Goal: Task Accomplishment & Management: Manage account settings

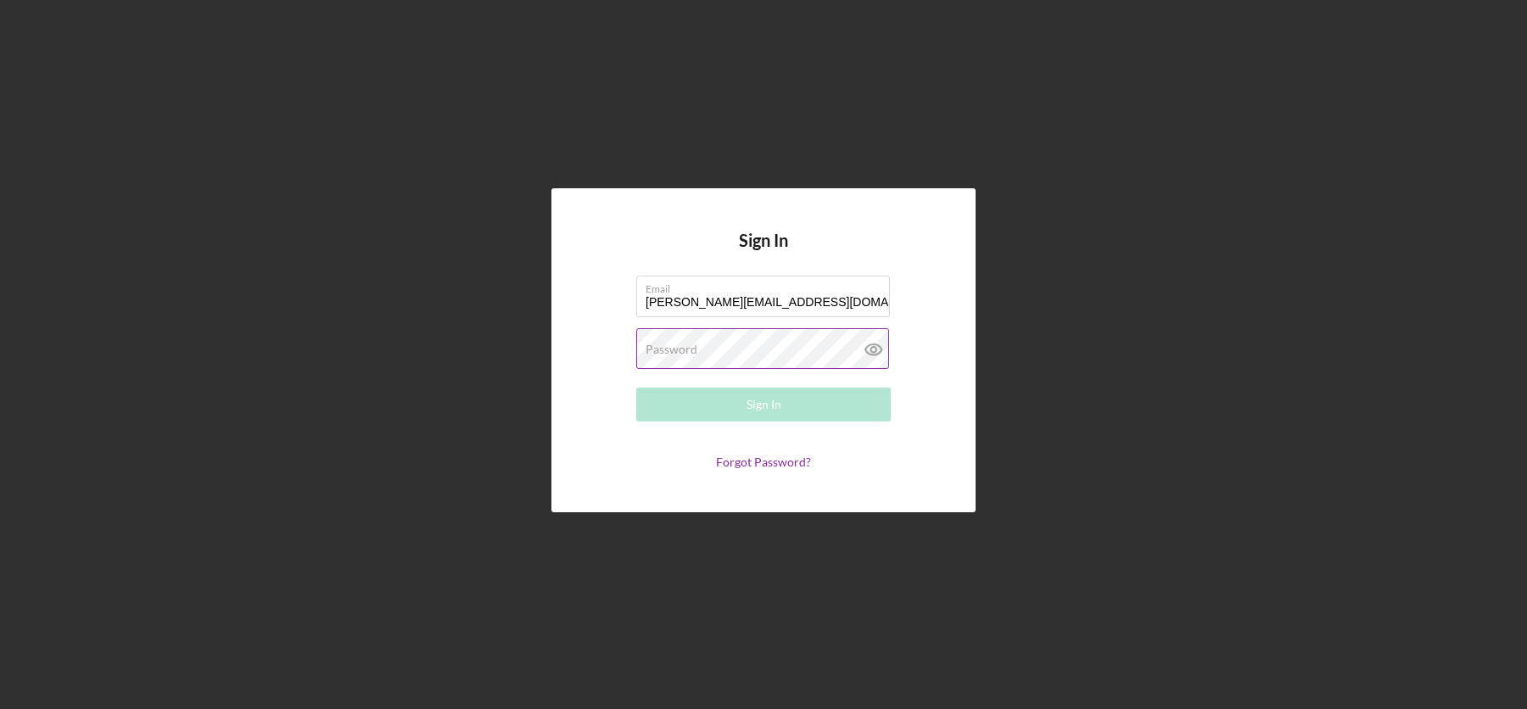
type input "[PERSON_NAME][EMAIL_ADDRESS][DOMAIN_NAME]"
click at [696, 348] on div "Password Required" at bounding box center [763, 349] width 254 height 42
click at [729, 405] on button "Sign In" at bounding box center [763, 405] width 254 height 34
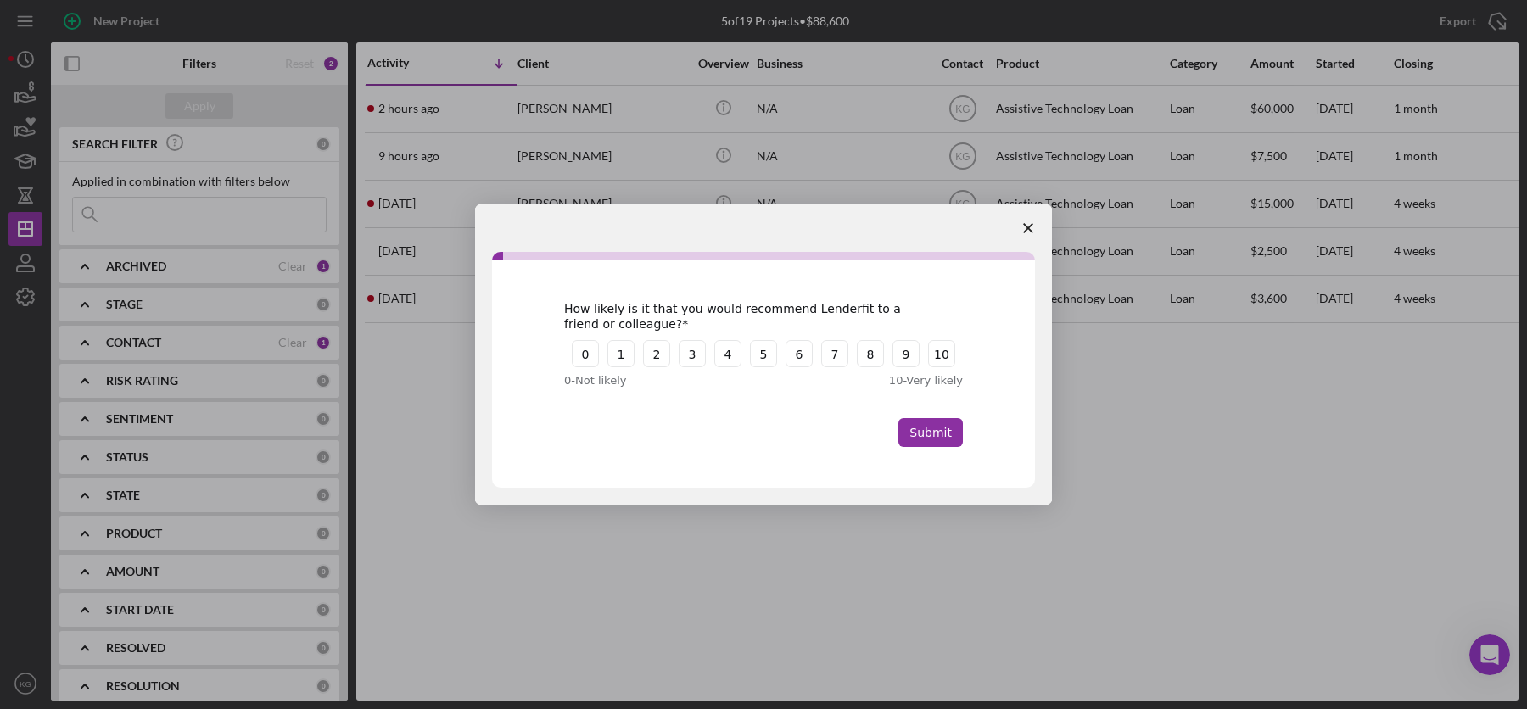
click at [1025, 227] on icon "Close survey" at bounding box center [1028, 228] width 10 height 10
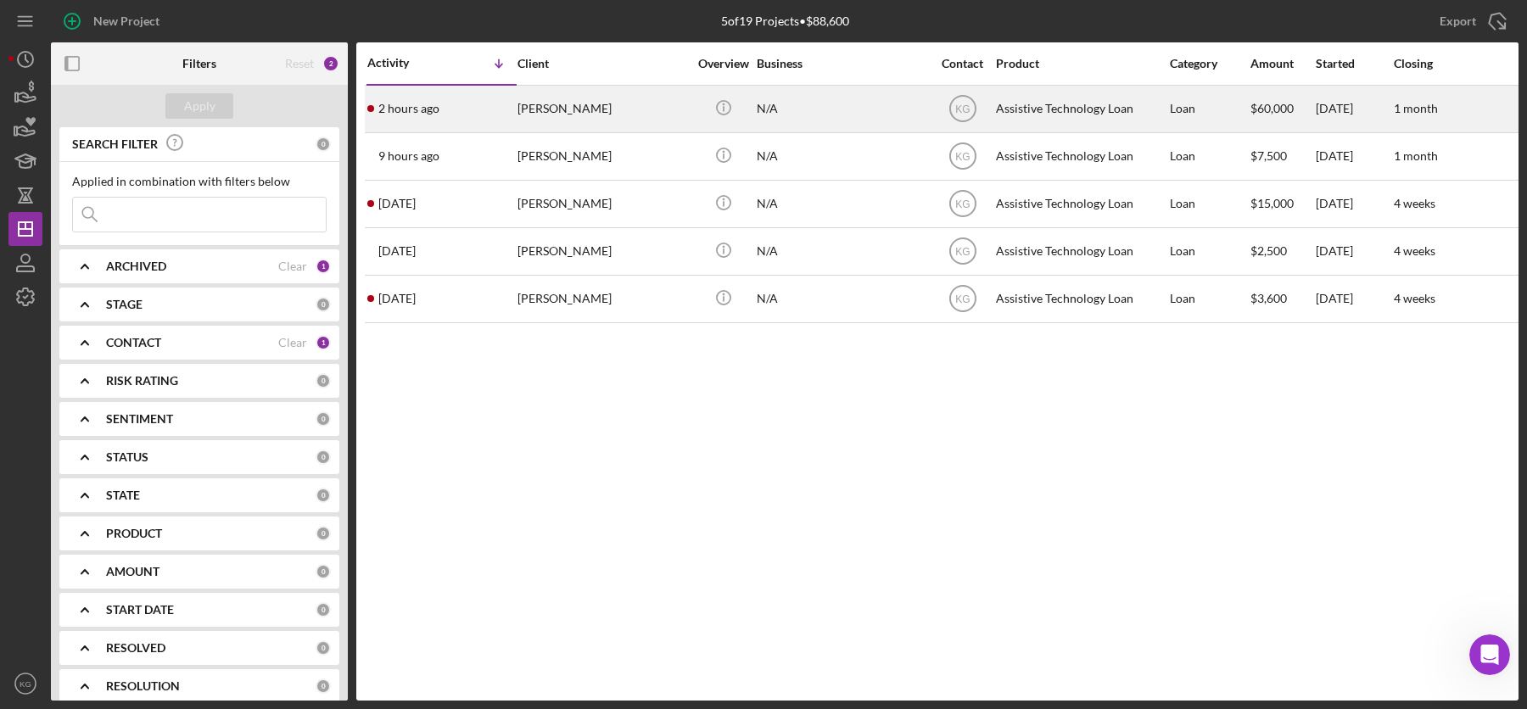
click at [413, 109] on time "2 hours ago" at bounding box center [408, 109] width 61 height 14
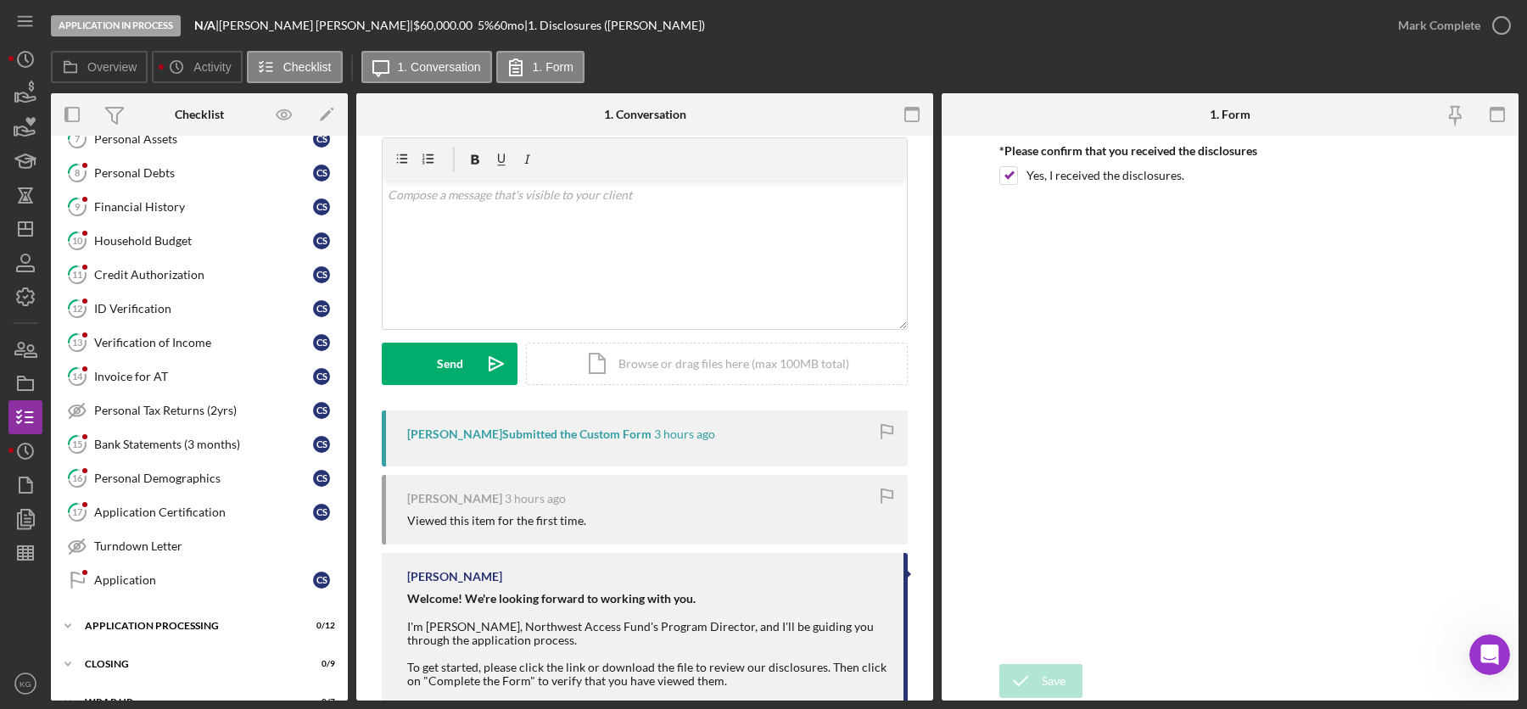
scroll to position [308, 0]
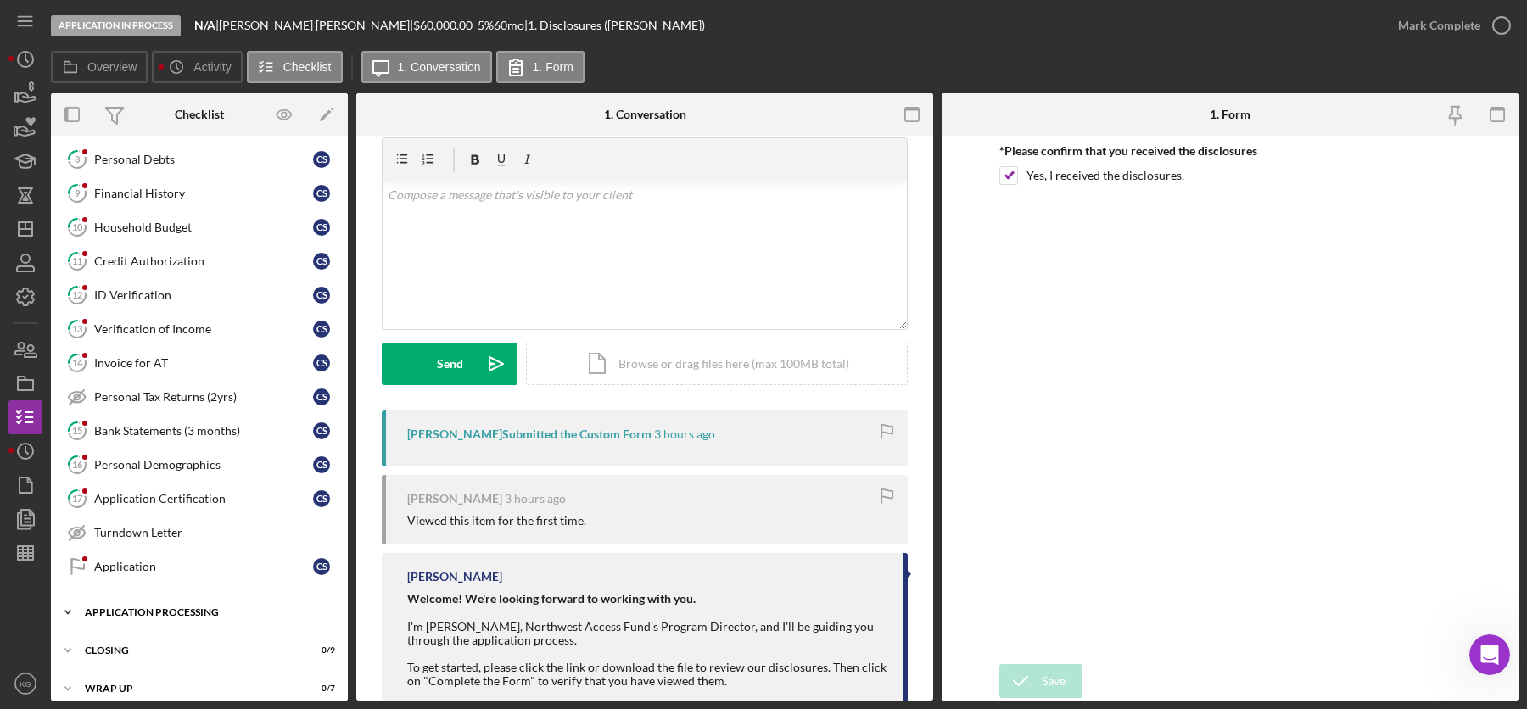
click at [133, 607] on div "Application Processing" at bounding box center [206, 612] width 242 height 10
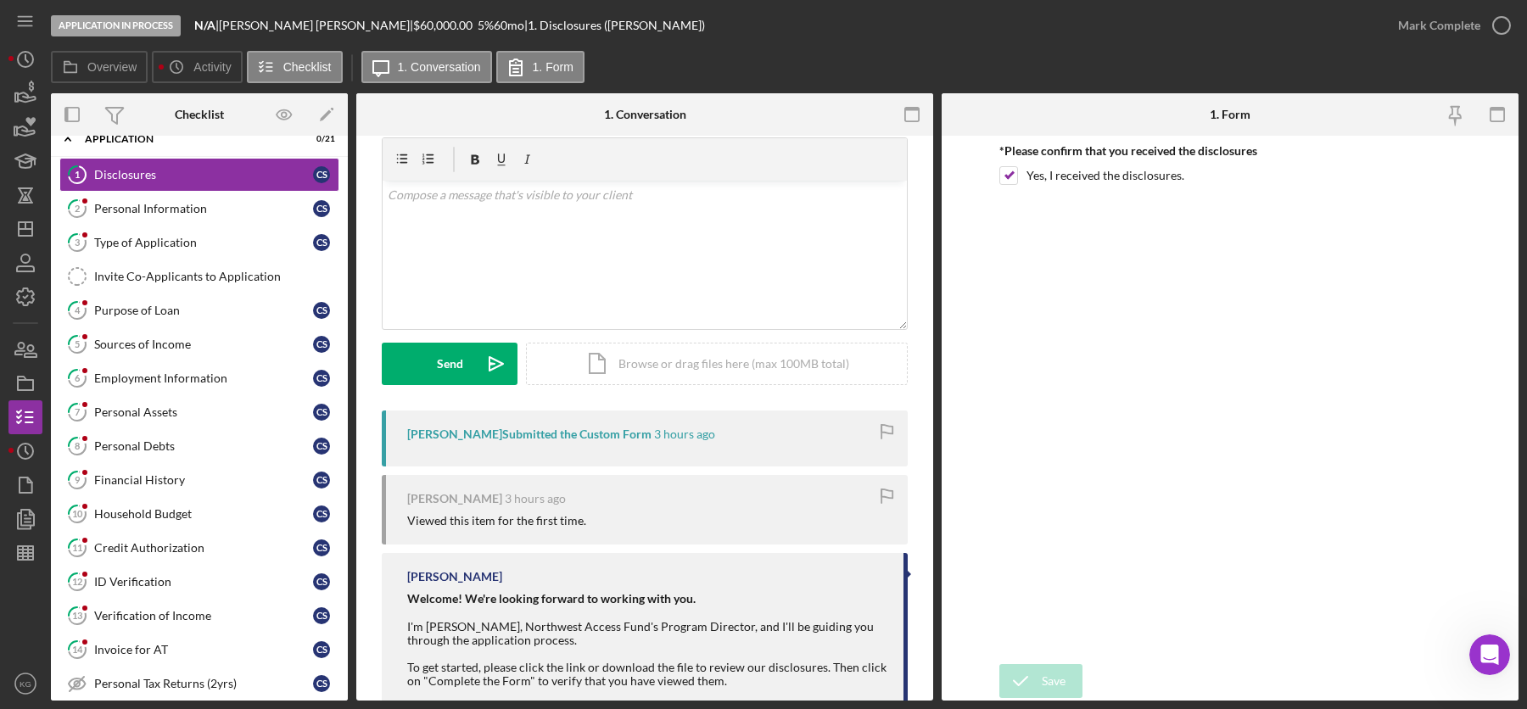
scroll to position [0, 0]
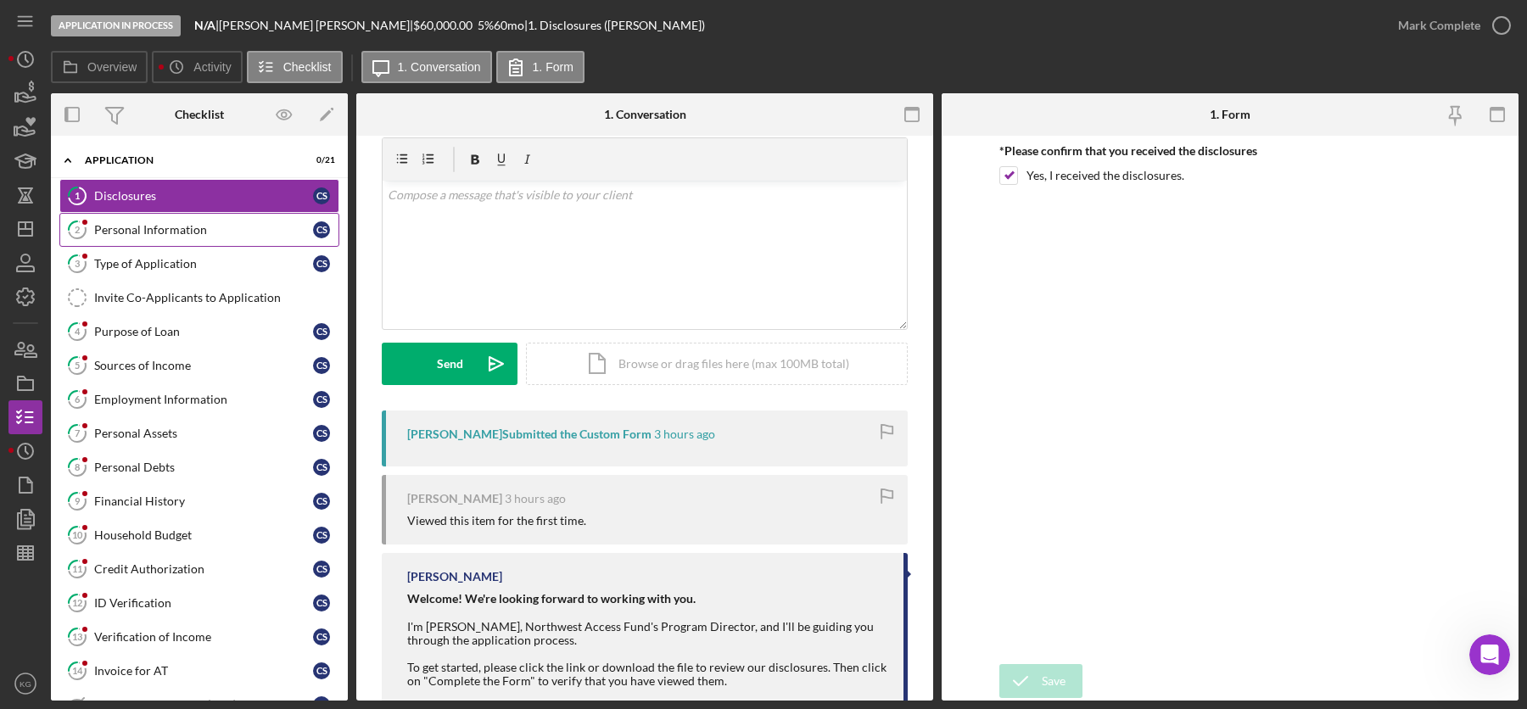
click at [159, 227] on div "Personal Information" at bounding box center [203, 230] width 219 height 14
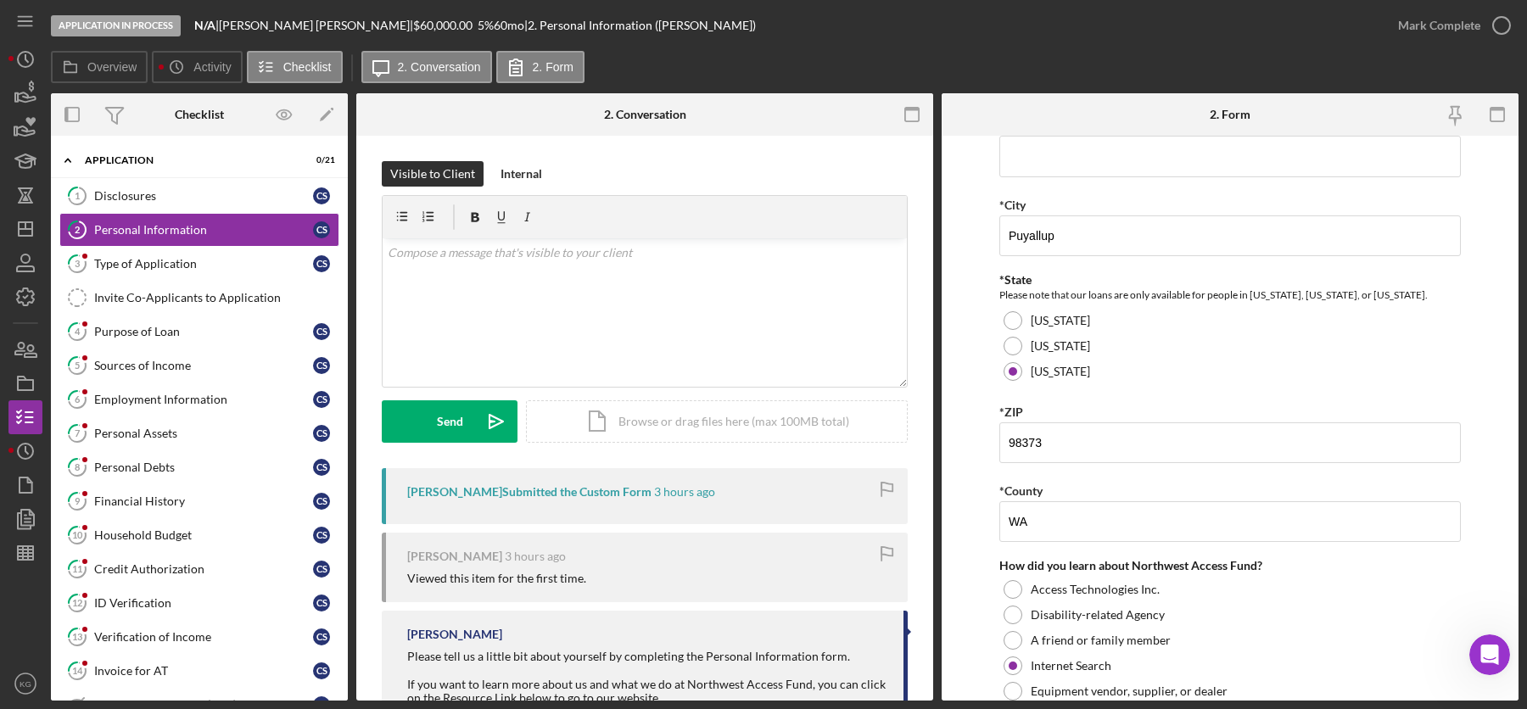
scroll to position [534, 0]
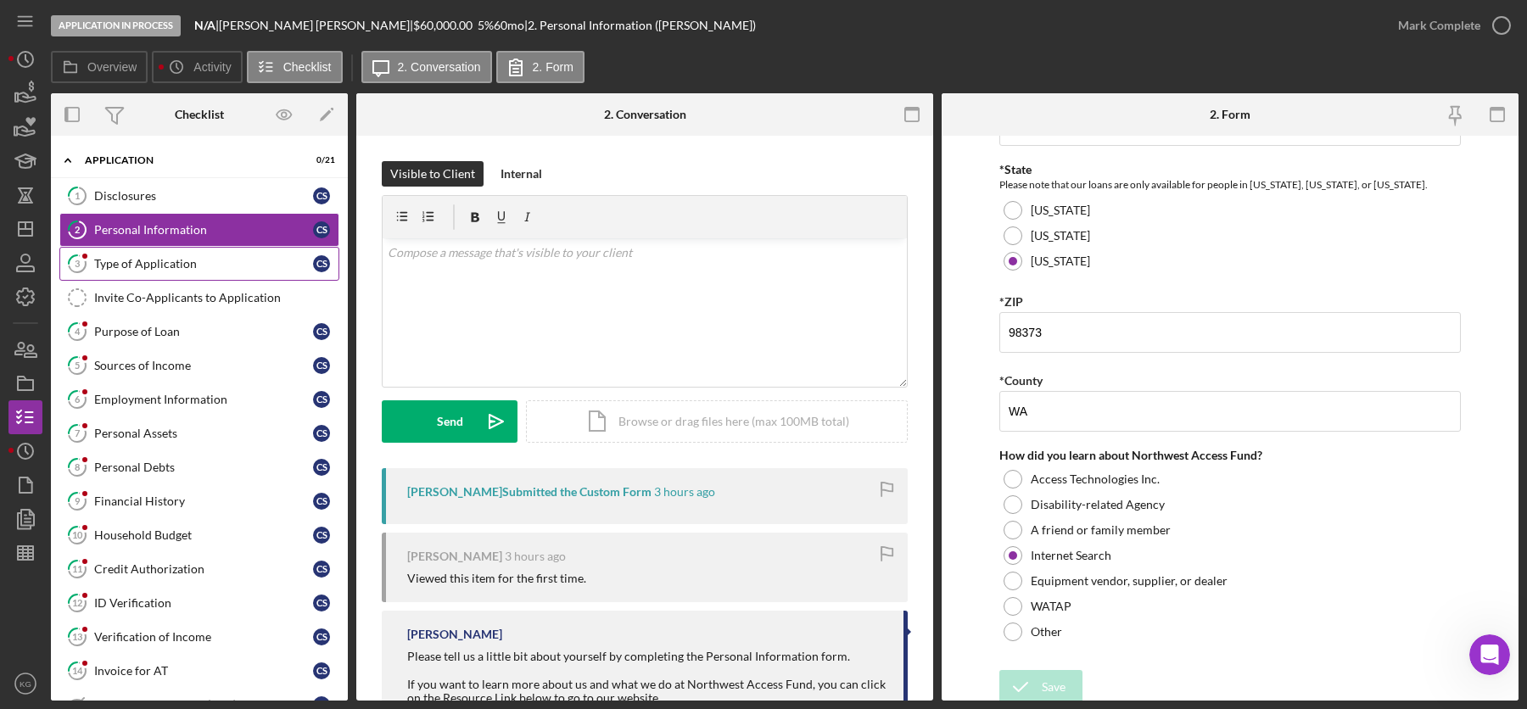
click at [150, 261] on div "Type of Application" at bounding box center [203, 264] width 219 height 14
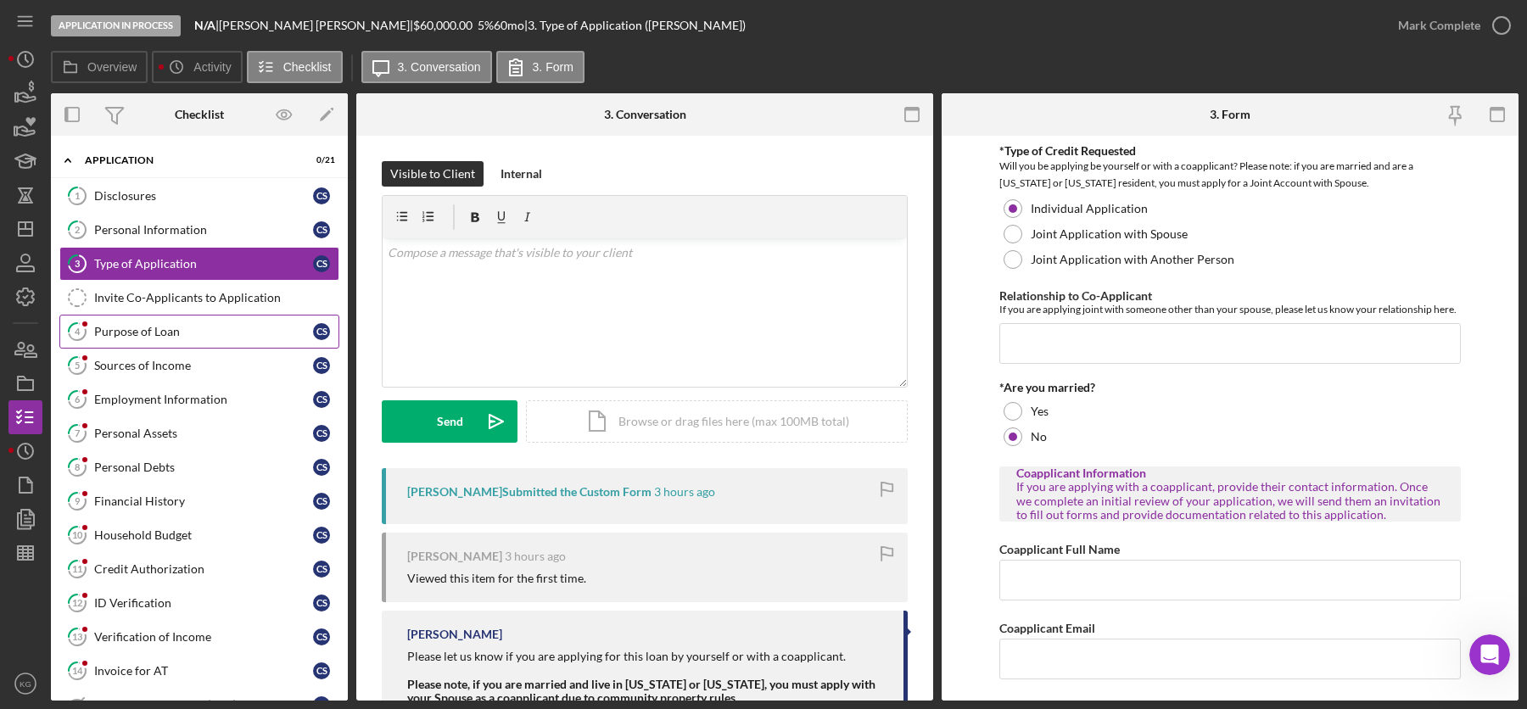
click at [137, 329] on div "Purpose of Loan" at bounding box center [203, 332] width 219 height 14
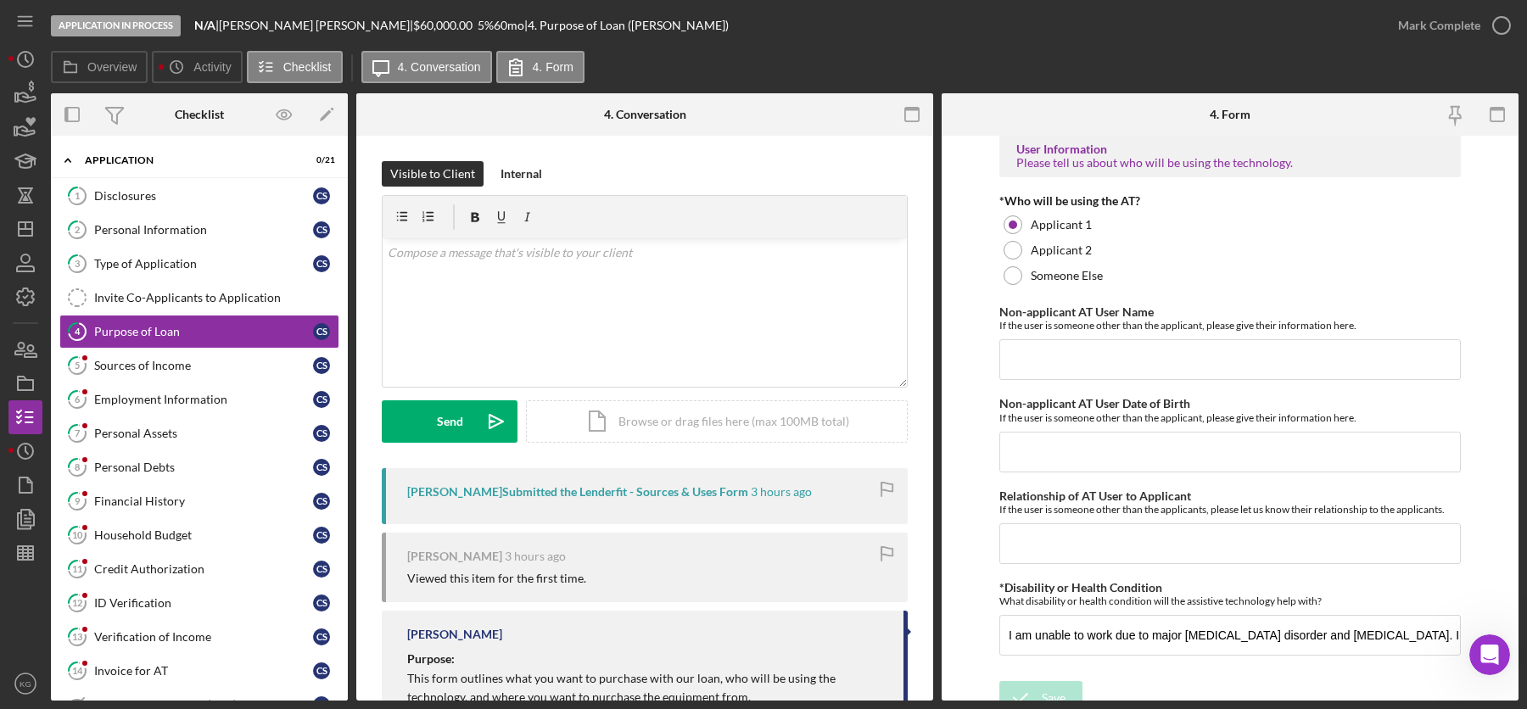
scroll to position [1349, 0]
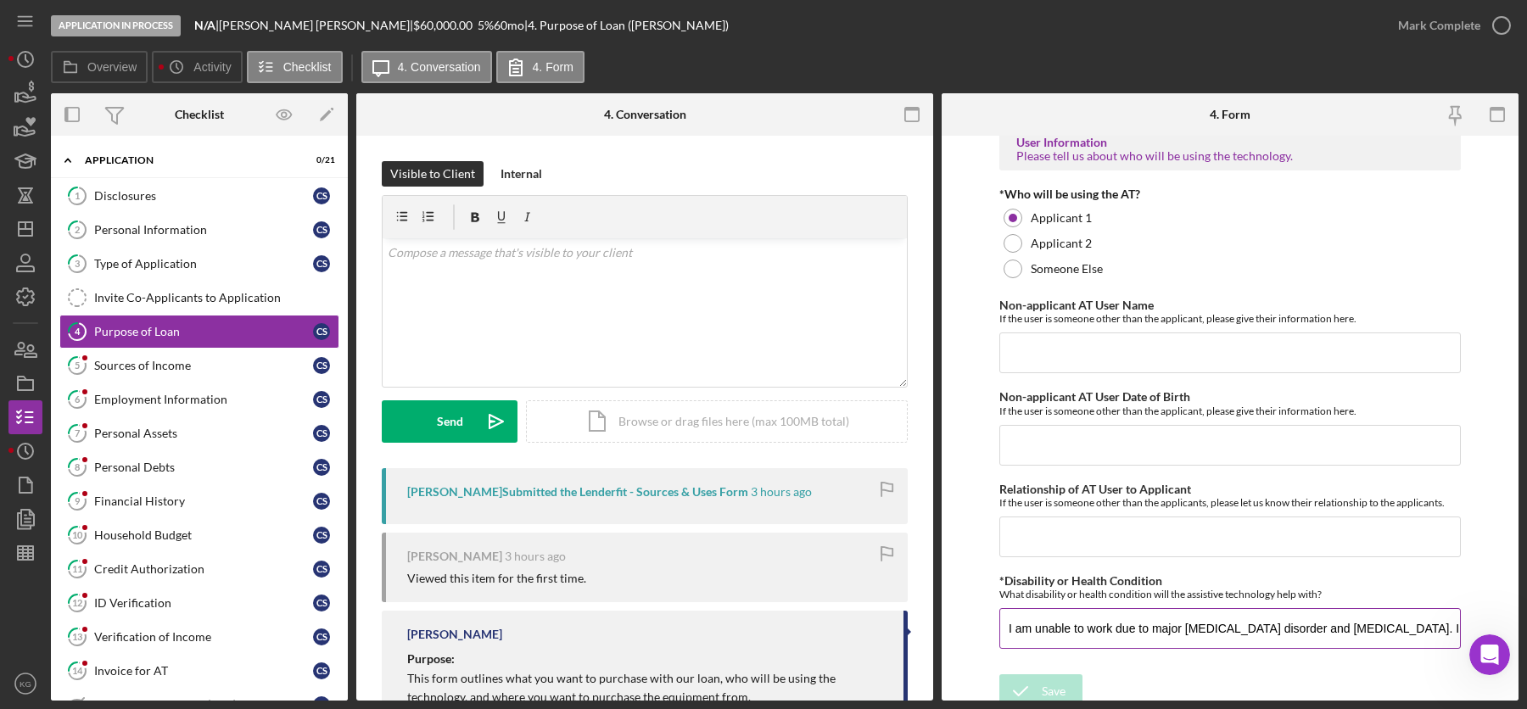
click at [1222, 608] on input "I am unable to work due to major [MEDICAL_DATA] disorder and [MEDICAL_DATA]. I …" at bounding box center [1229, 628] width 461 height 41
click at [133, 361] on div "Sources of Income" at bounding box center [203, 366] width 219 height 14
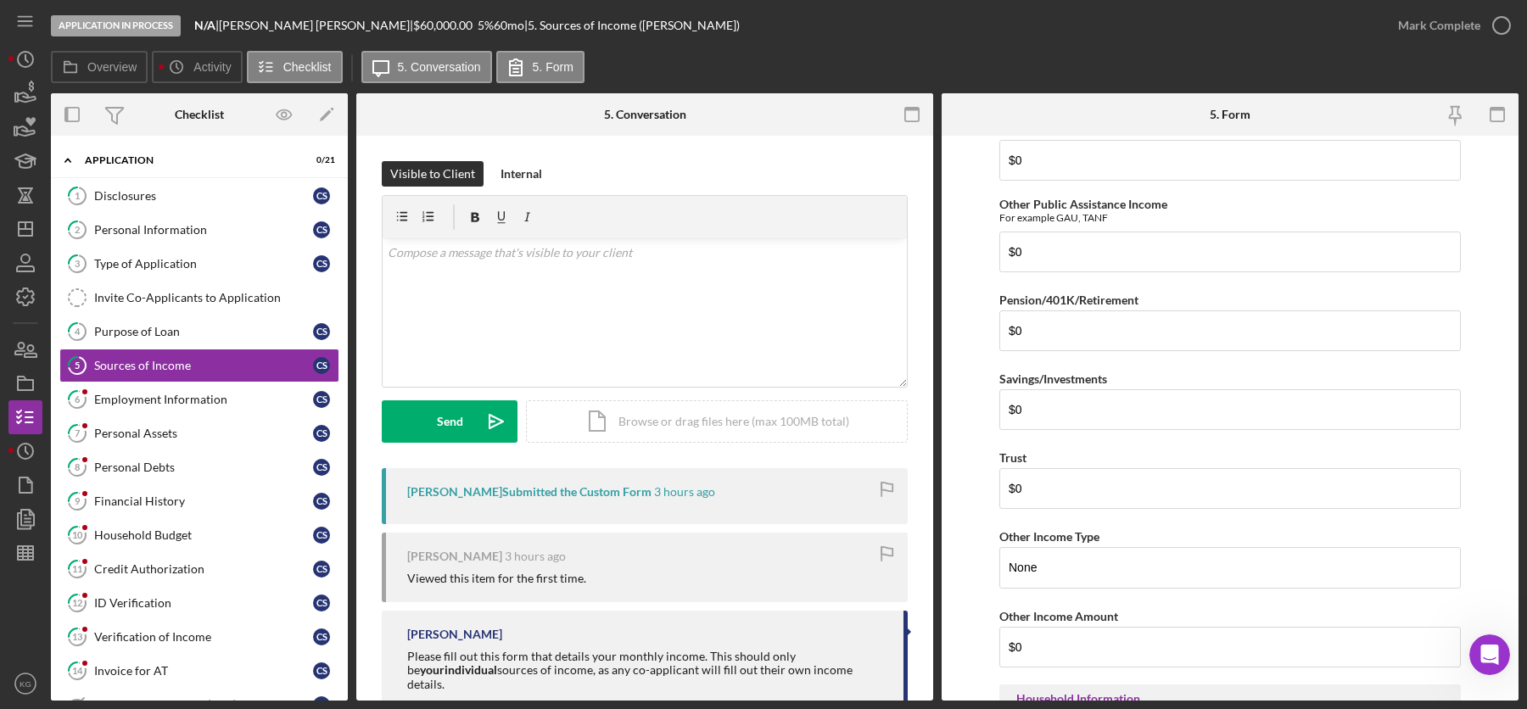
scroll to position [489, 0]
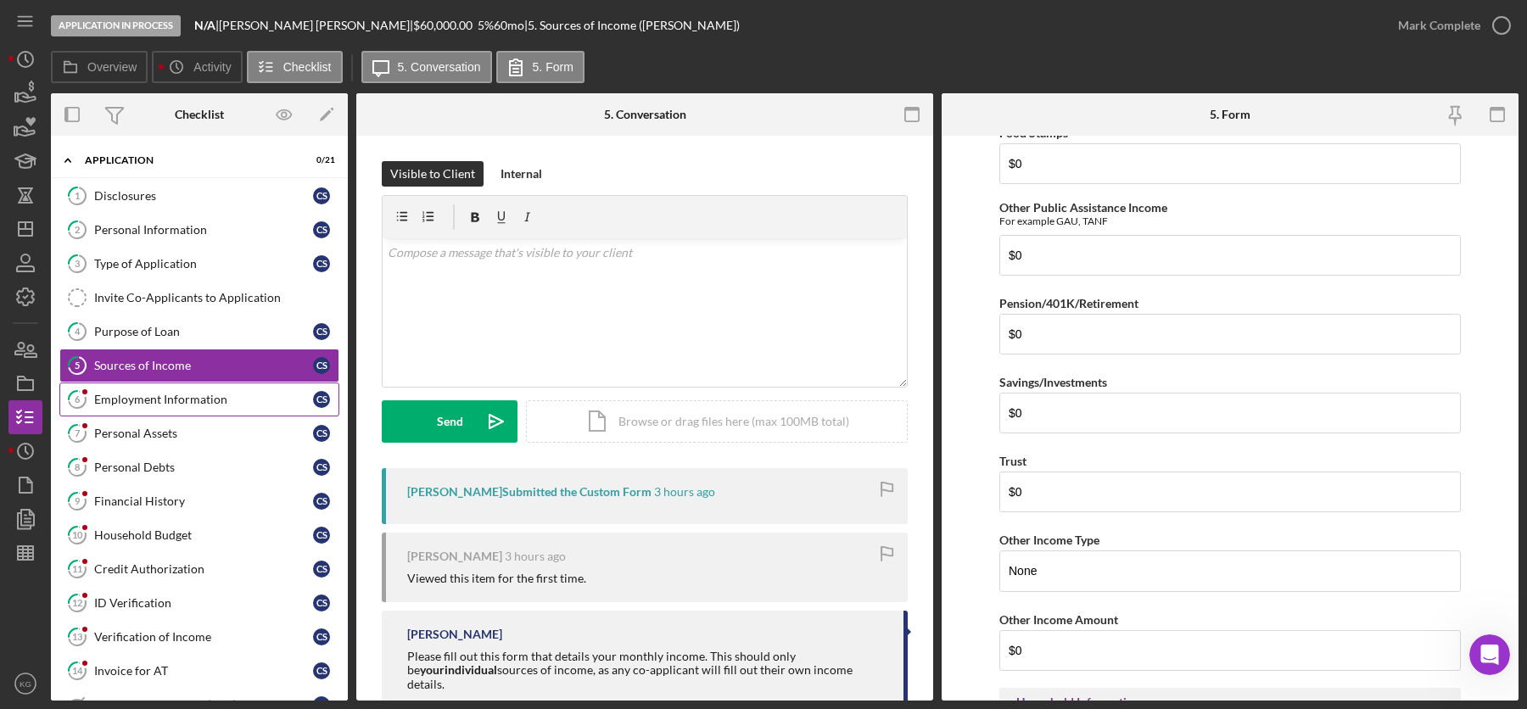
click at [134, 393] on div "Employment Information" at bounding box center [203, 400] width 219 height 14
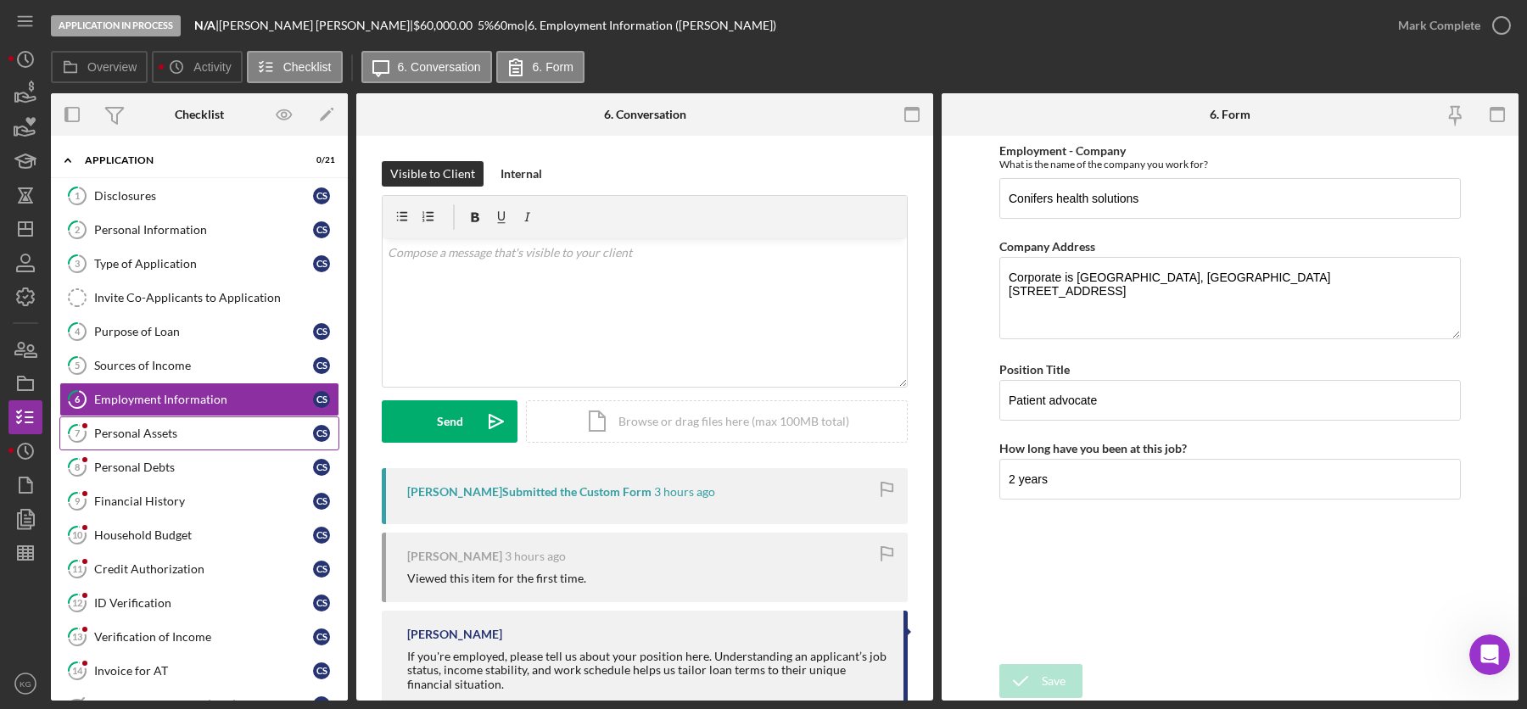
click at [120, 429] on div "Personal Assets" at bounding box center [203, 434] width 219 height 14
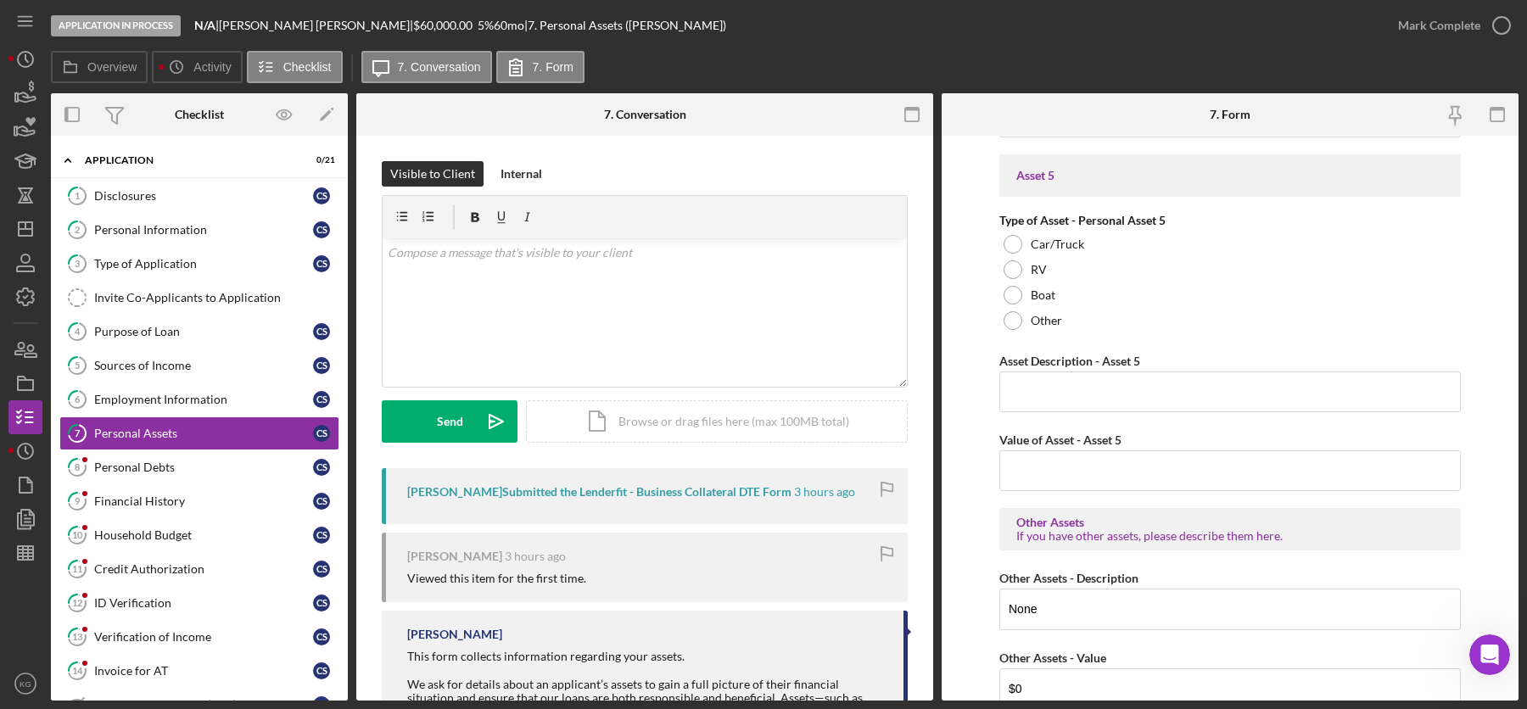
scroll to position [2489, 0]
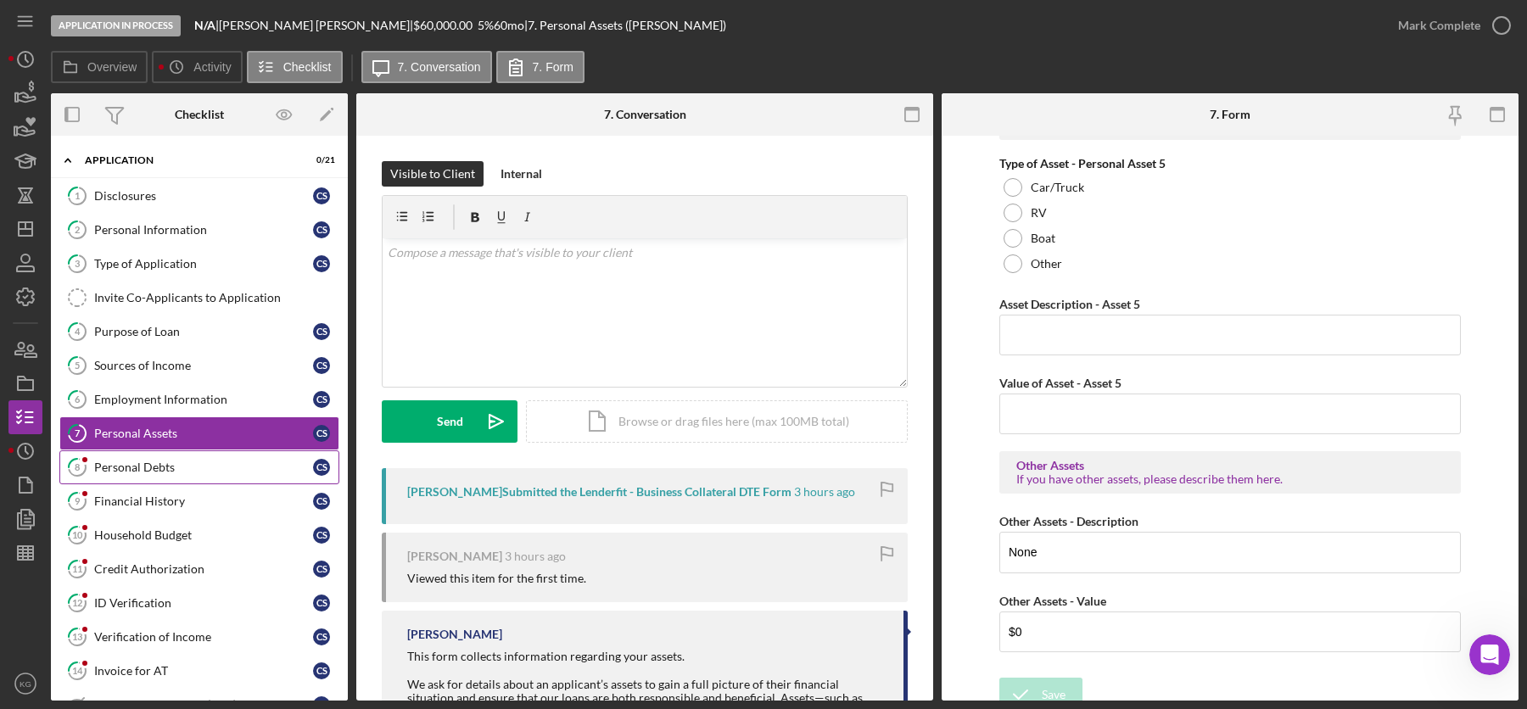
click at [115, 465] on div "Personal Debts" at bounding box center [203, 468] width 219 height 14
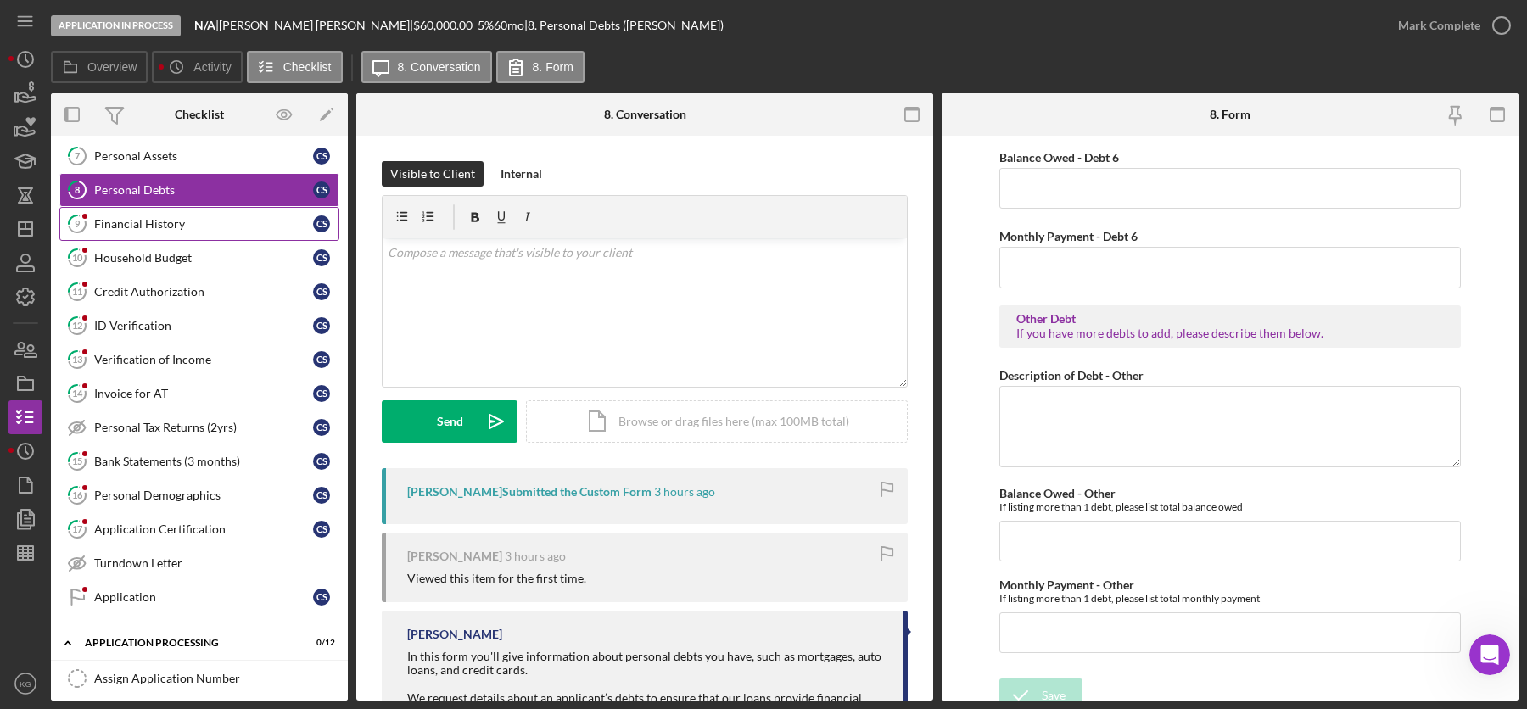
scroll to position [284, 0]
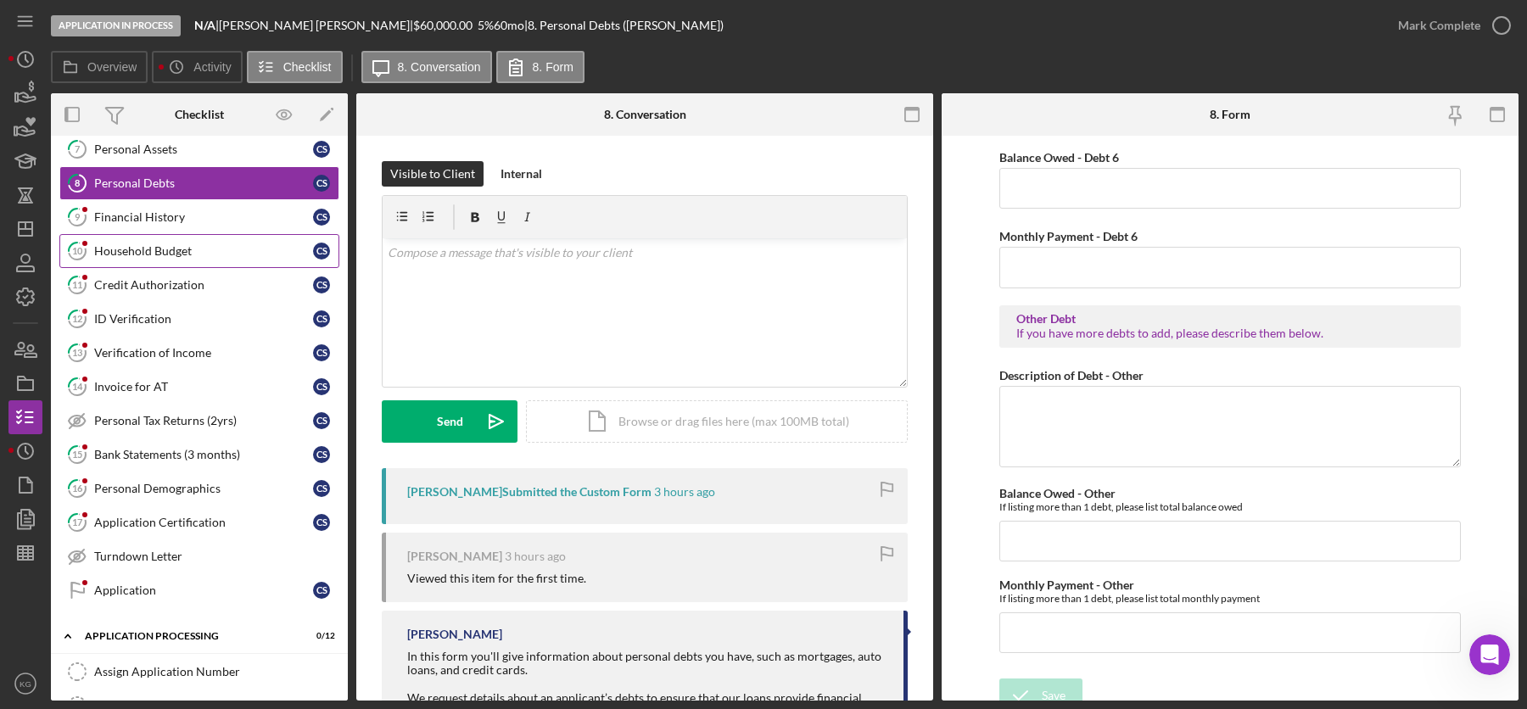
click at [146, 244] on div "Household Budget" at bounding box center [203, 251] width 219 height 14
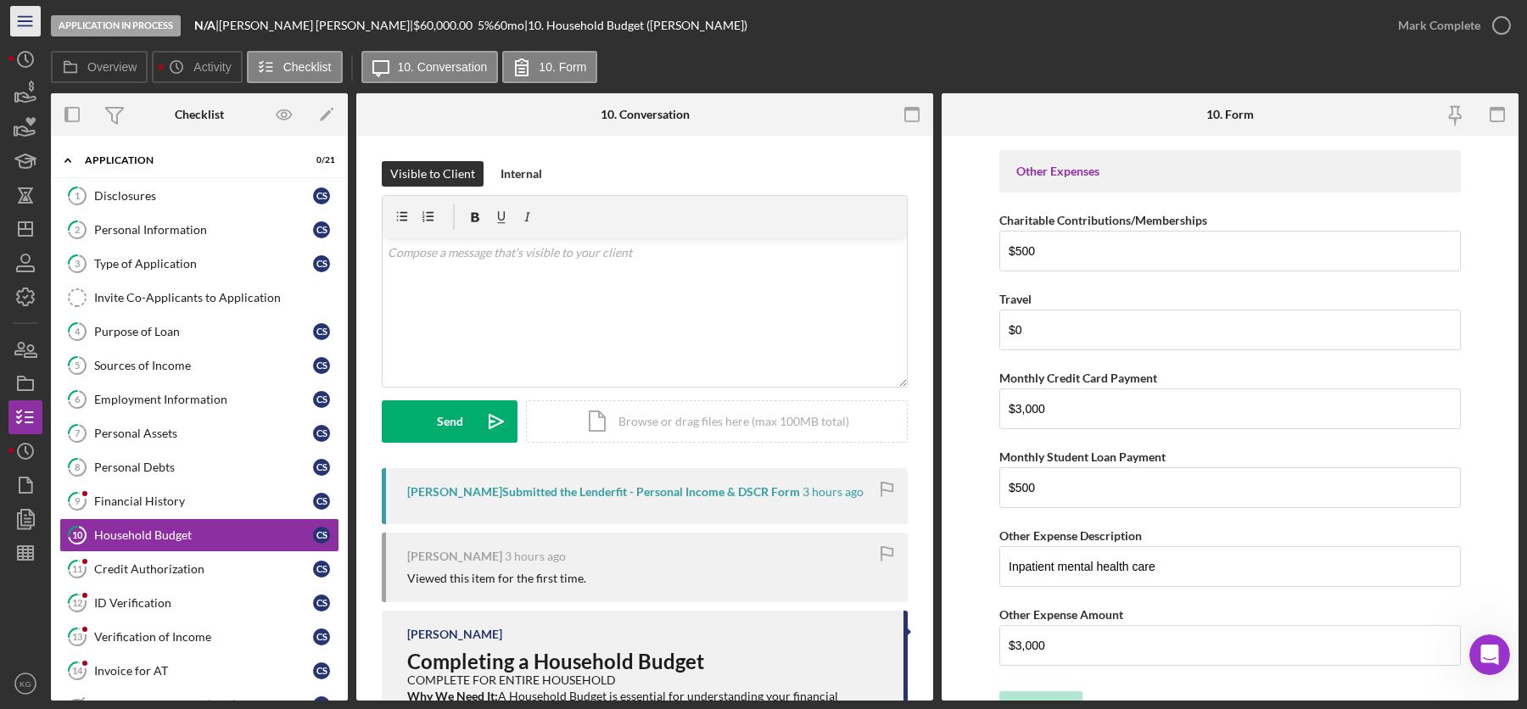
click at [25, 25] on icon "Icon/Menu" at bounding box center [26, 22] width 38 height 38
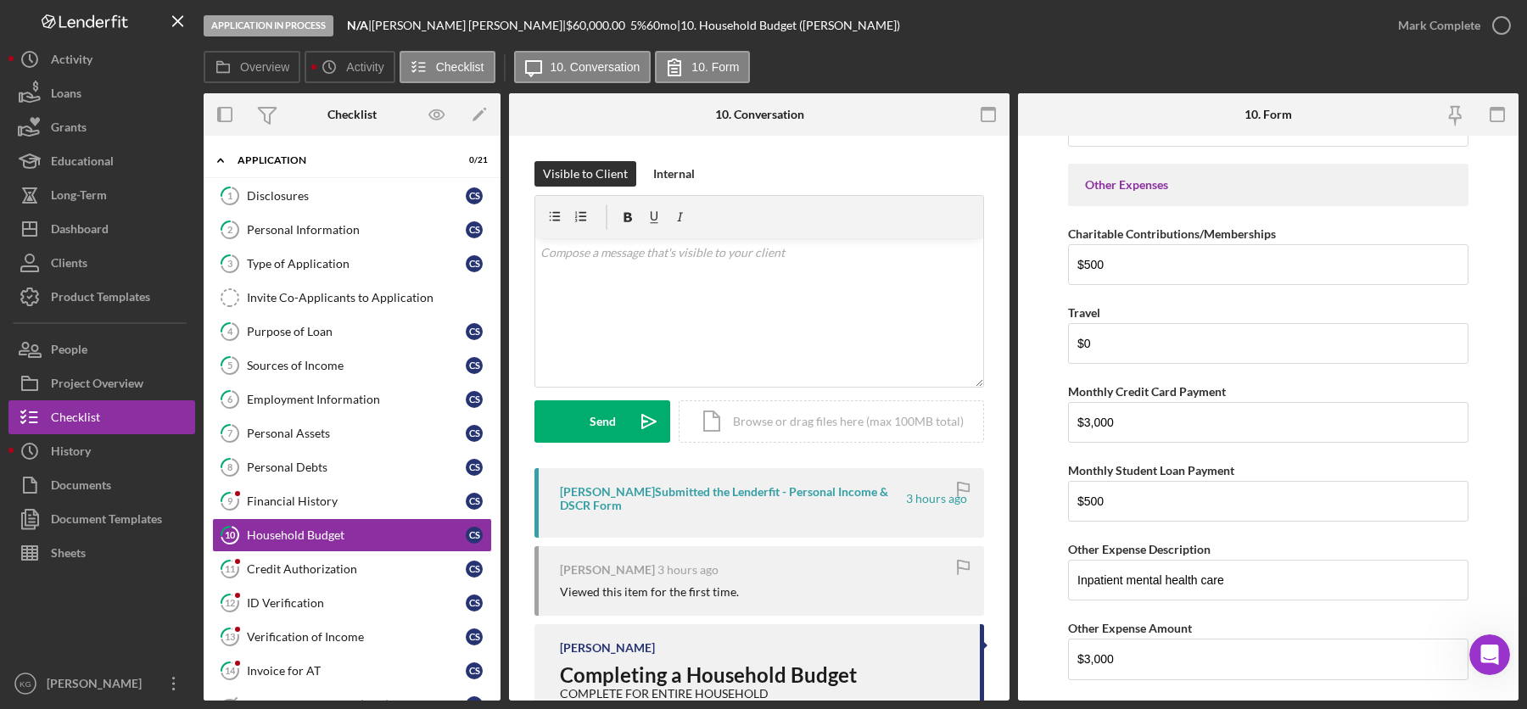
scroll to position [3436, 0]
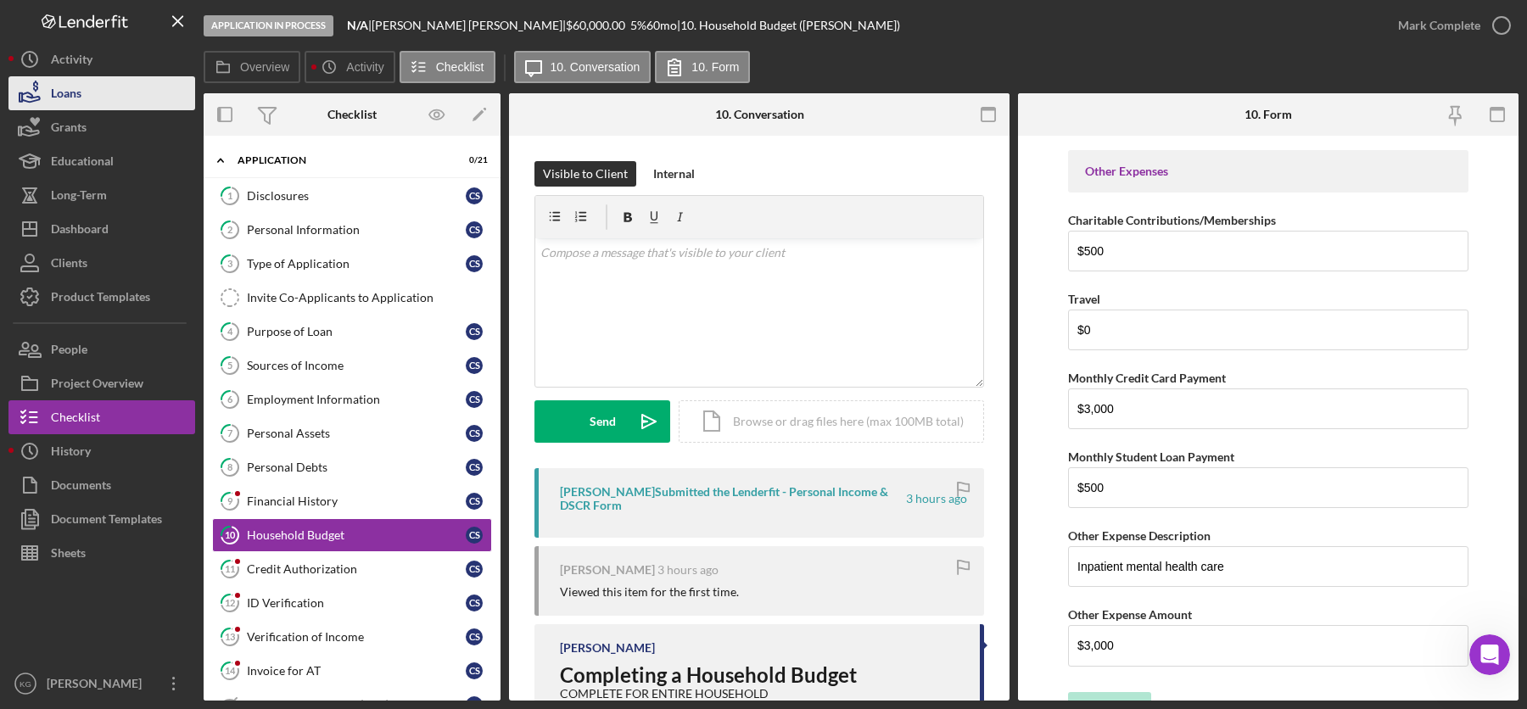
click at [63, 94] on div "Loans" at bounding box center [66, 95] width 31 height 38
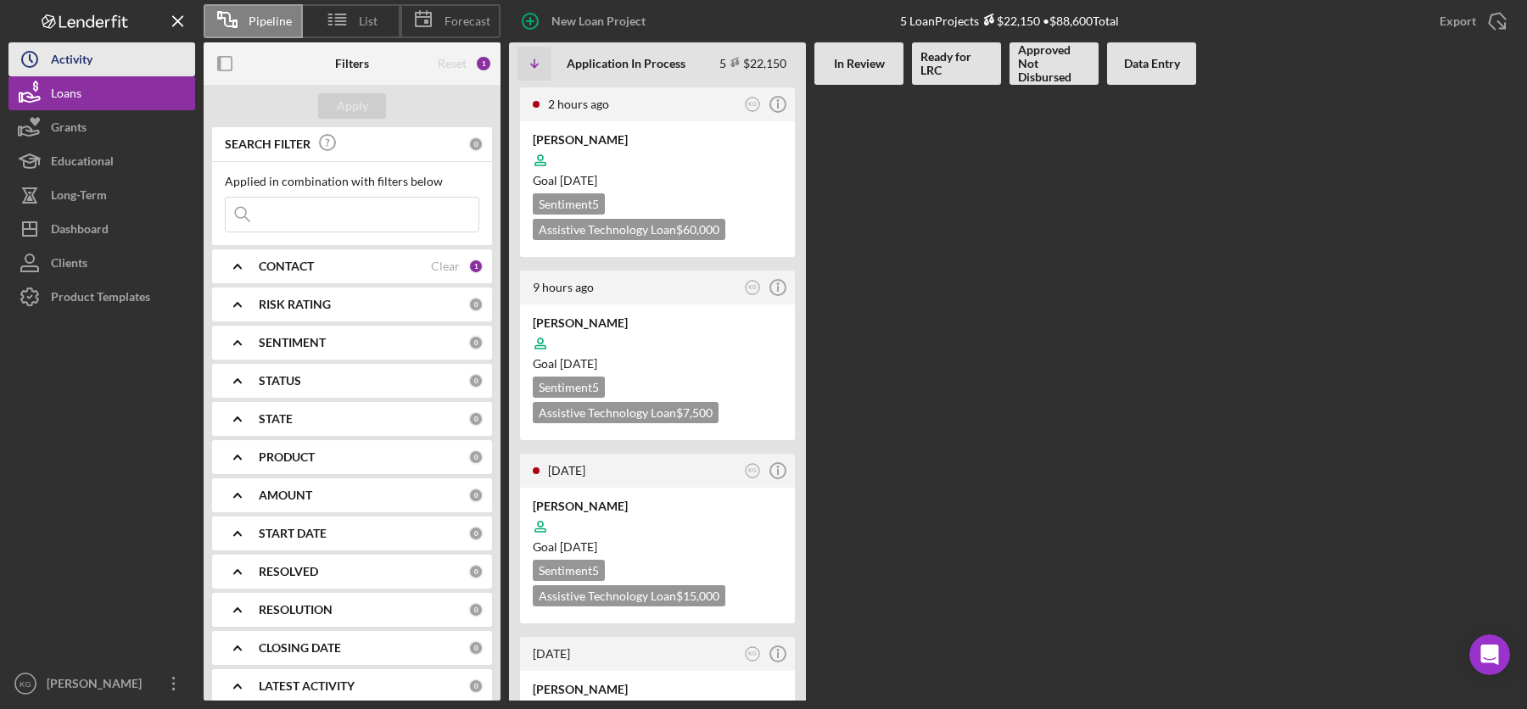
click at [64, 59] on div "Activity" at bounding box center [72, 61] width 42 height 38
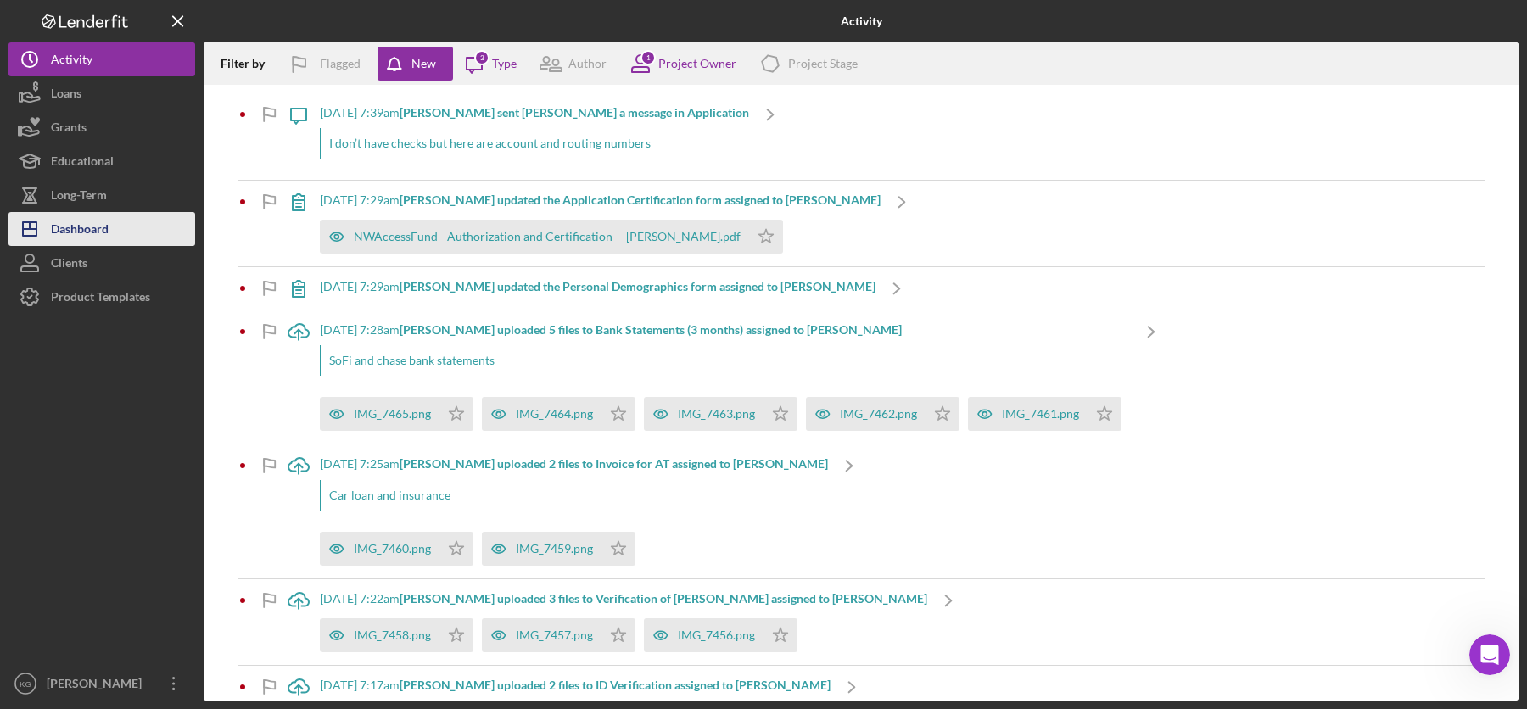
click at [81, 230] on div "Dashboard" at bounding box center [80, 231] width 58 height 38
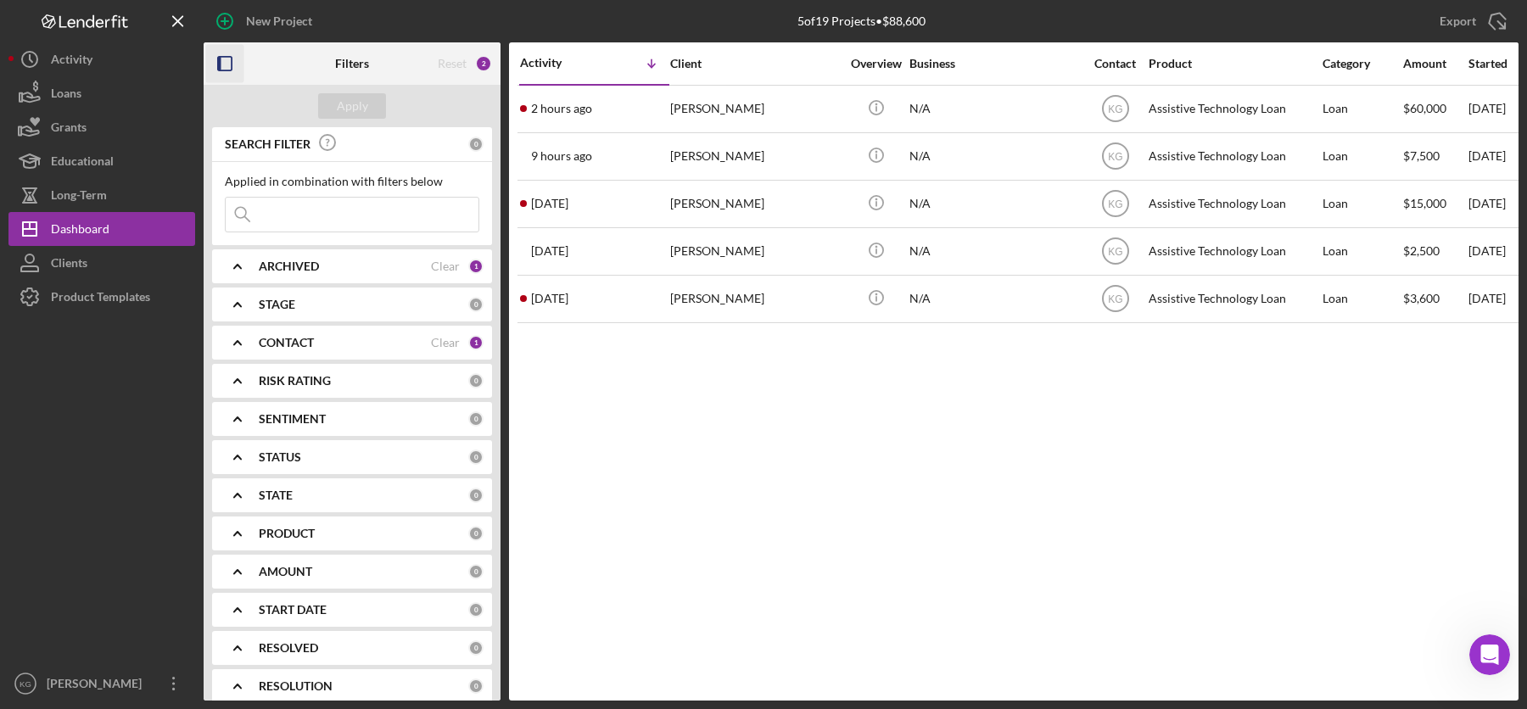
click at [225, 65] on icon "button" at bounding box center [225, 64] width 38 height 38
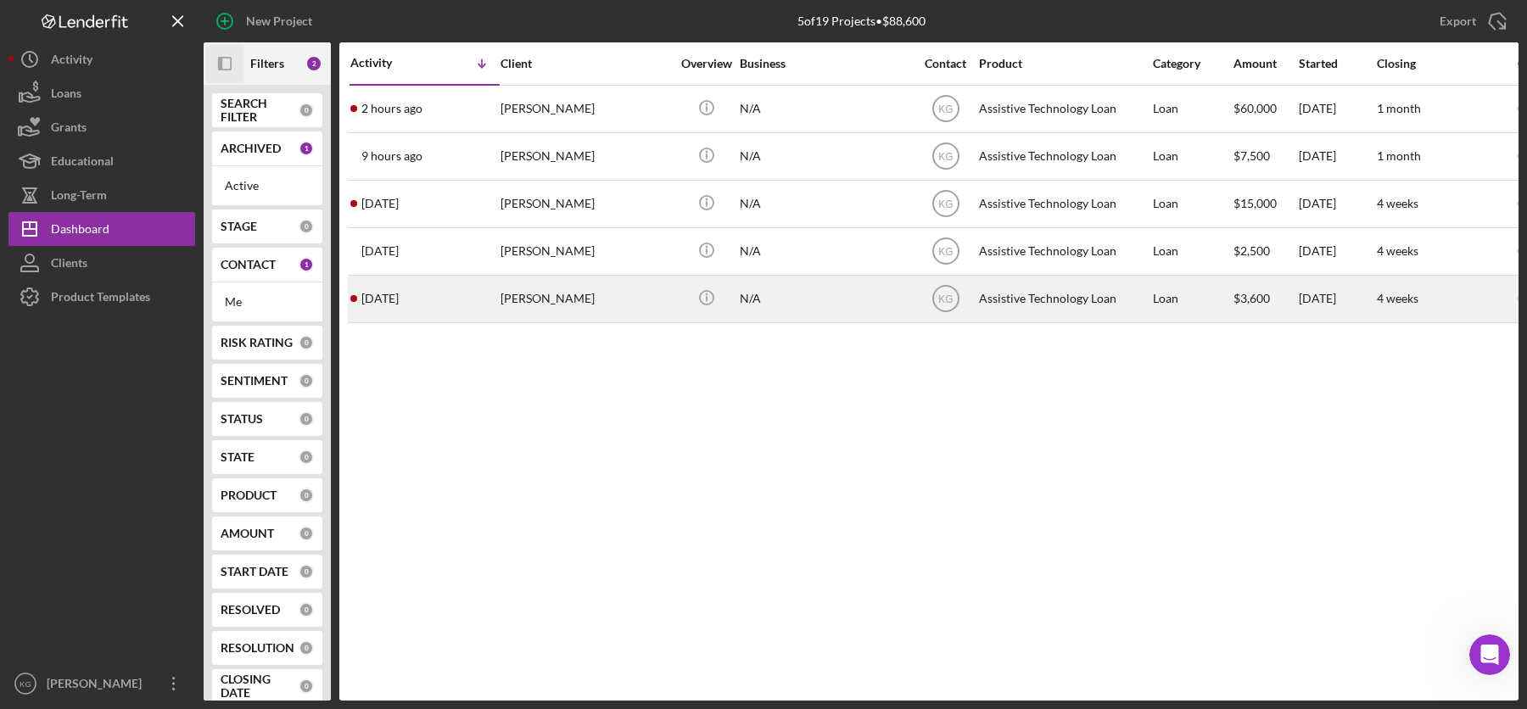
click at [397, 300] on time "[DATE]" at bounding box center [379, 299] width 37 height 14
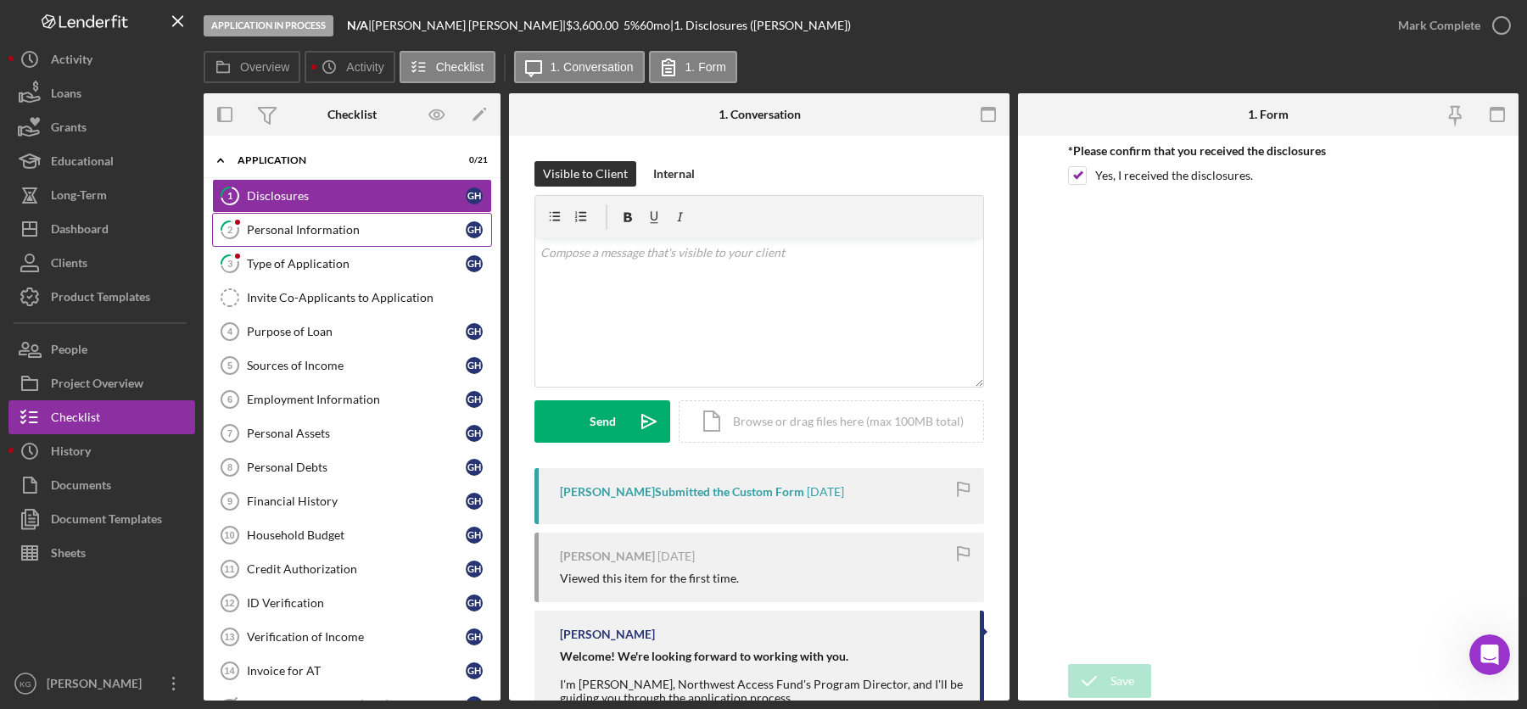
click at [322, 230] on div "Personal Information" at bounding box center [356, 230] width 219 height 14
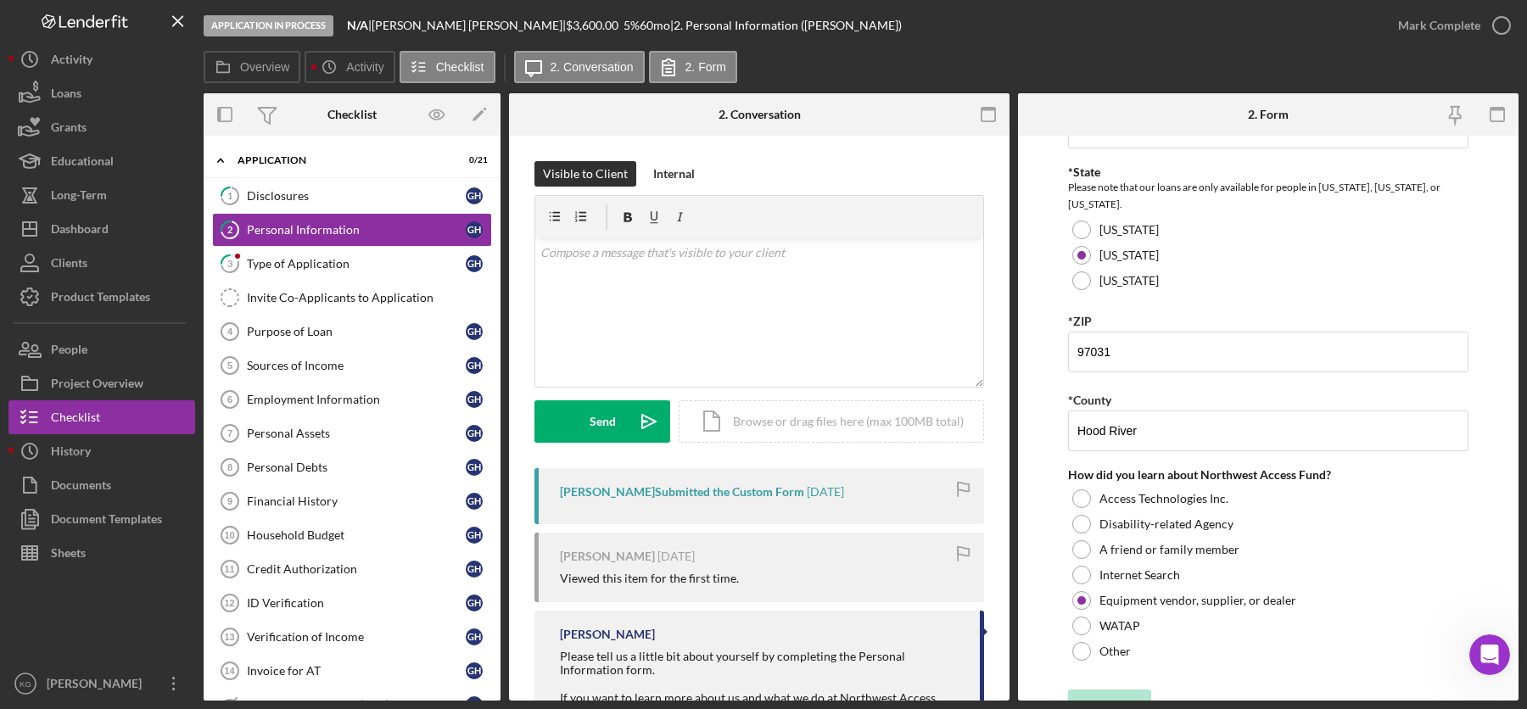
scroll to position [534, 0]
click at [299, 261] on div "Type of Application" at bounding box center [356, 264] width 219 height 14
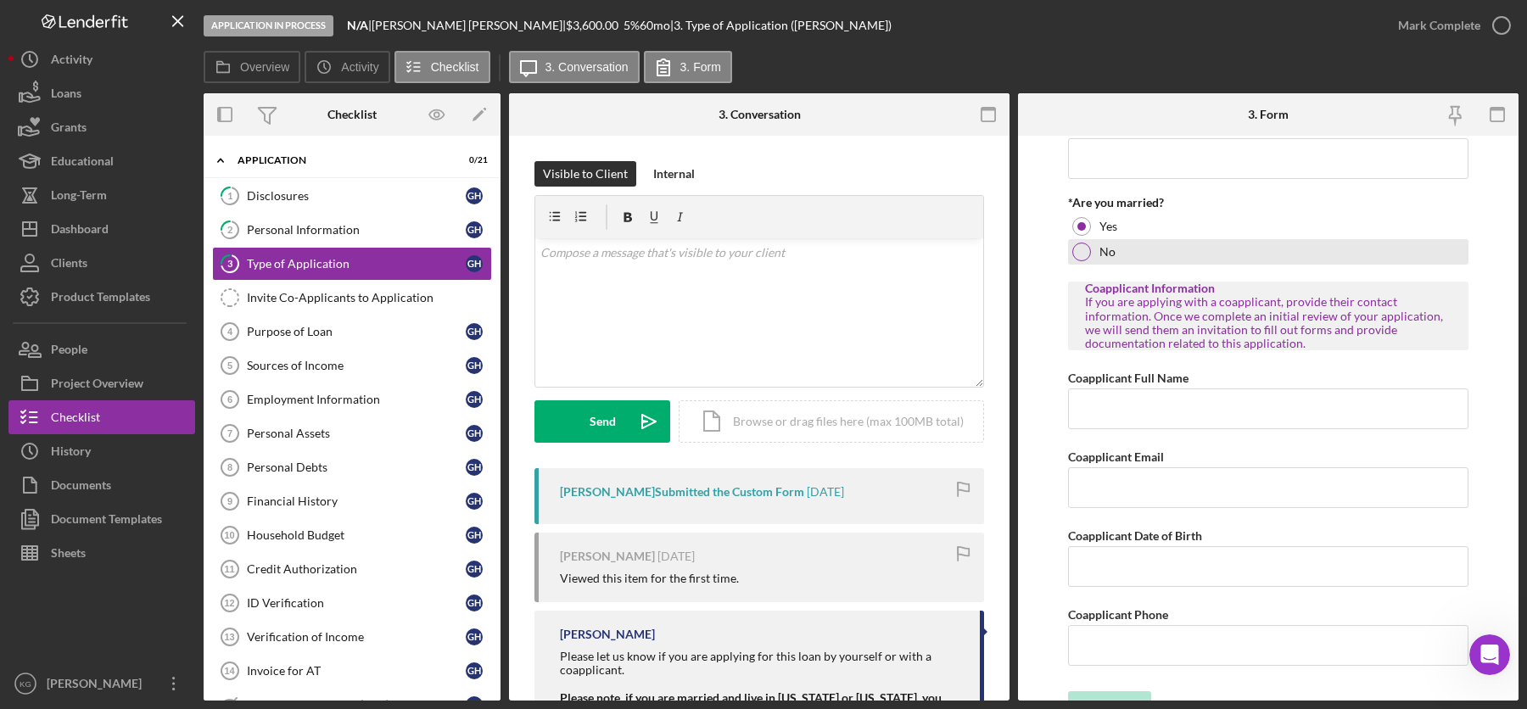
scroll to position [221, 0]
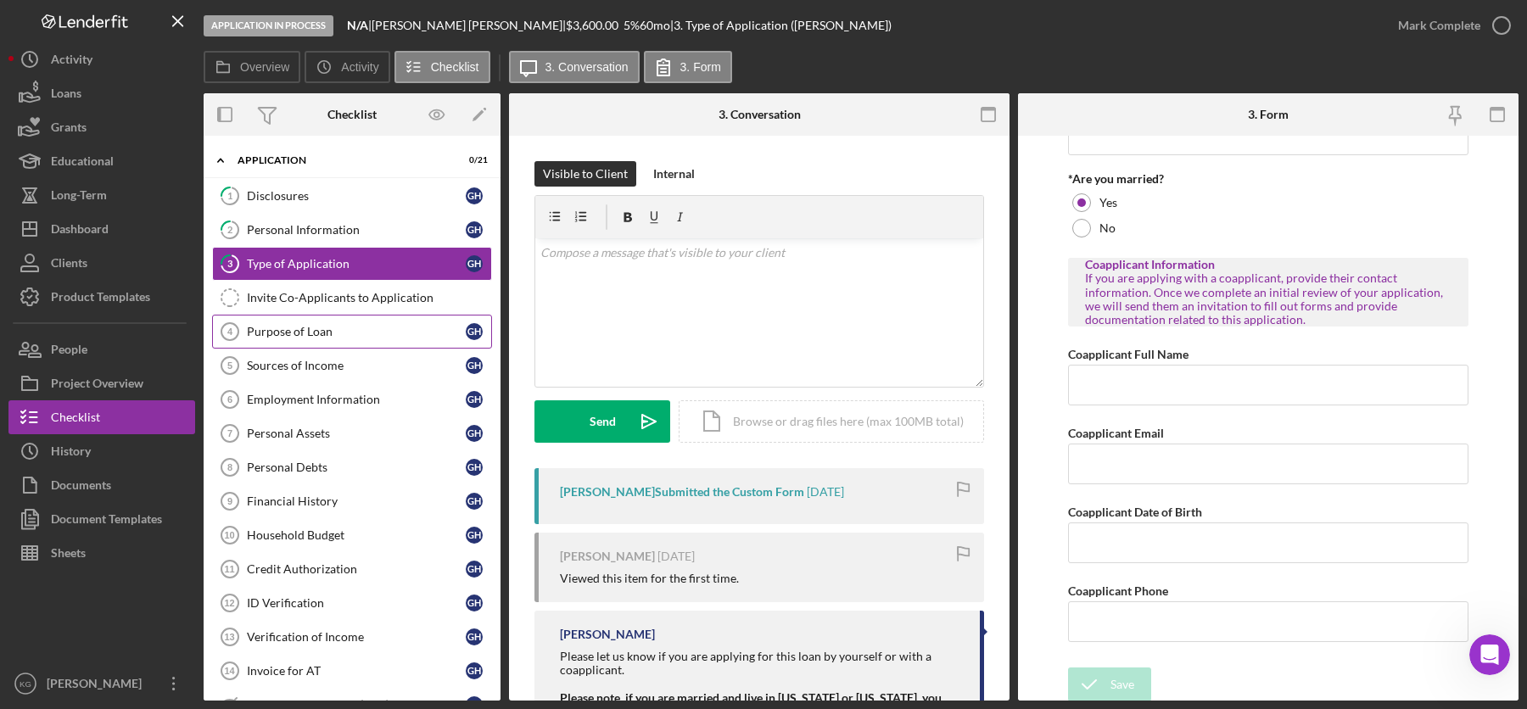
click at [287, 327] on div "Purpose of Loan" at bounding box center [356, 332] width 219 height 14
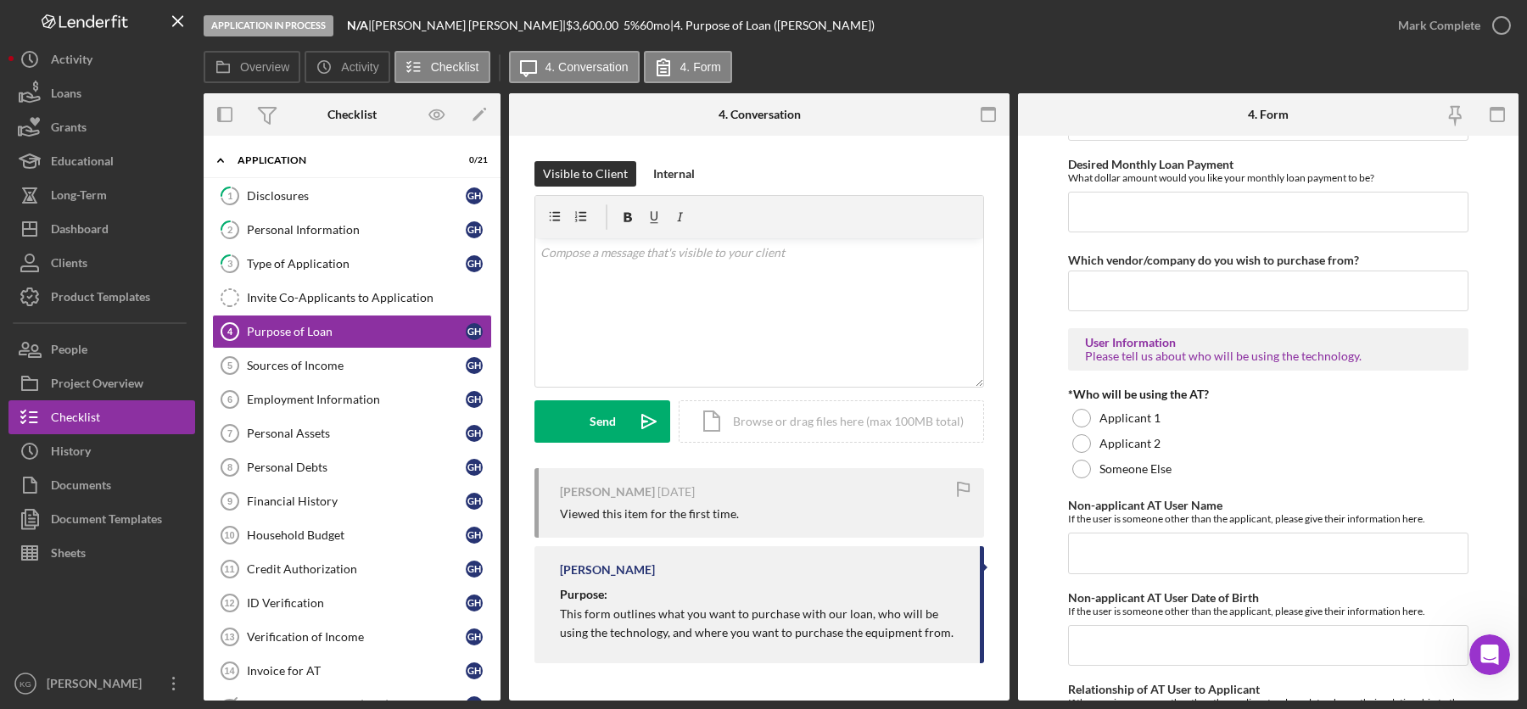
scroll to position [1388, 0]
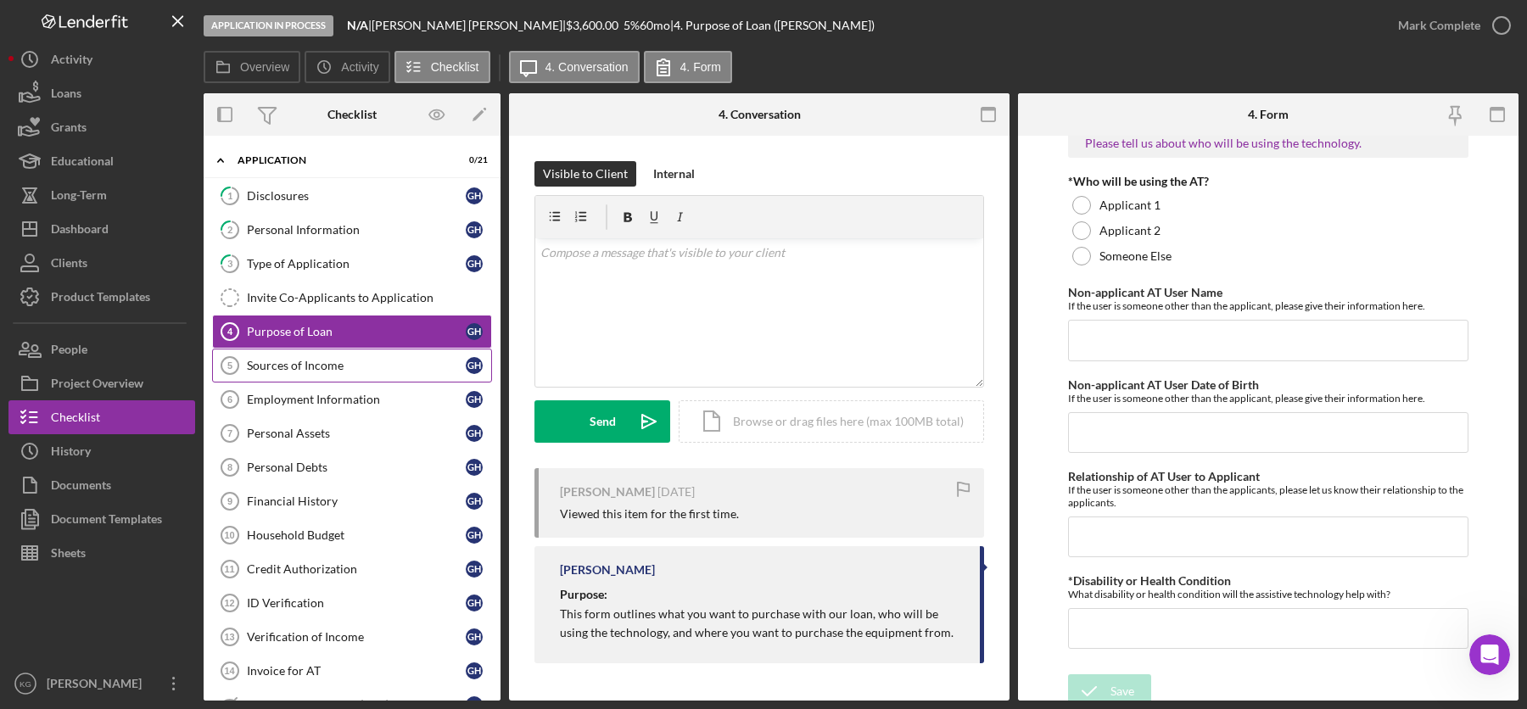
click at [271, 360] on div "Sources of Income" at bounding box center [356, 366] width 219 height 14
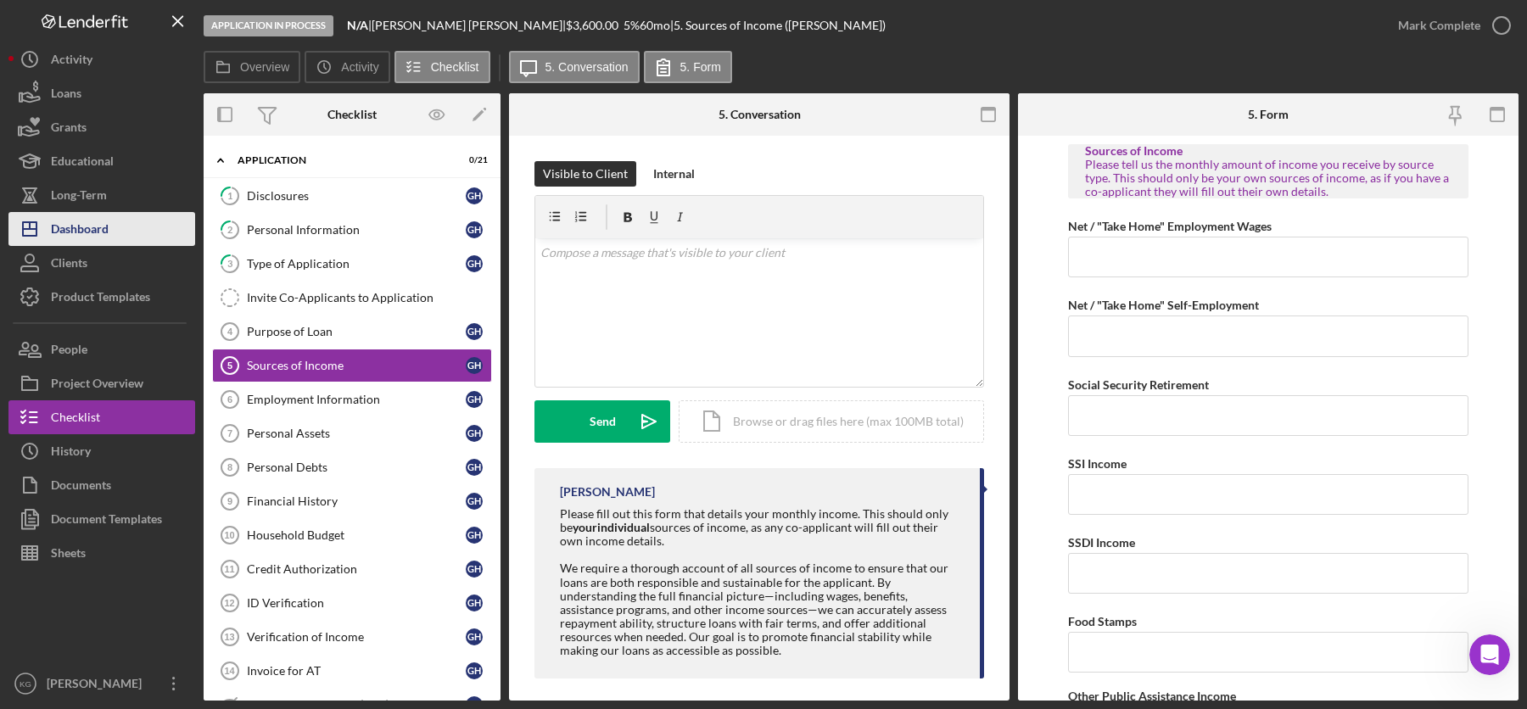
click at [101, 231] on div "Dashboard" at bounding box center [80, 231] width 58 height 38
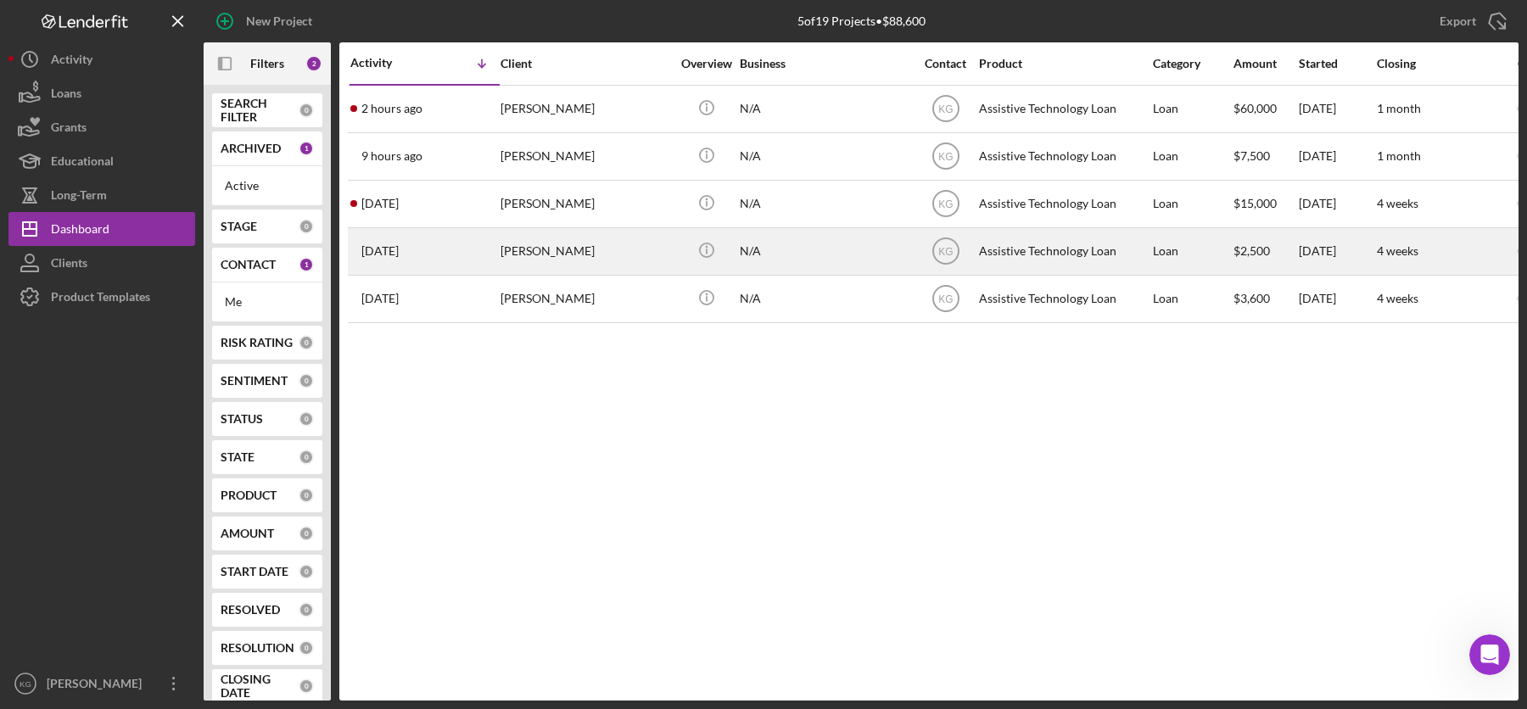
click at [386, 247] on time "[DATE]" at bounding box center [379, 251] width 37 height 14
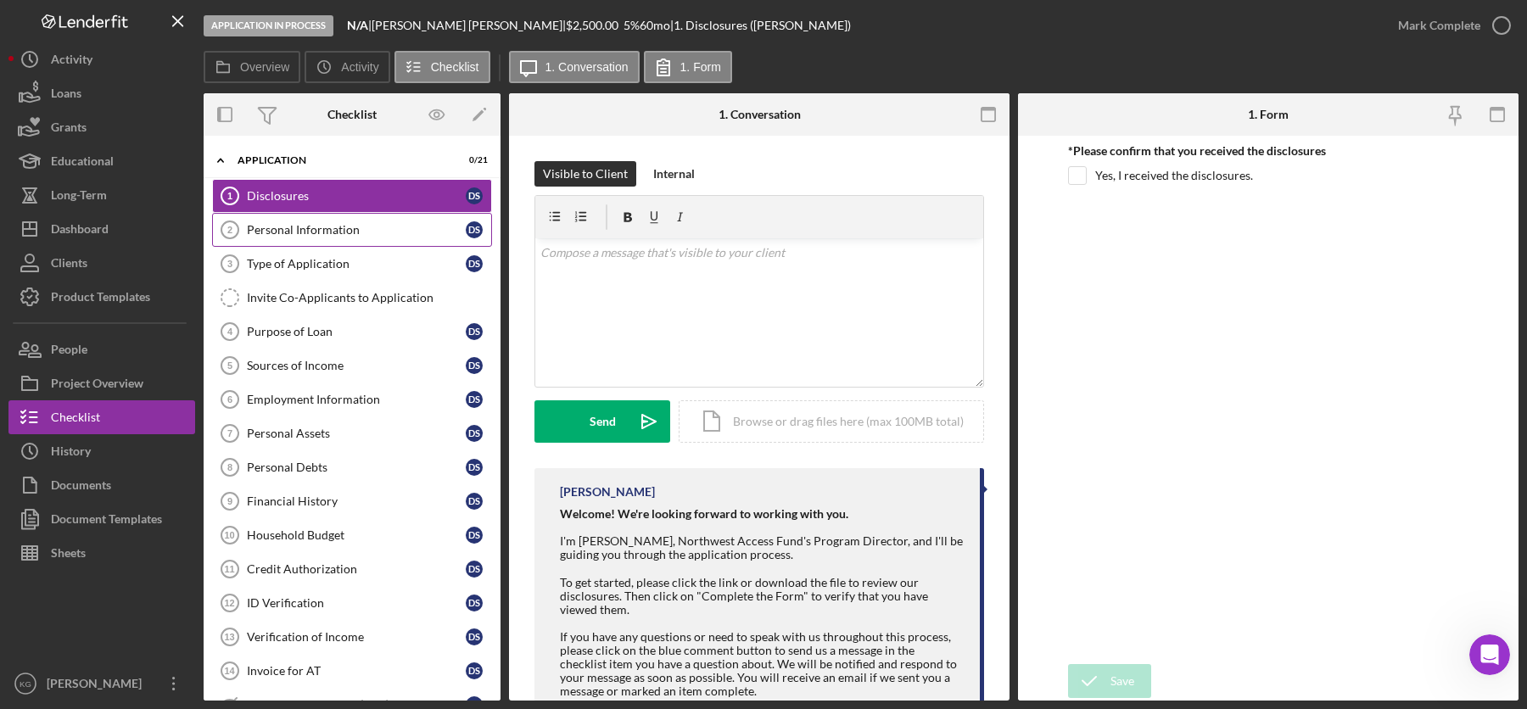
click at [349, 226] on div "Personal Information" at bounding box center [356, 230] width 219 height 14
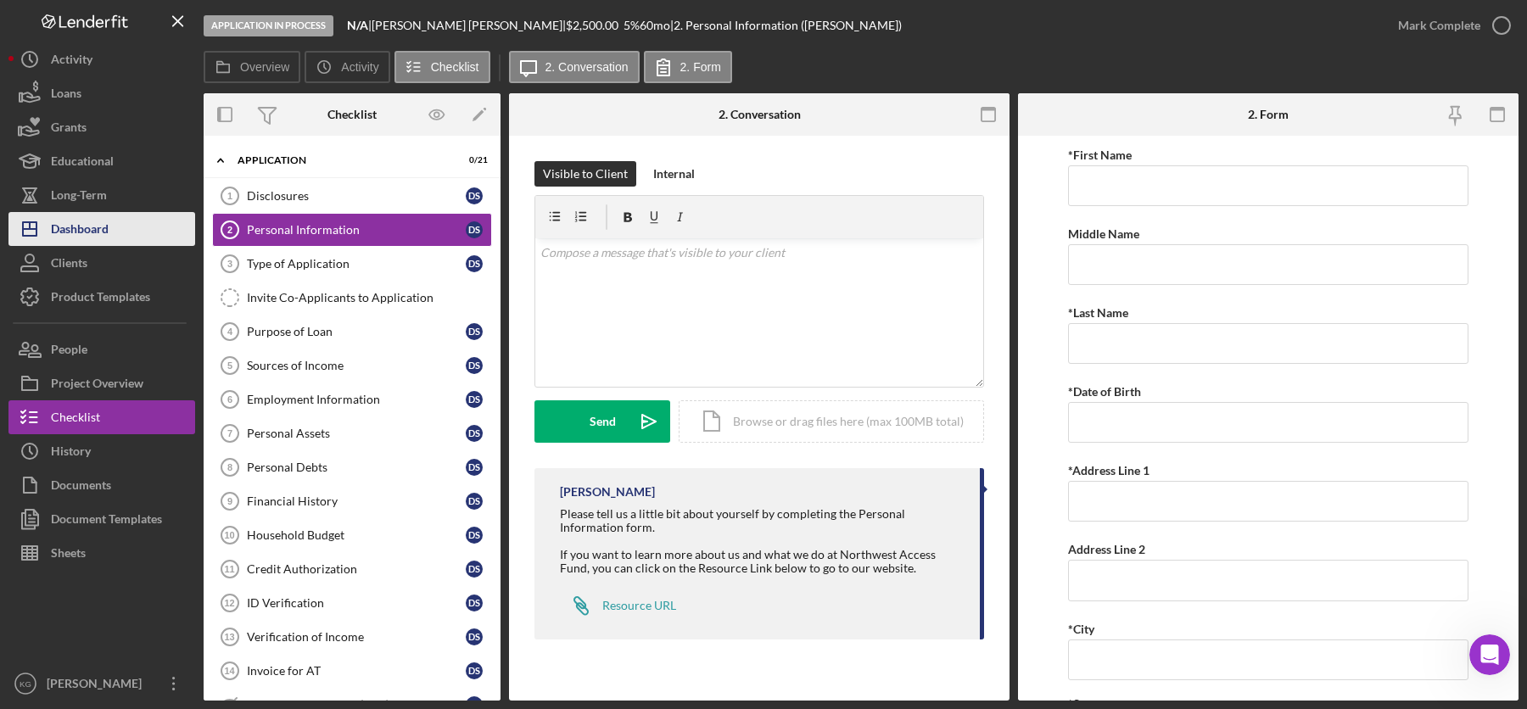
click at [68, 231] on div "Dashboard" at bounding box center [80, 231] width 58 height 38
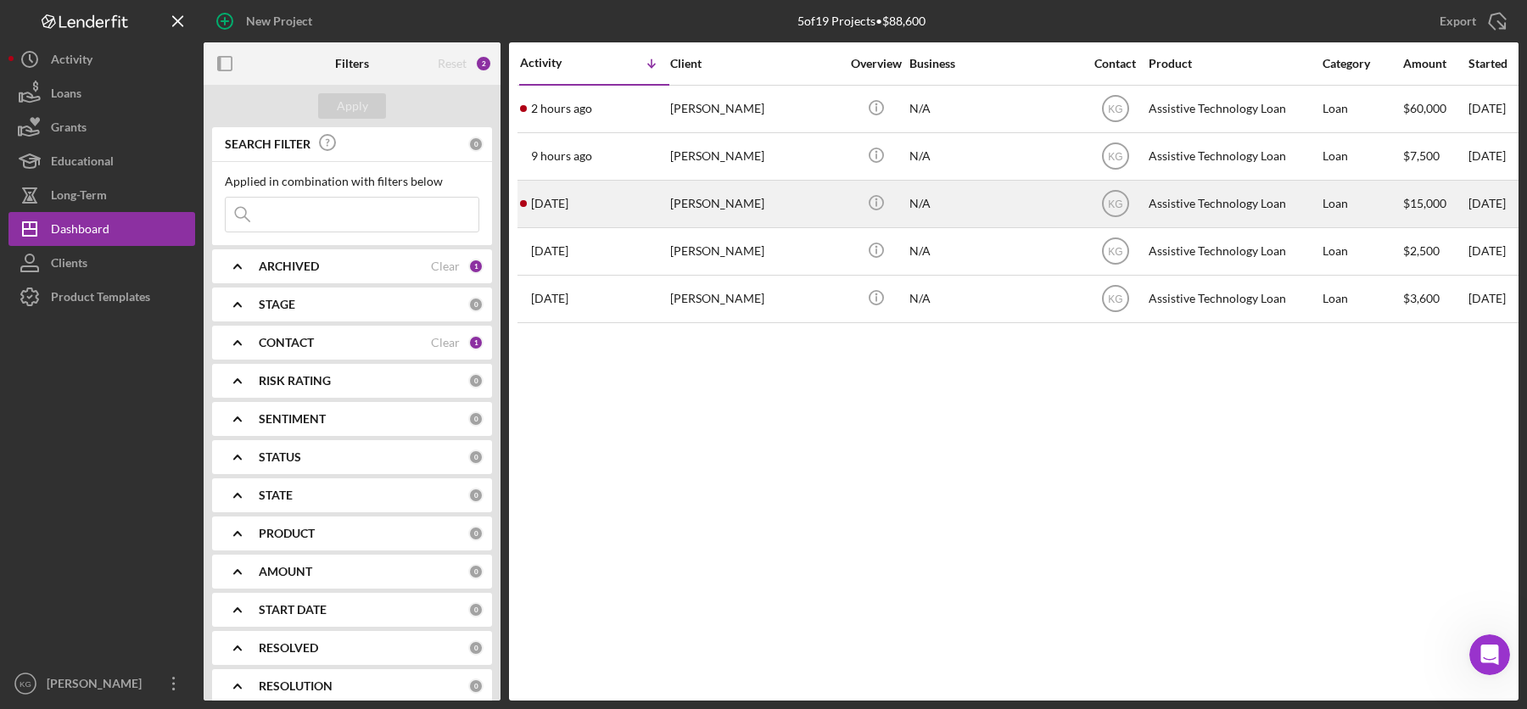
click at [629, 206] on div "[DATE] [PERSON_NAME]" at bounding box center [594, 204] width 148 height 45
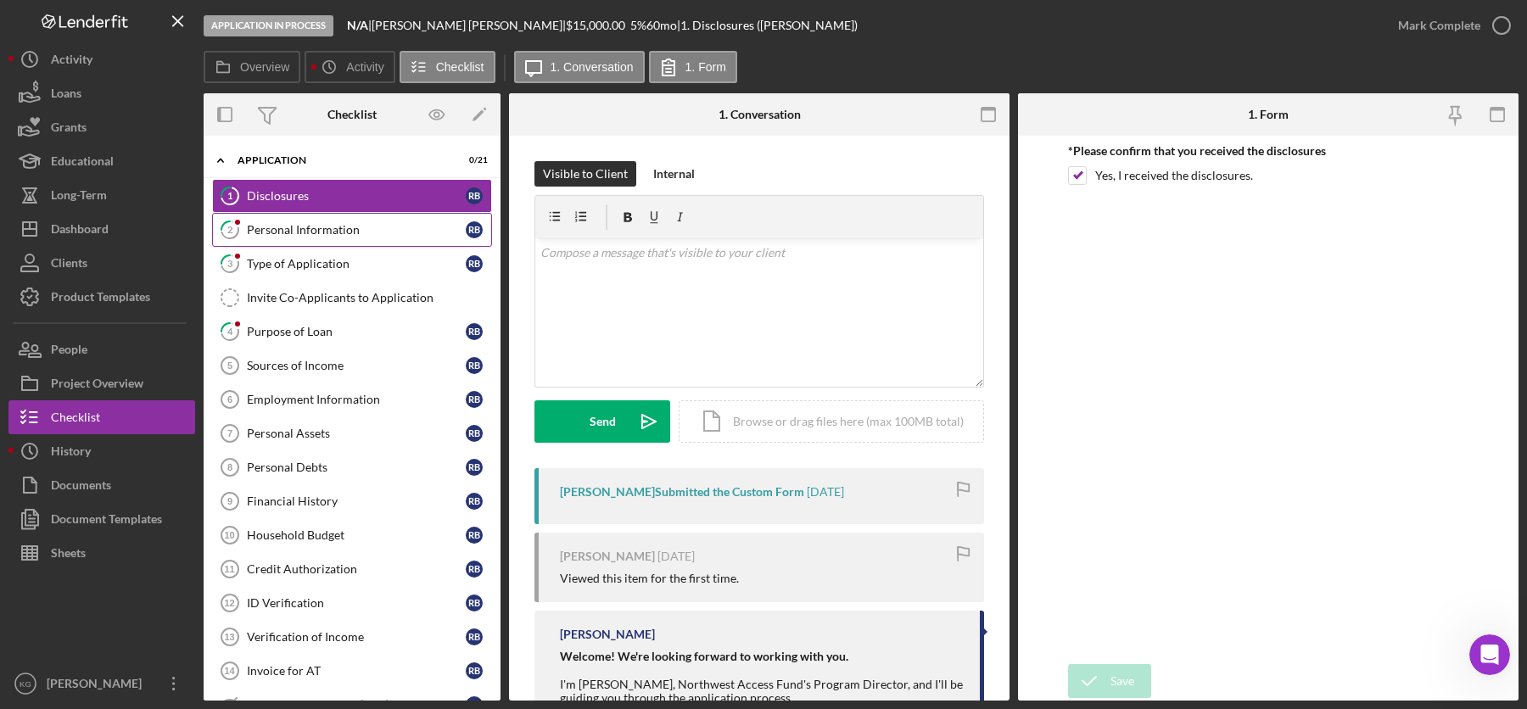
click at [344, 230] on div "Personal Information" at bounding box center [356, 230] width 219 height 14
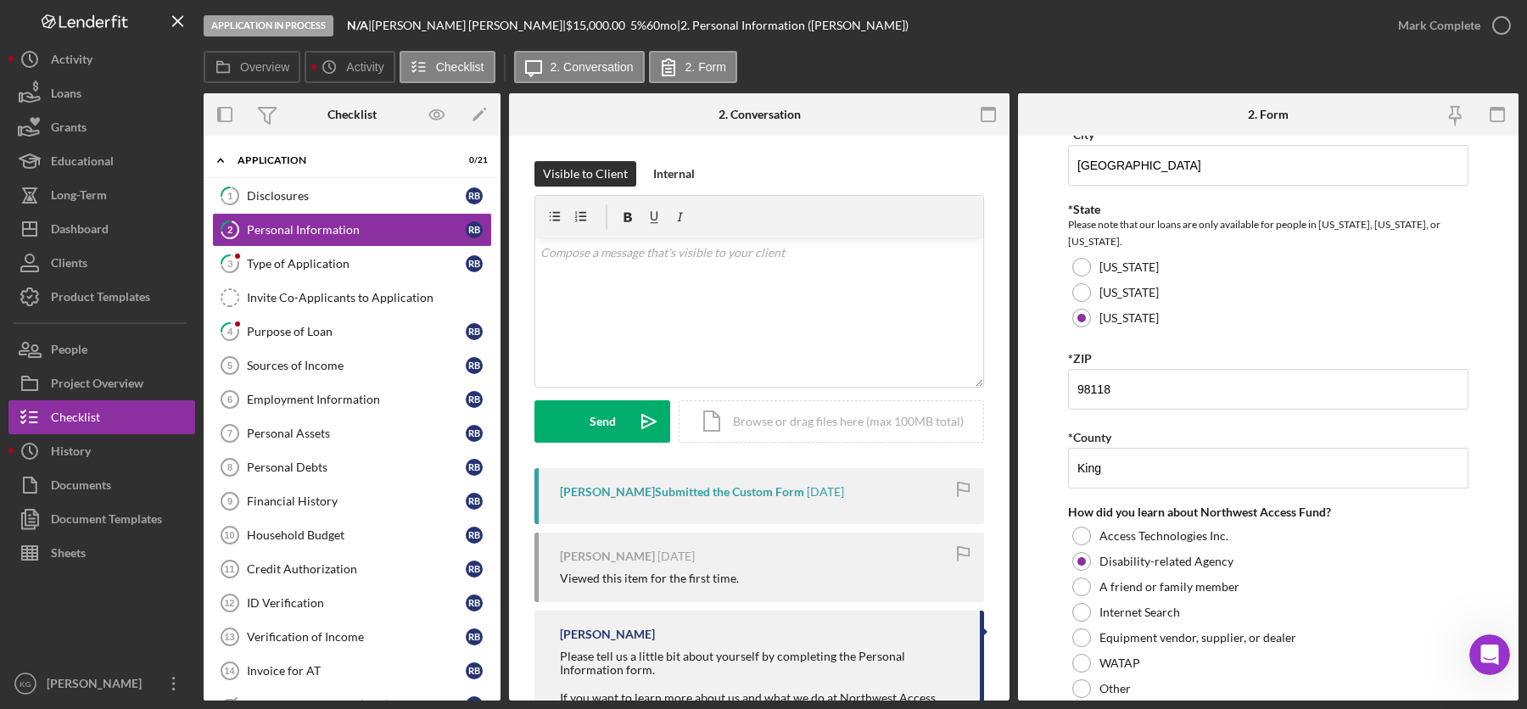
scroll to position [534, 0]
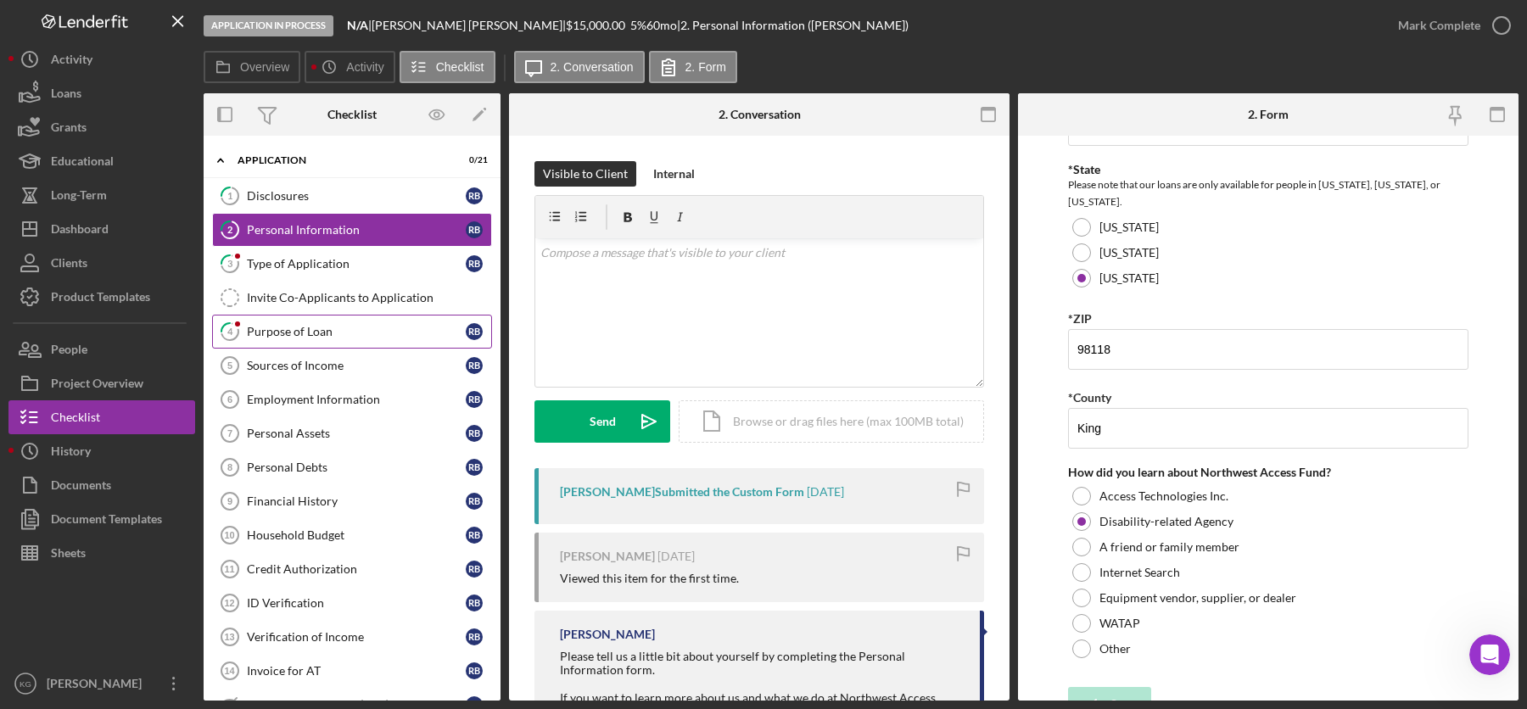
click at [288, 327] on div "Purpose of Loan" at bounding box center [356, 332] width 219 height 14
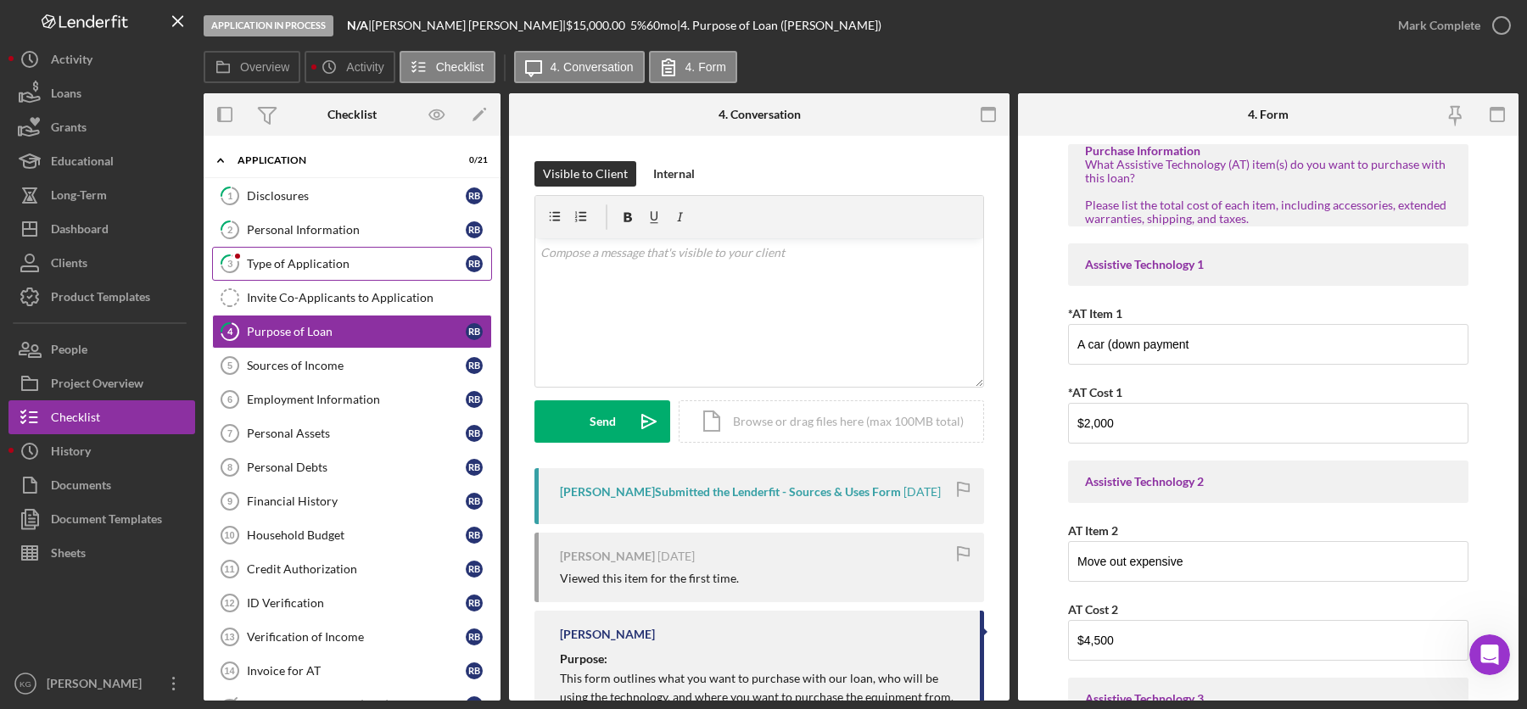
click at [315, 262] on div "Type of Application" at bounding box center [356, 264] width 219 height 14
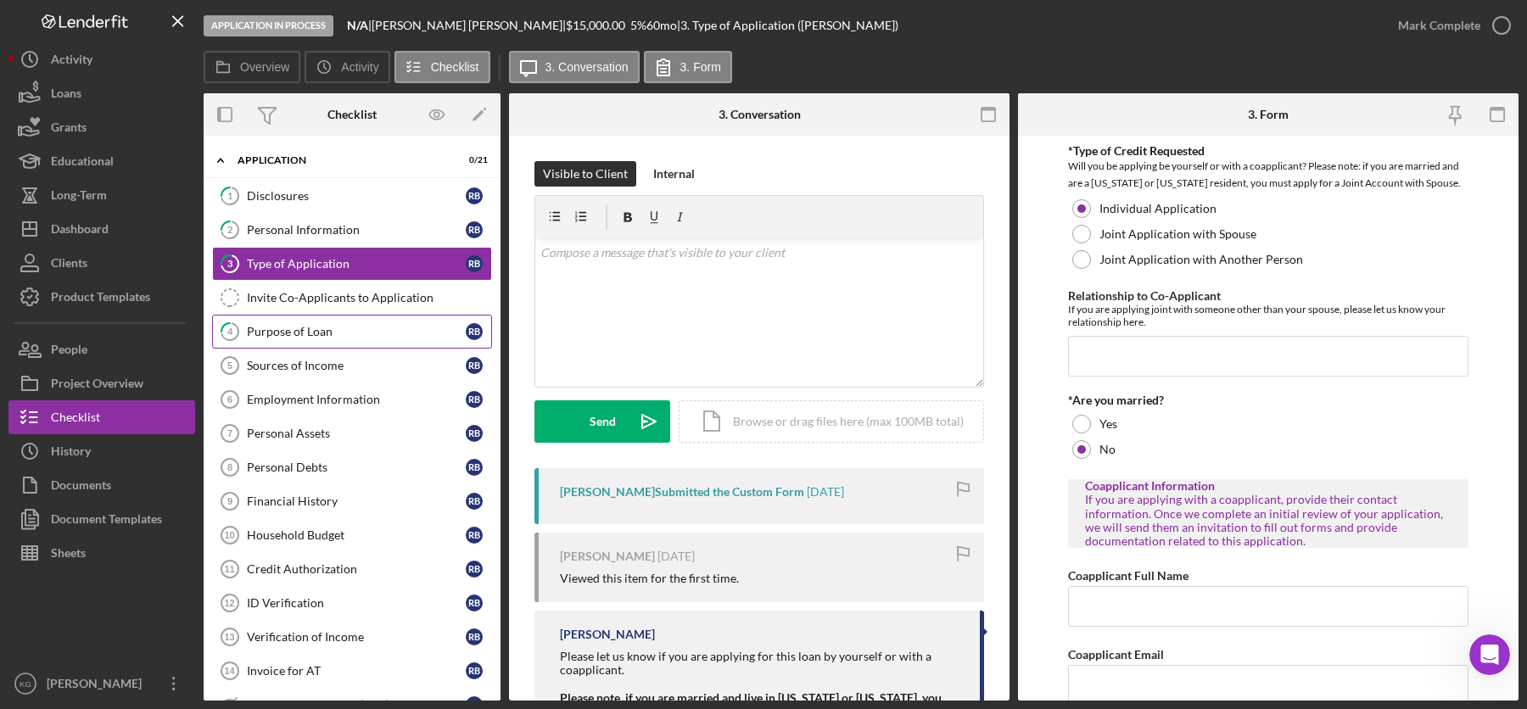
click at [310, 327] on div "Purpose of Loan" at bounding box center [356, 332] width 219 height 14
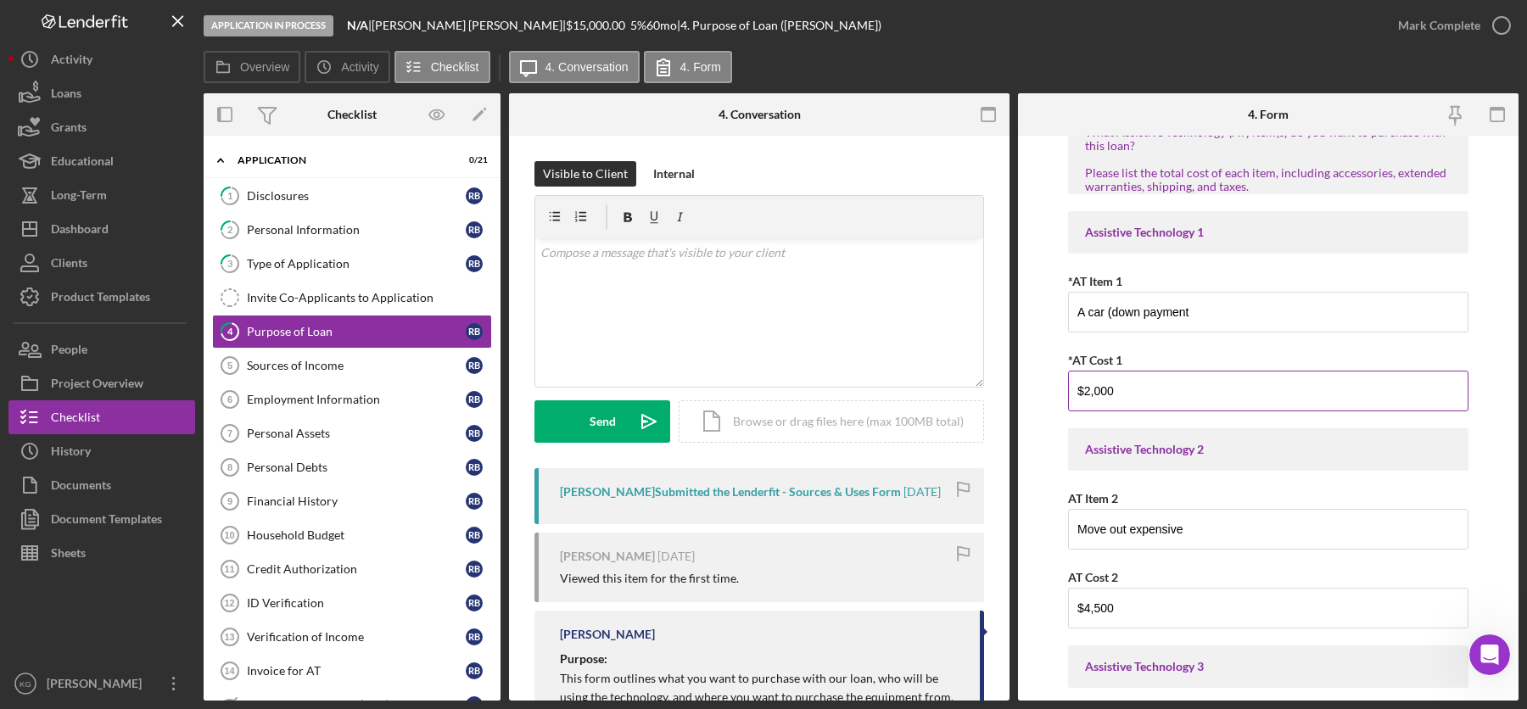
scroll to position [30, 0]
click at [280, 361] on div "Sources of Income" at bounding box center [356, 366] width 219 height 14
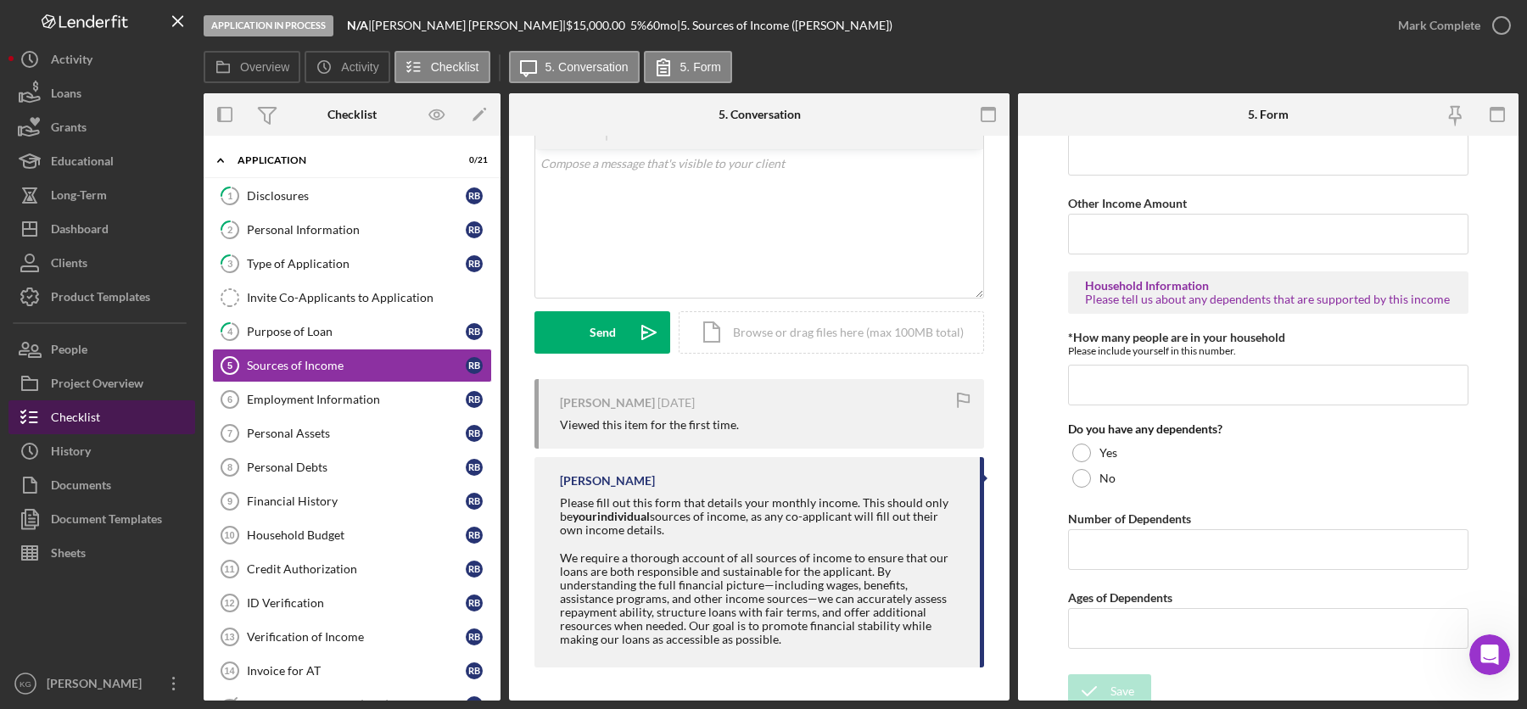
click at [64, 417] on div "Checklist" at bounding box center [75, 419] width 49 height 38
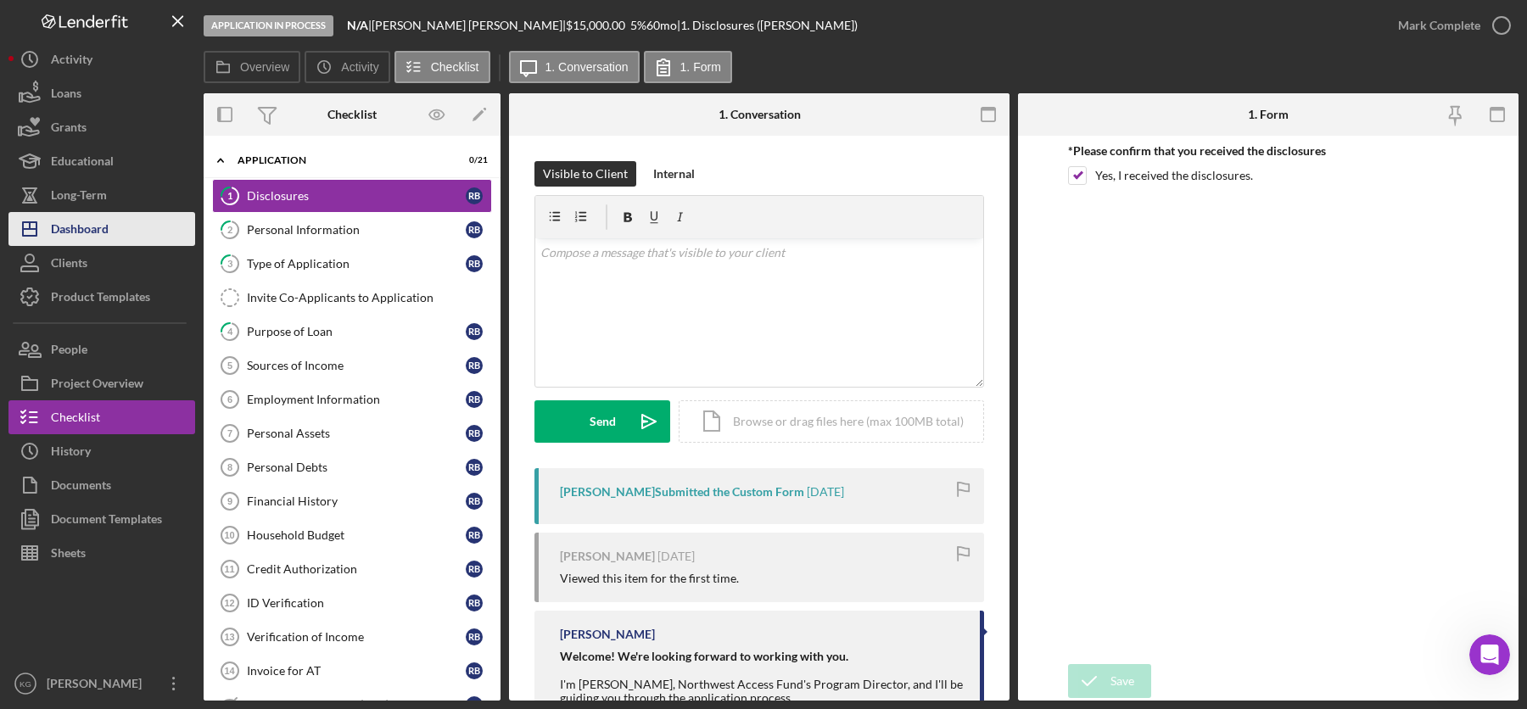
click at [73, 228] on div "Dashboard" at bounding box center [80, 231] width 58 height 38
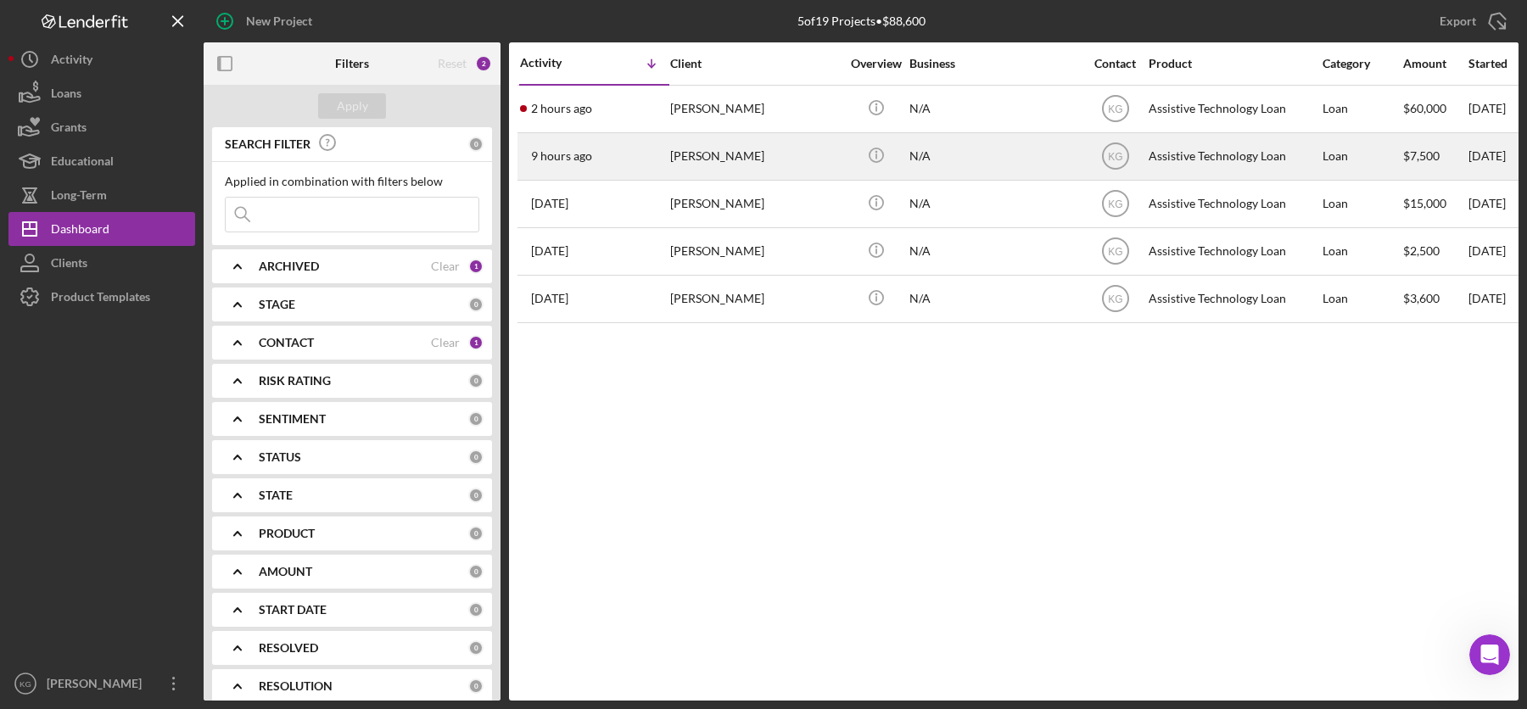
click at [714, 152] on div "[PERSON_NAME]" at bounding box center [755, 156] width 170 height 45
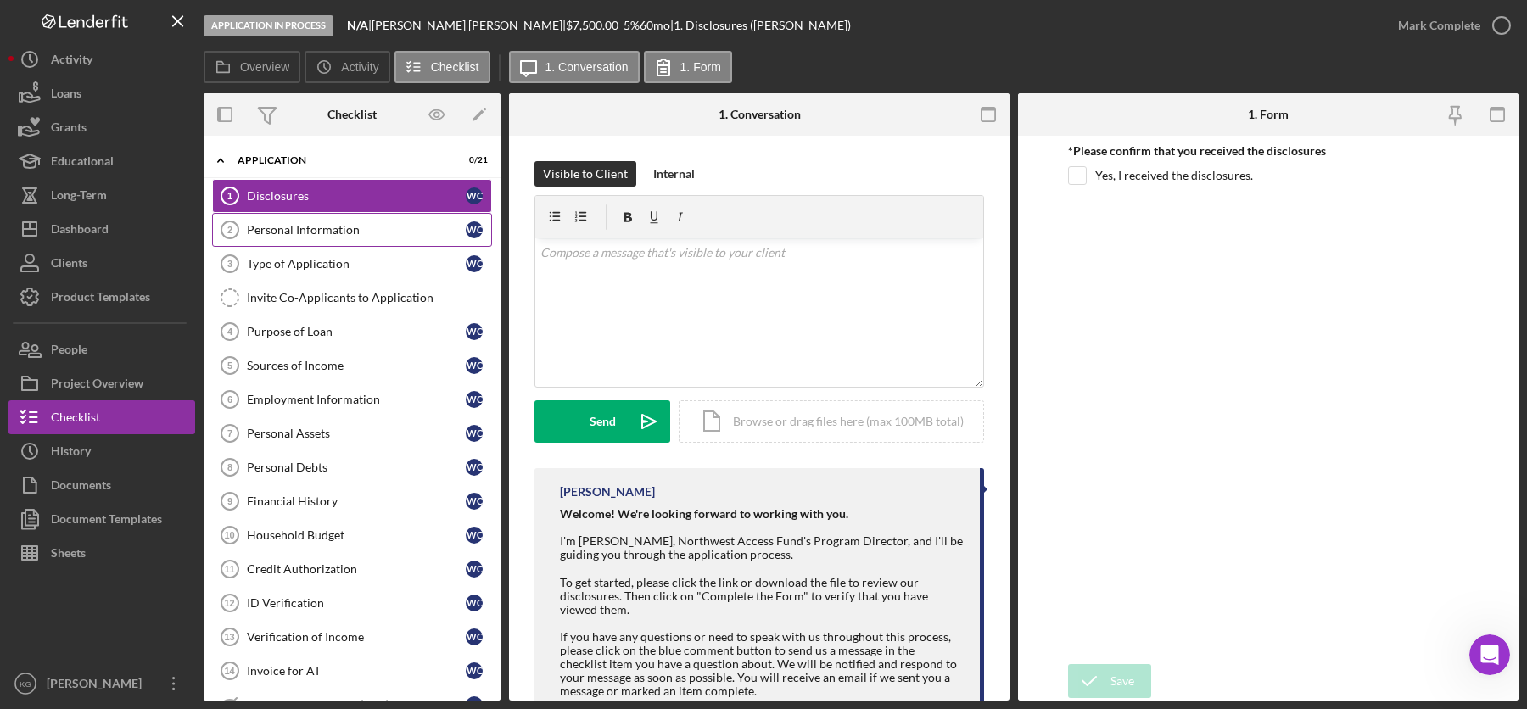
click at [300, 226] on div "Personal Information" at bounding box center [356, 230] width 219 height 14
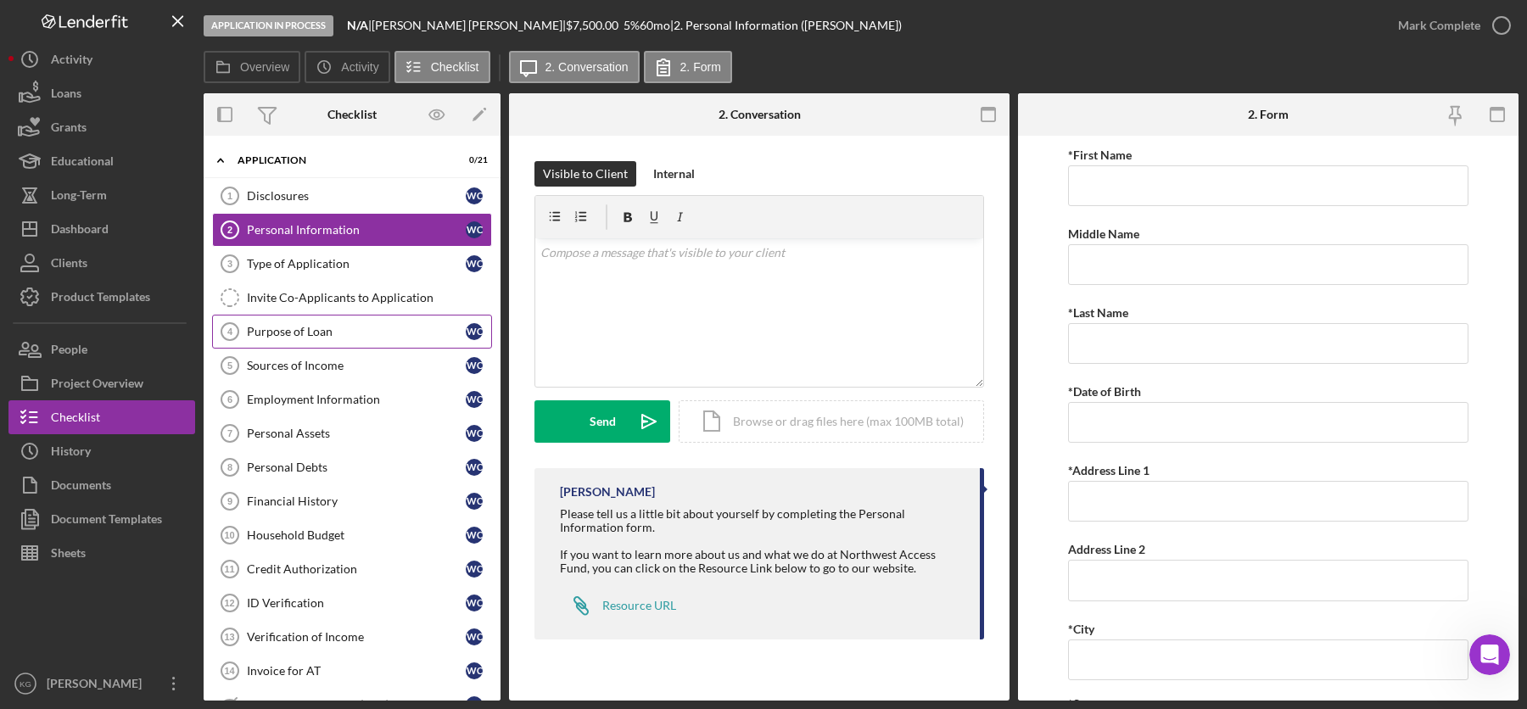
click at [262, 333] on div "Purpose of Loan" at bounding box center [356, 332] width 219 height 14
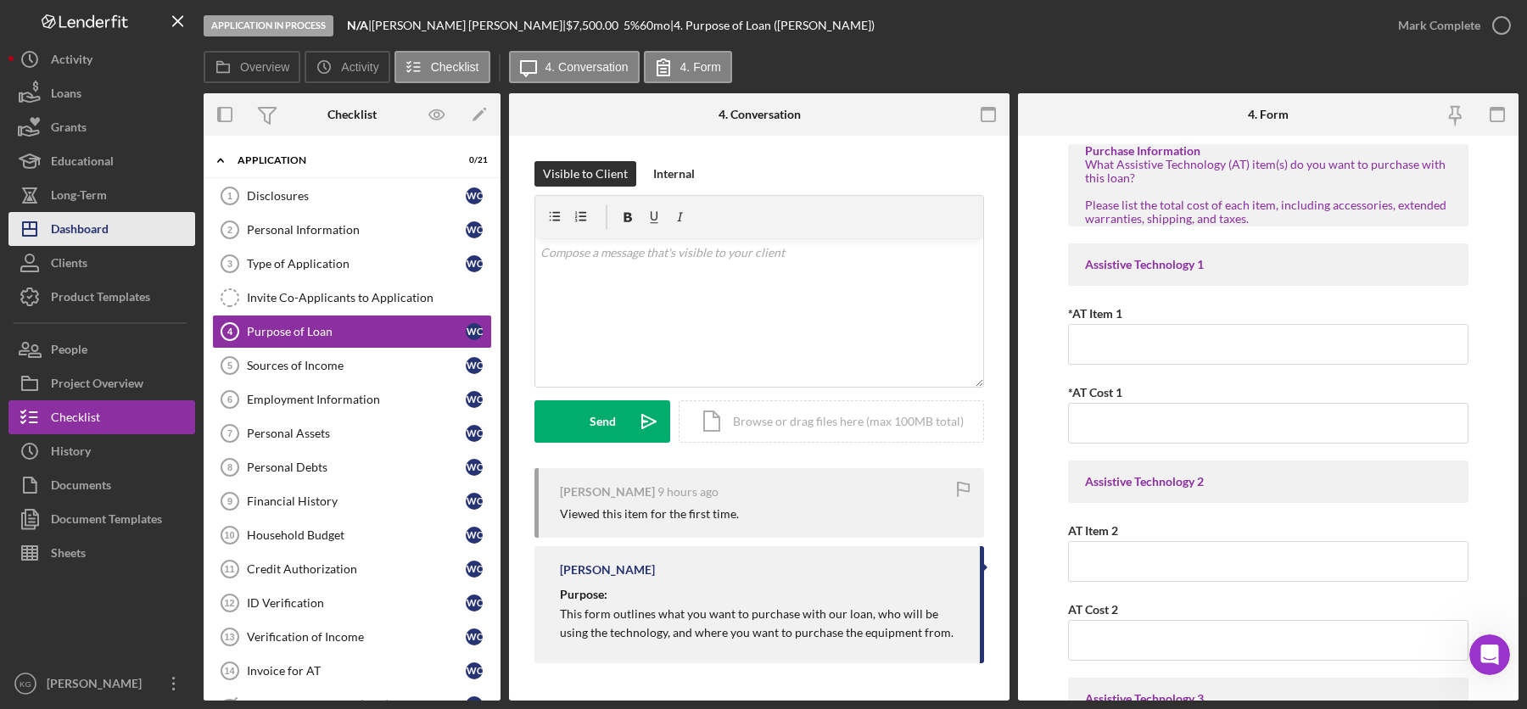
click at [92, 228] on div "Dashboard" at bounding box center [80, 231] width 58 height 38
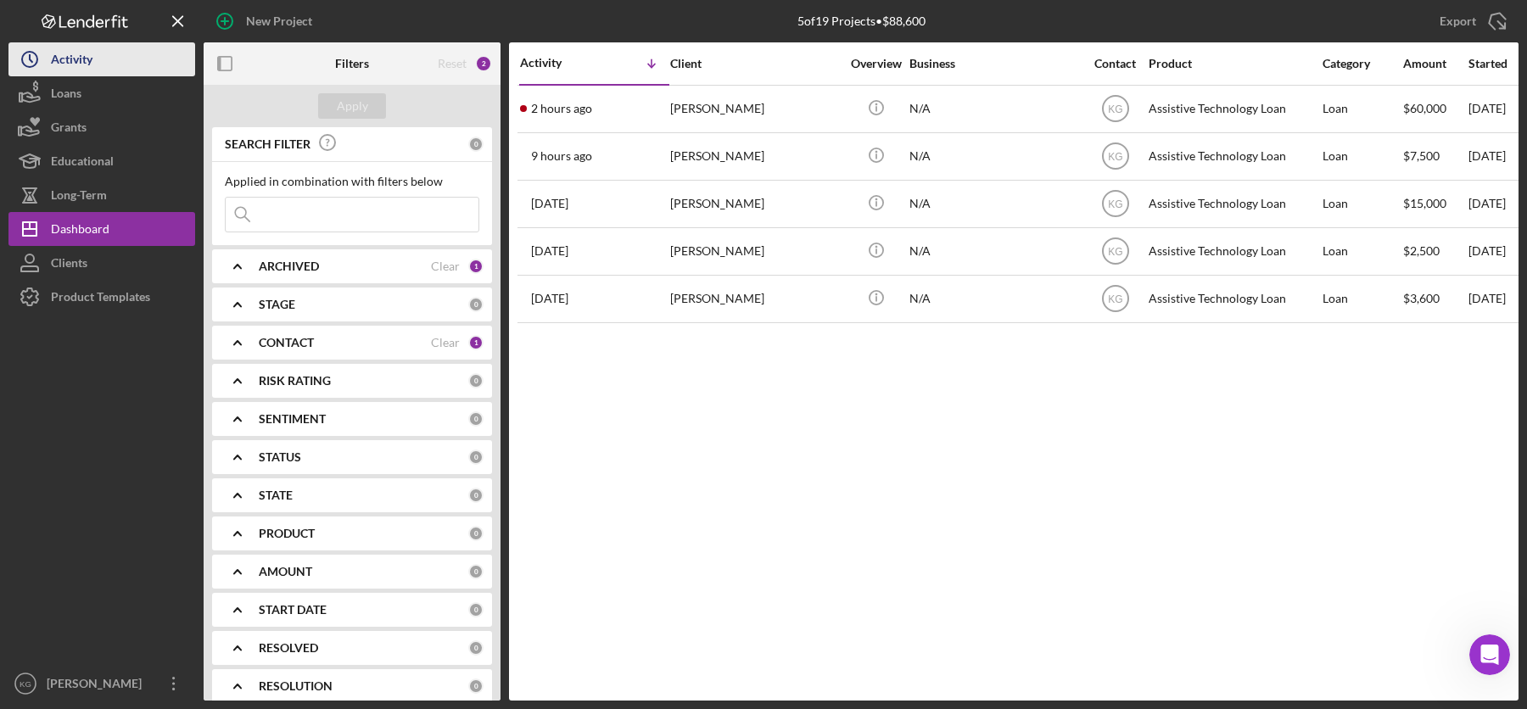
click at [66, 59] on div "Activity" at bounding box center [72, 61] width 42 height 38
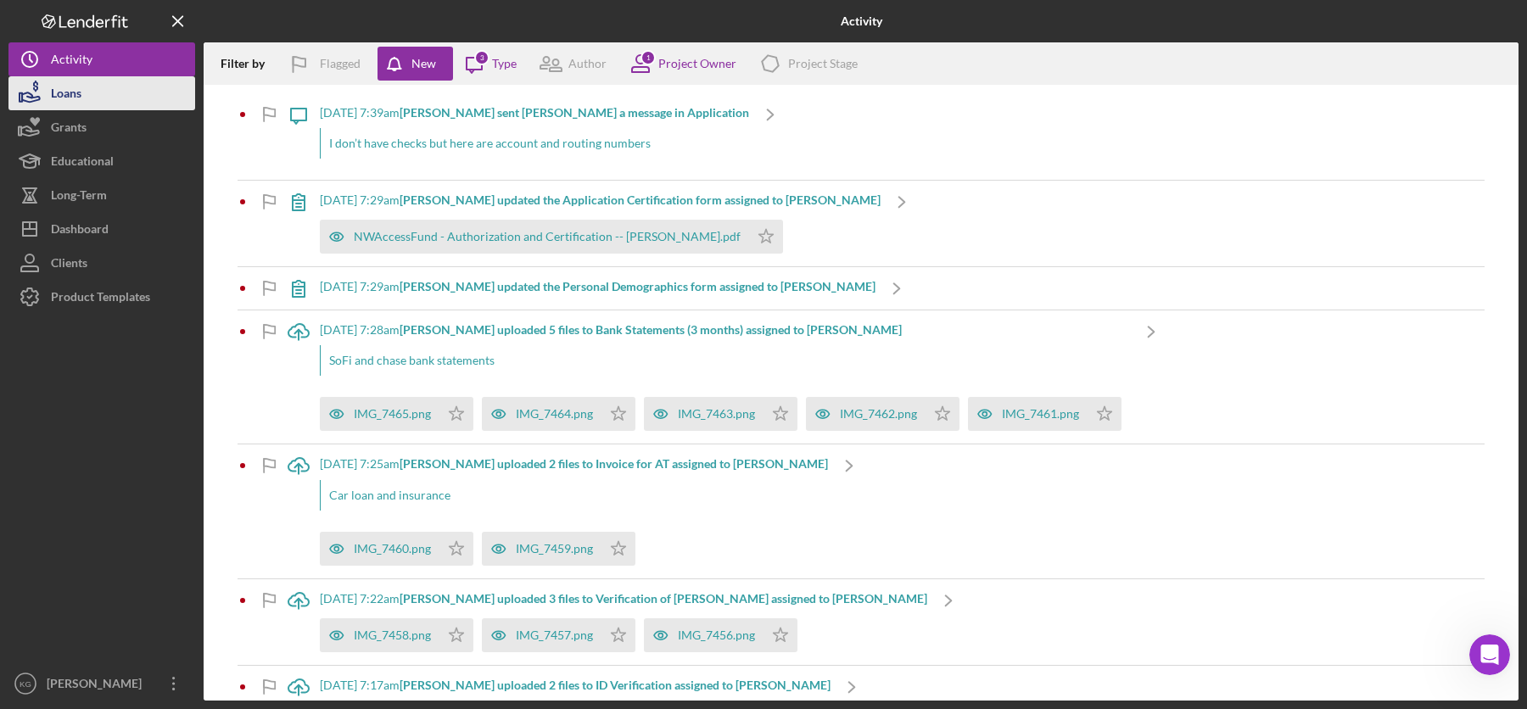
click at [60, 93] on div "Loans" at bounding box center [66, 95] width 31 height 38
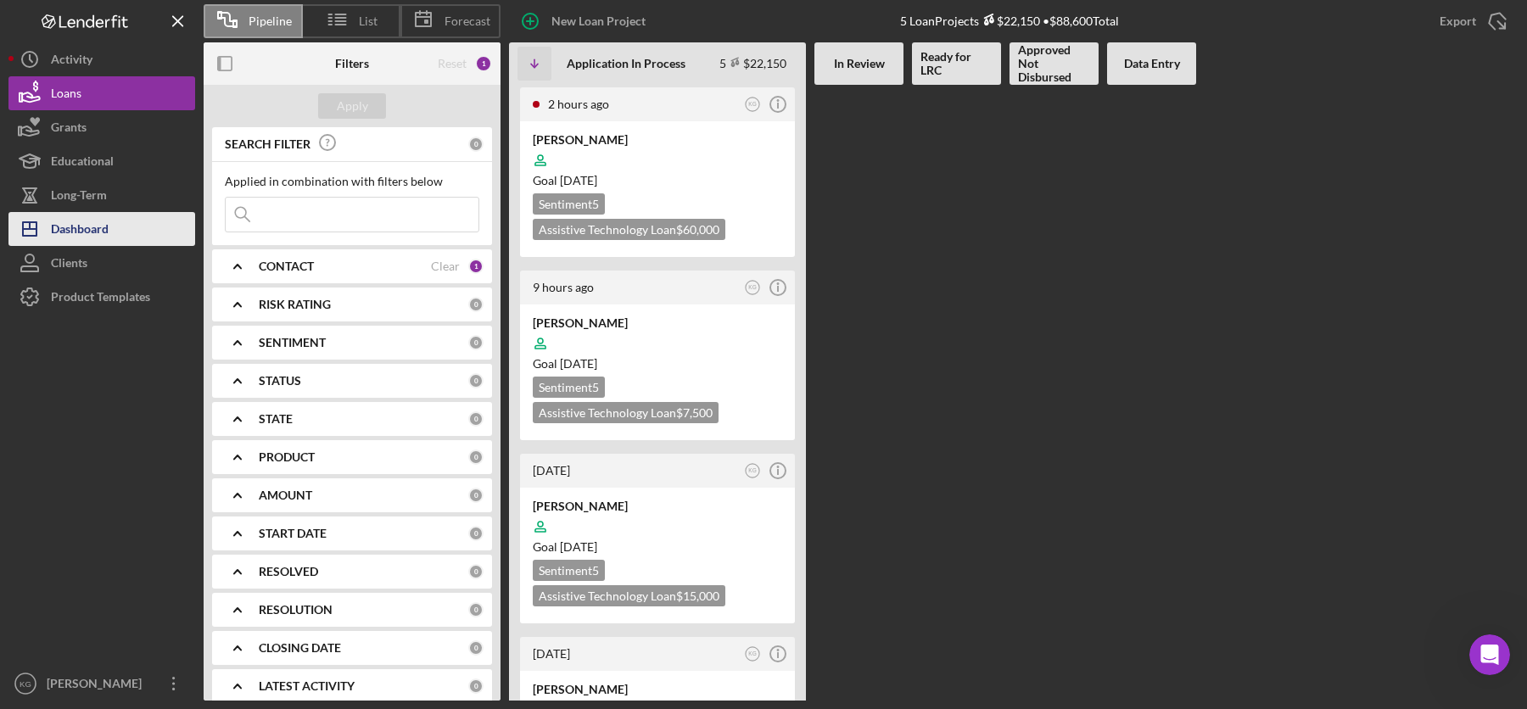
click at [74, 233] on div "Dashboard" at bounding box center [80, 231] width 58 height 38
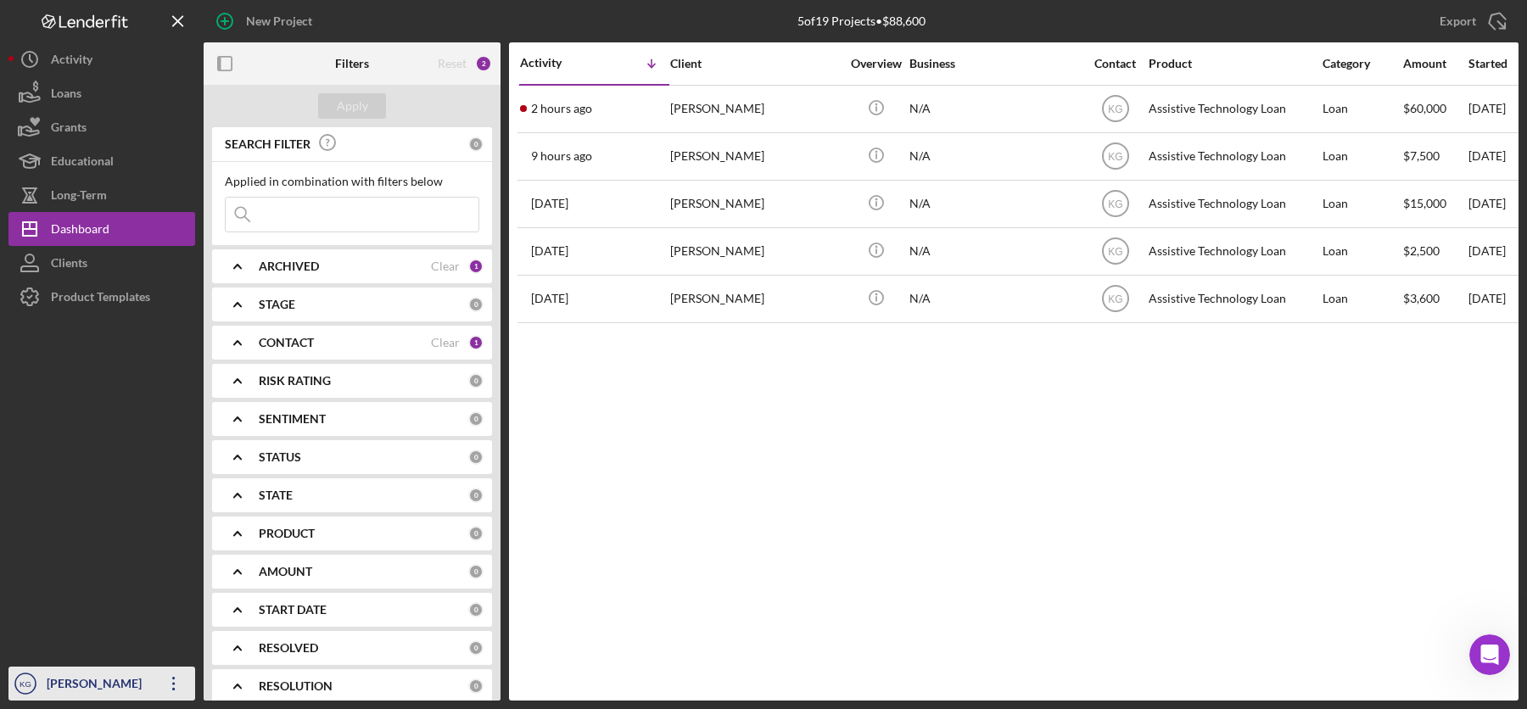
click at [68, 683] on div "[PERSON_NAME]" at bounding box center [97, 686] width 110 height 38
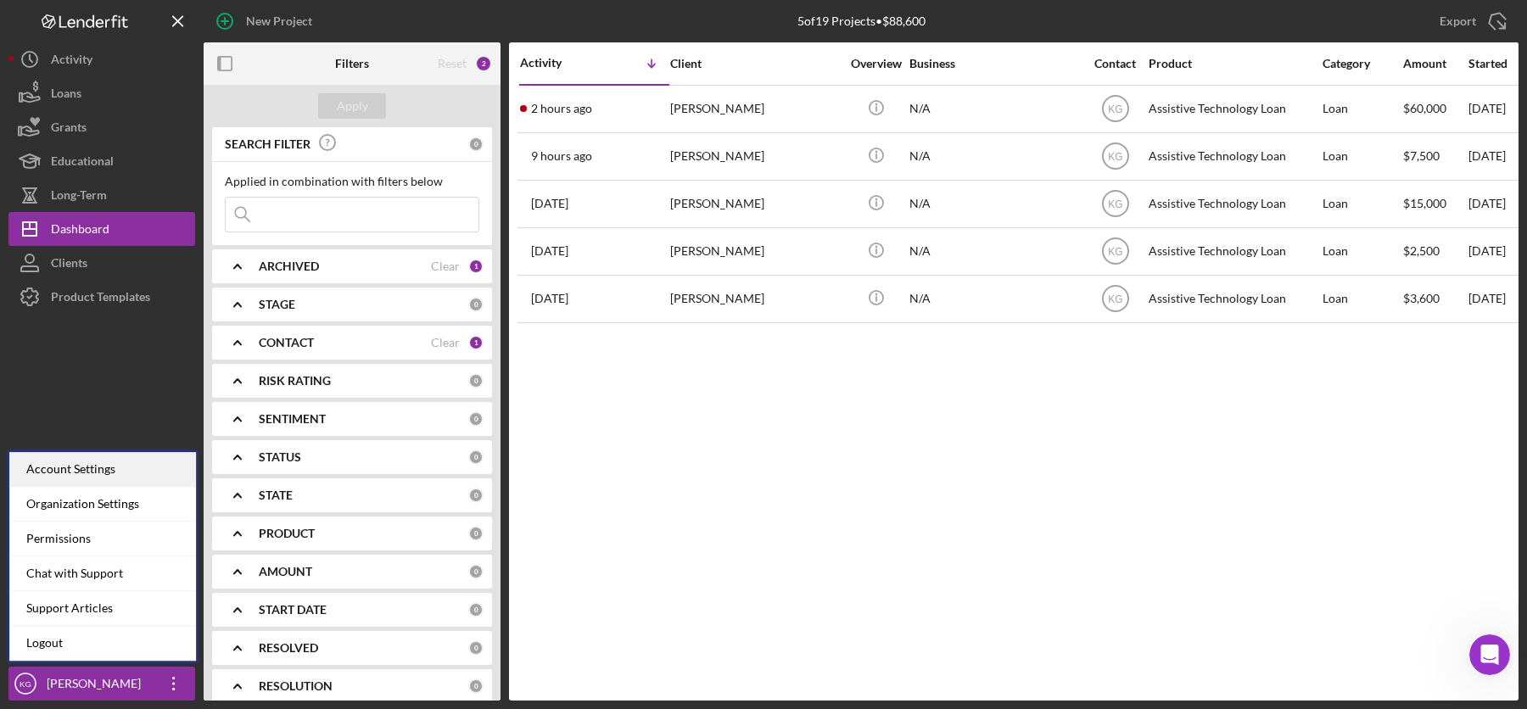
click at [54, 472] on div "Account Settings" at bounding box center [102, 469] width 187 height 35
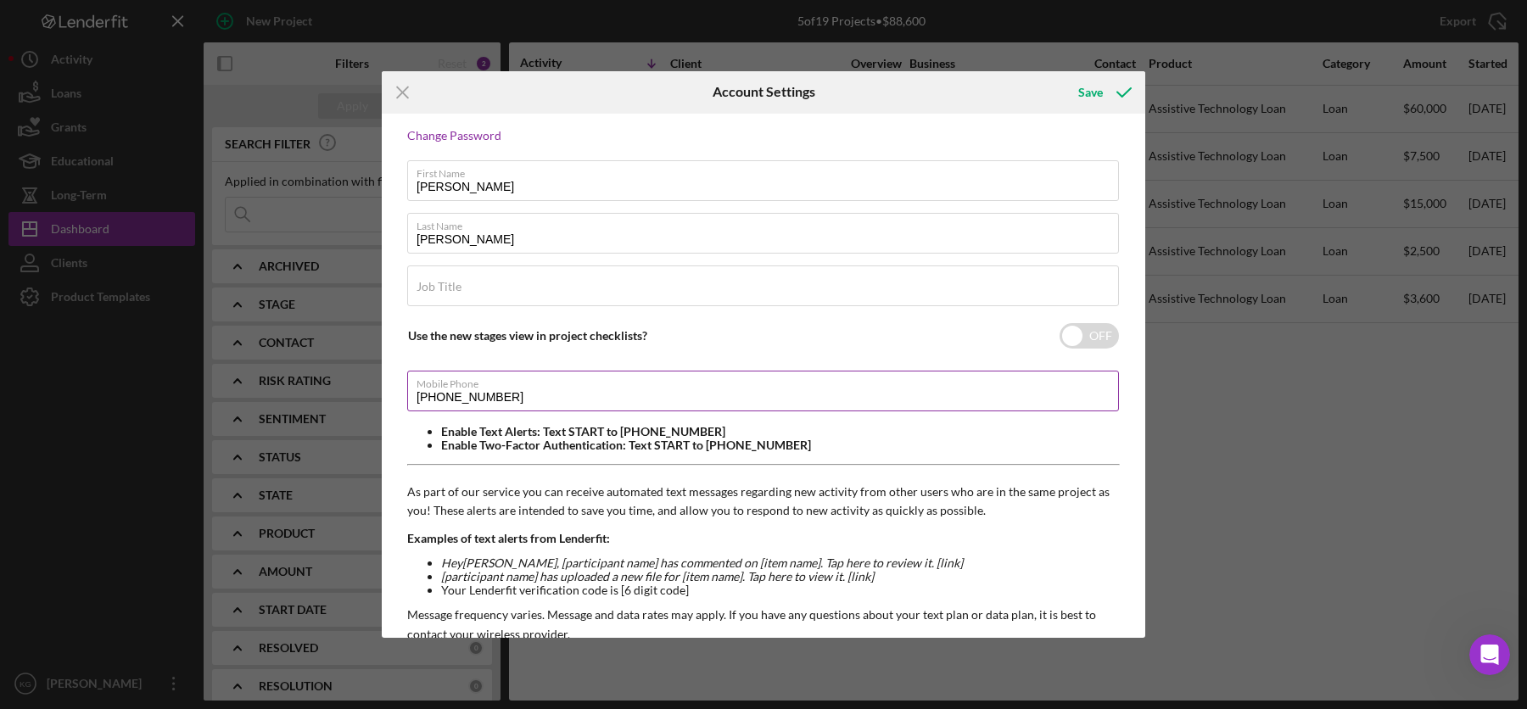
scroll to position [78, 0]
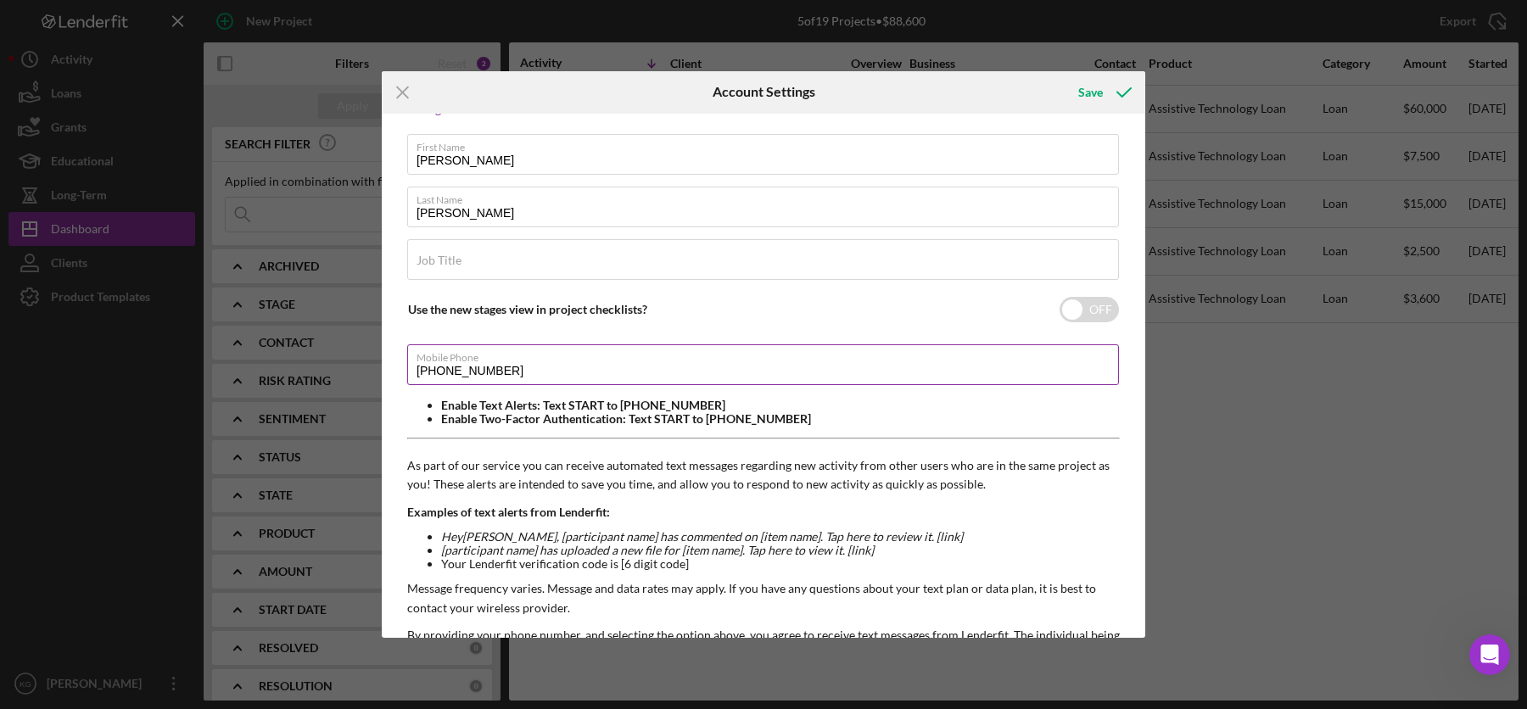
click at [548, 369] on input "[PHONE_NUMBER]" at bounding box center [763, 364] width 712 height 41
type input "(2##) ###-####"
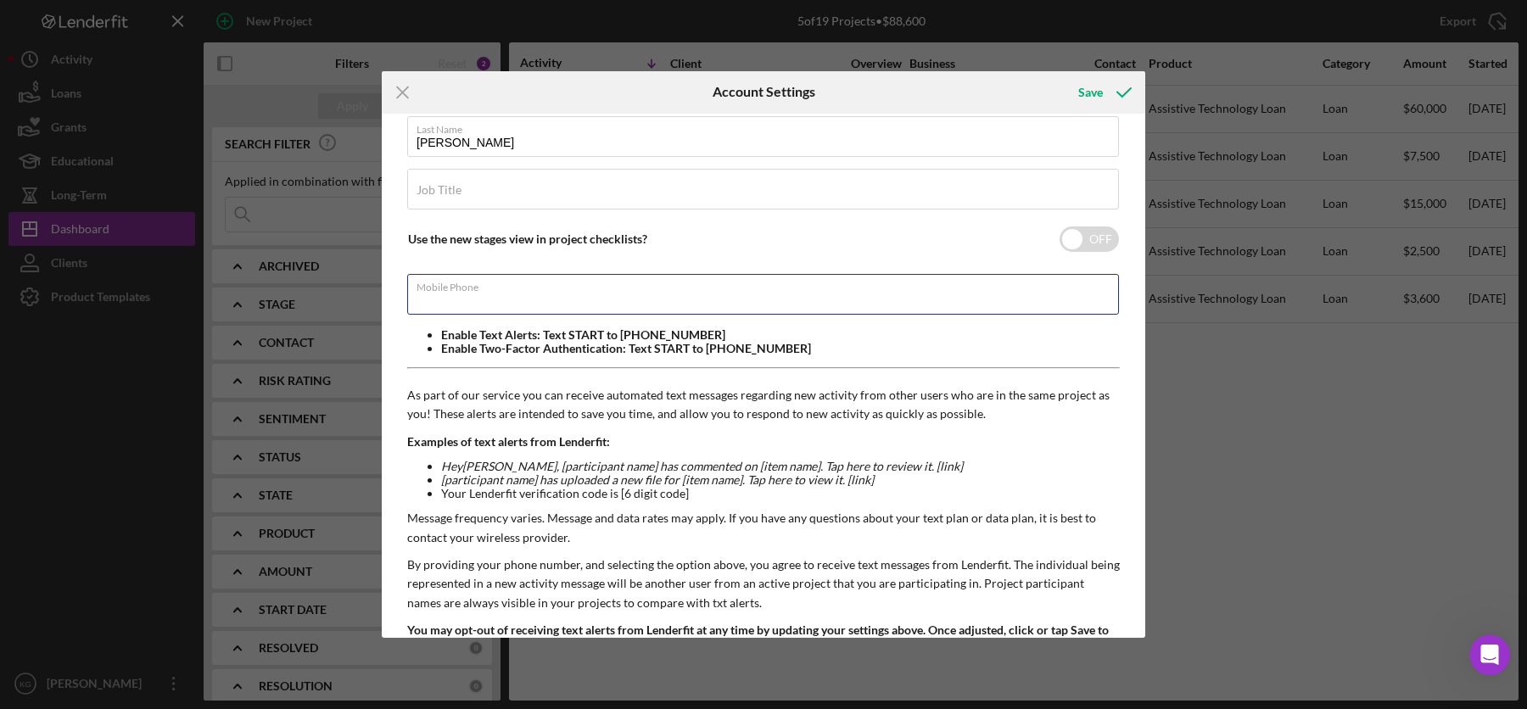
scroll to position [229, 0]
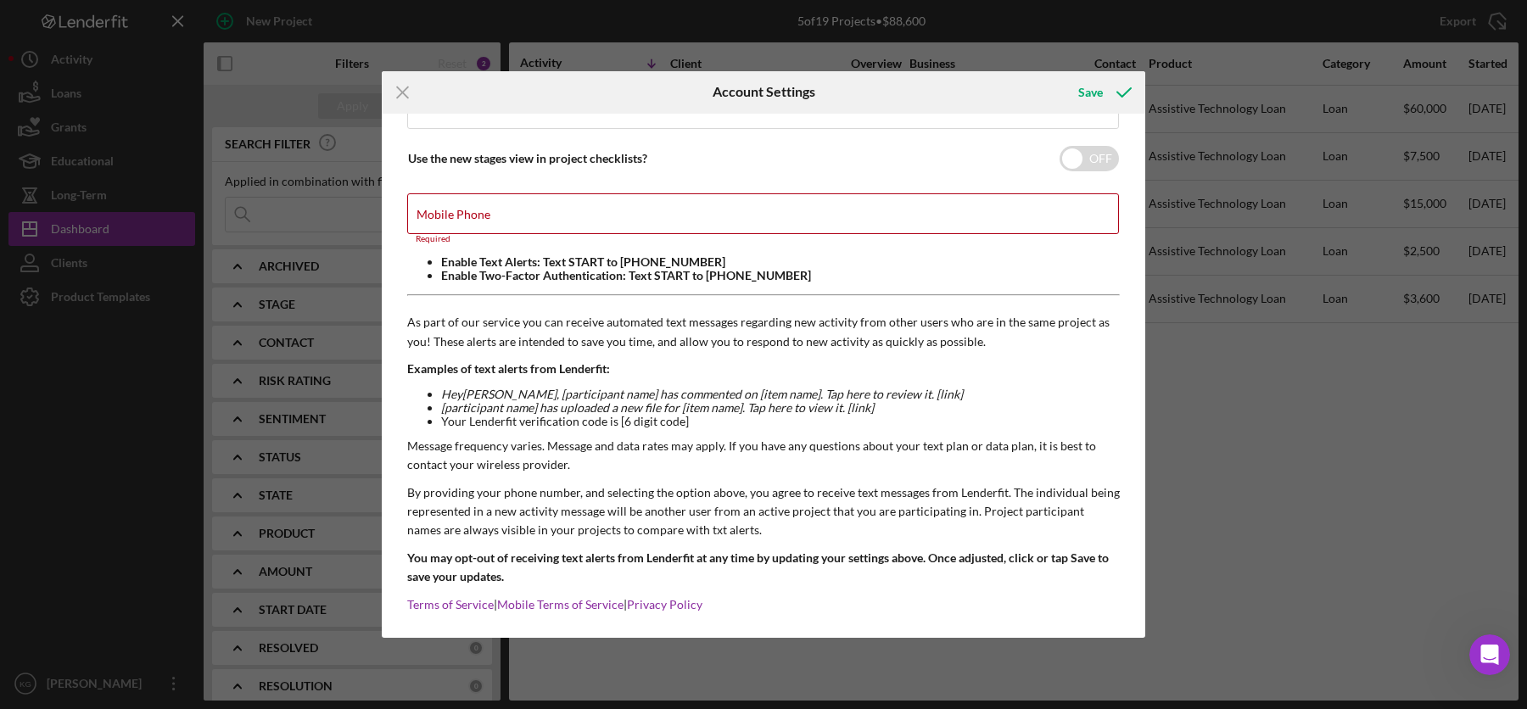
click at [1058, 366] on p "Examples of text alerts from Lenderfit:" at bounding box center [763, 369] width 713 height 19
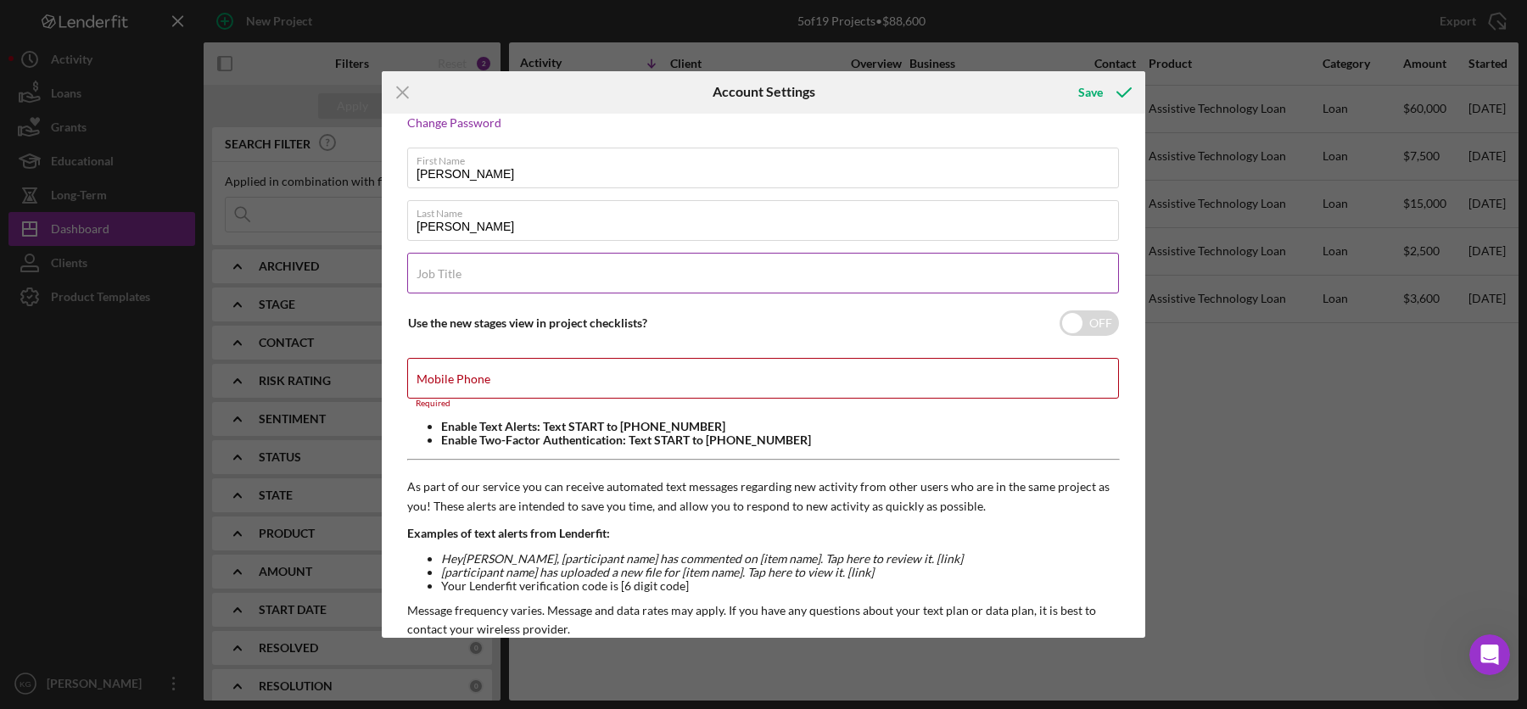
scroll to position [0, 0]
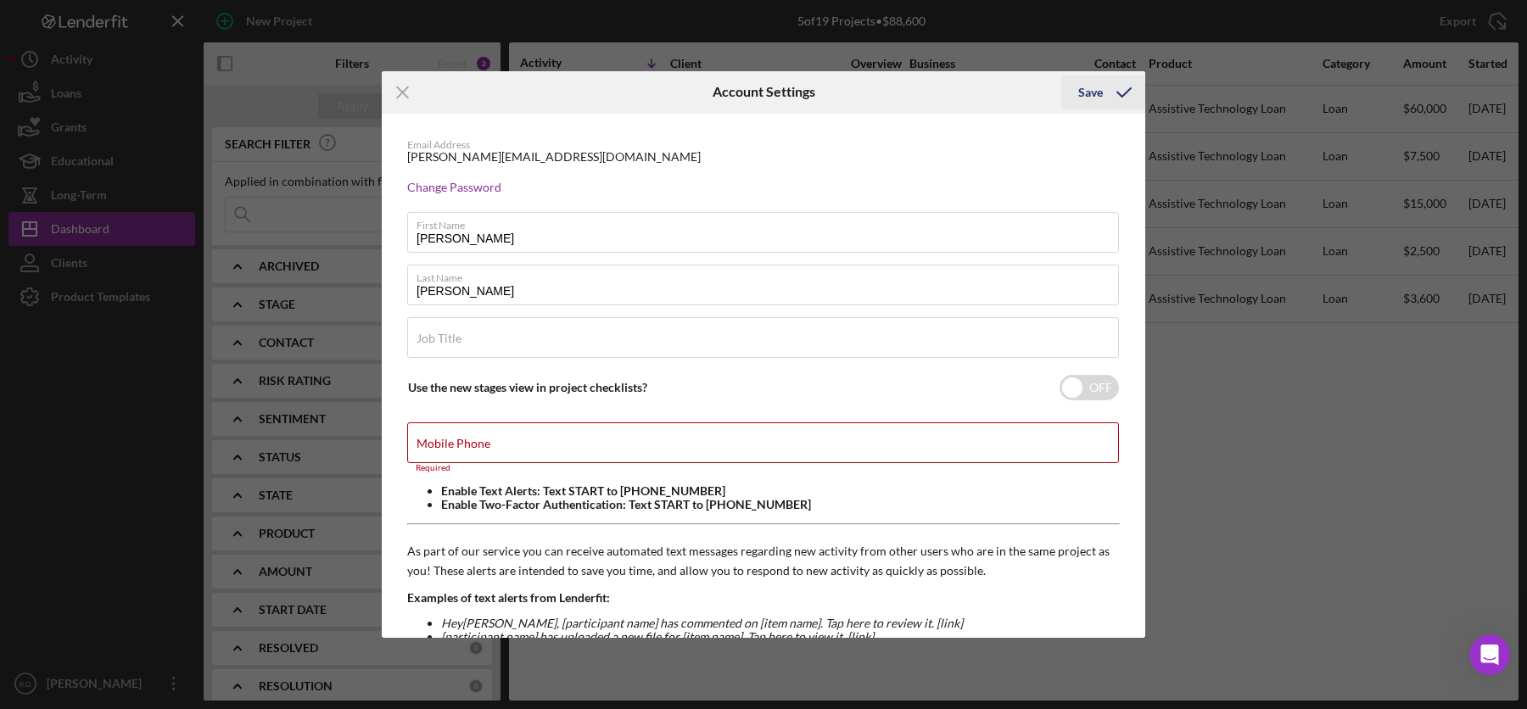
click at [1090, 92] on div "Save" at bounding box center [1090, 92] width 25 height 34
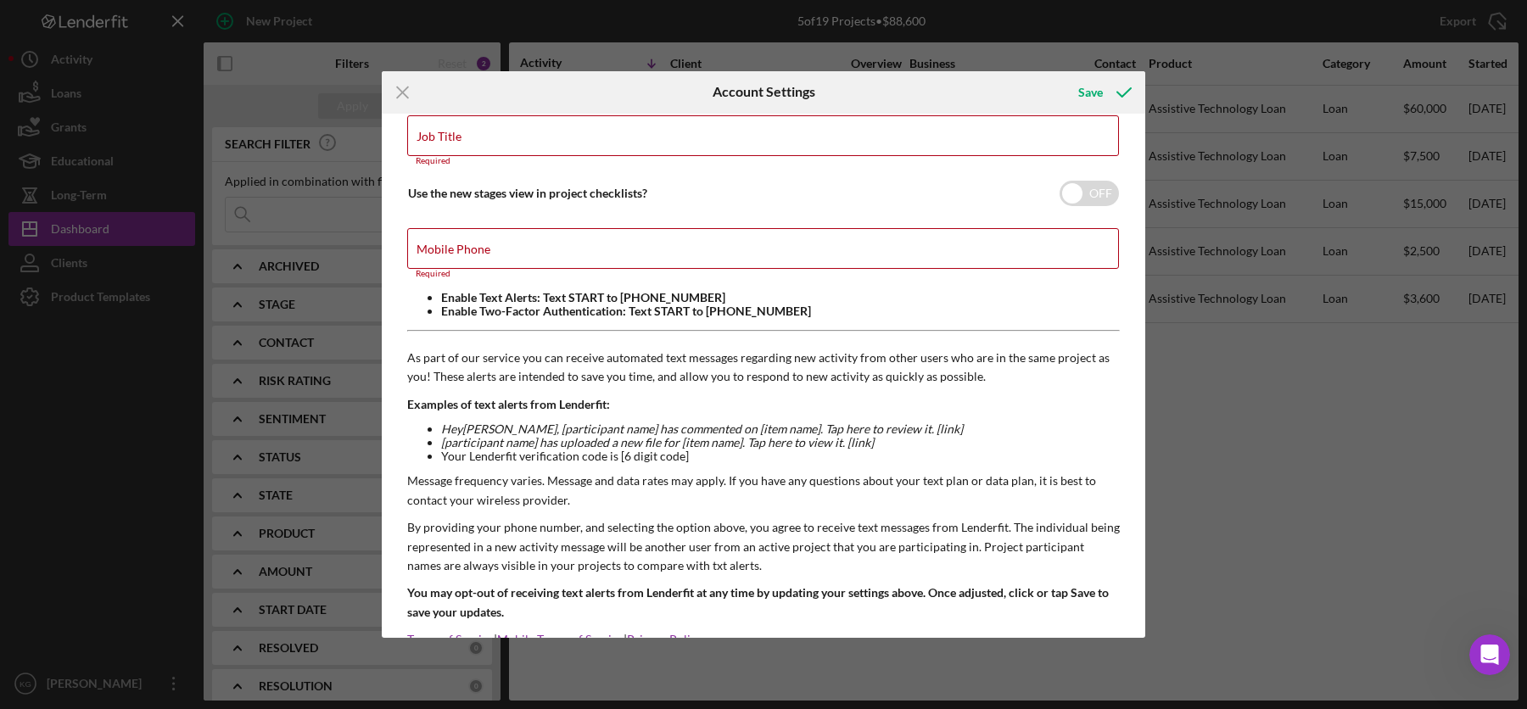
scroll to position [244, 0]
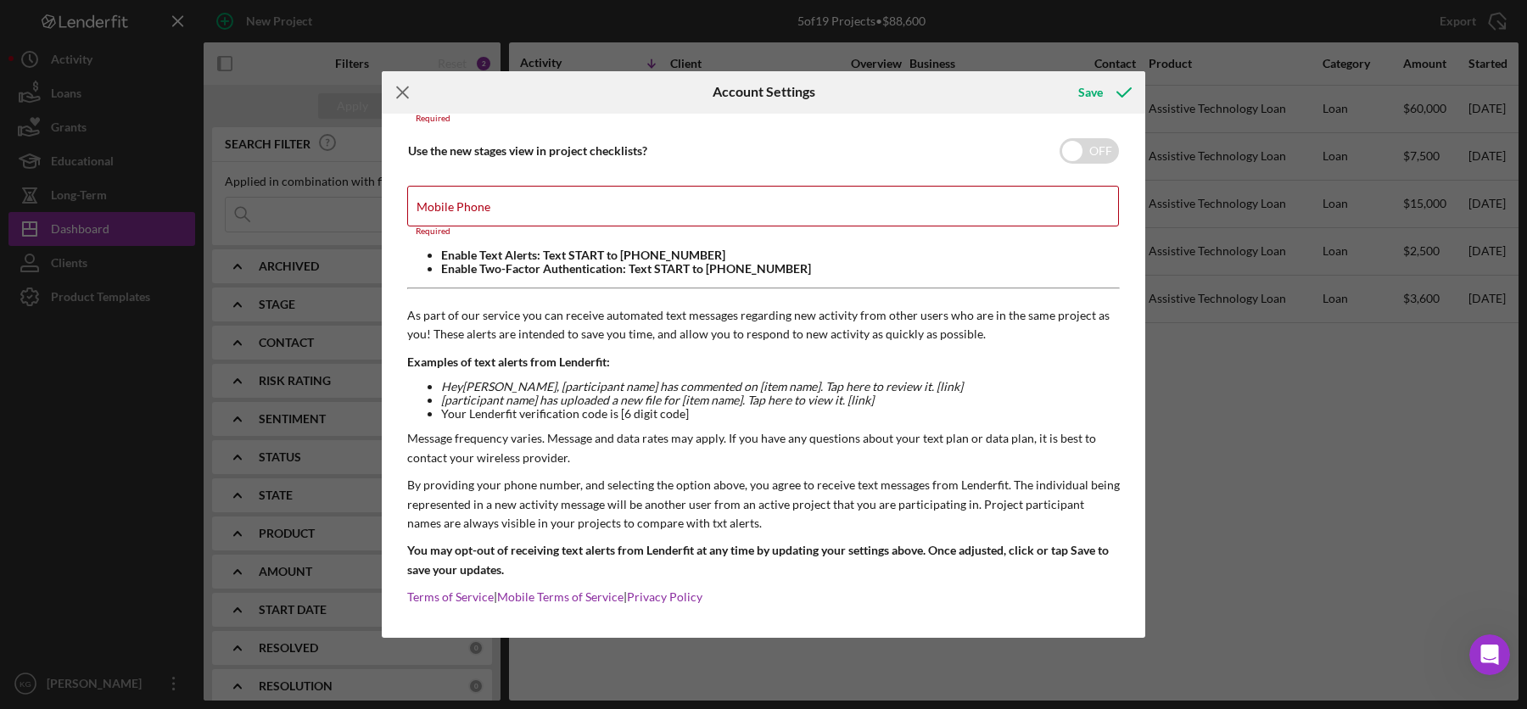
click at [401, 96] on icon "Icon/Menu Close" at bounding box center [403, 92] width 42 height 42
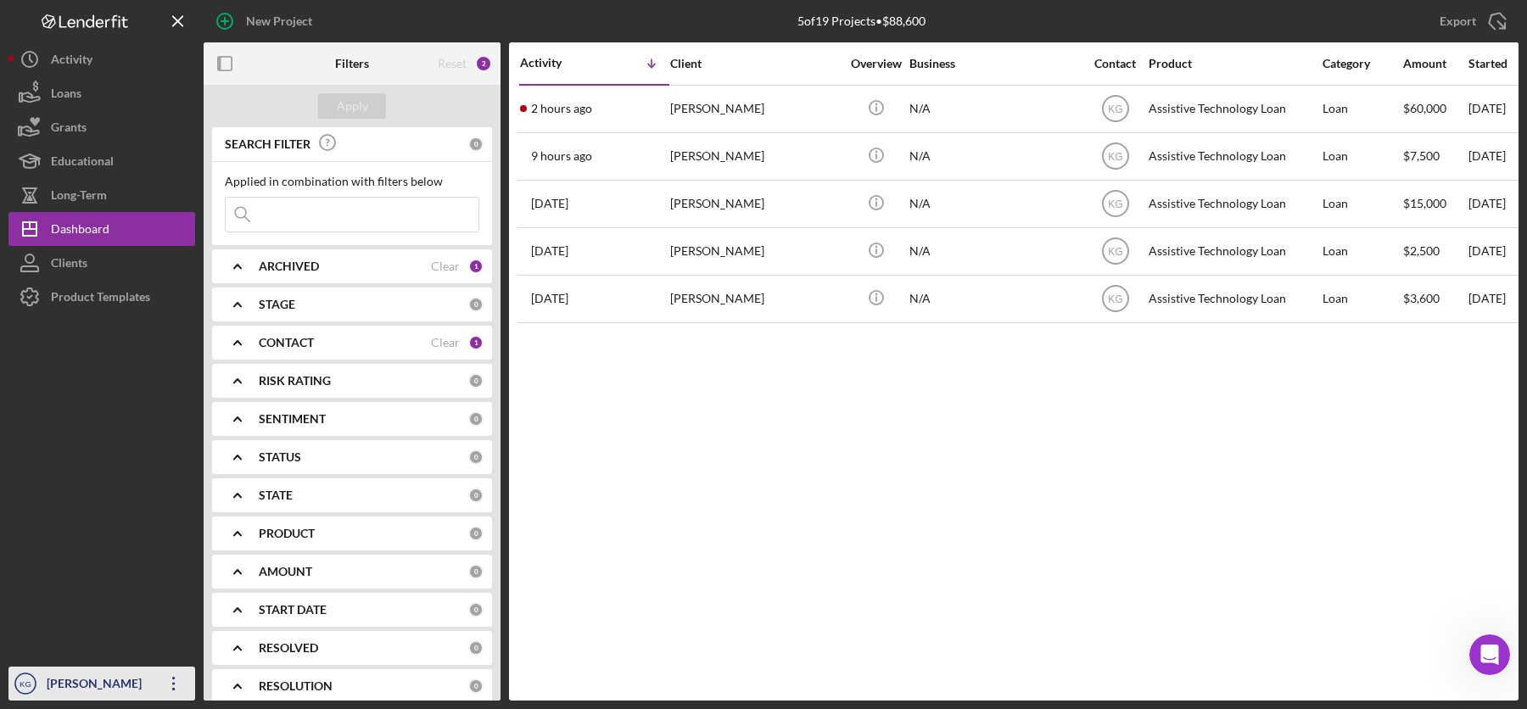
click at [92, 681] on div "[PERSON_NAME]" at bounding box center [97, 686] width 110 height 38
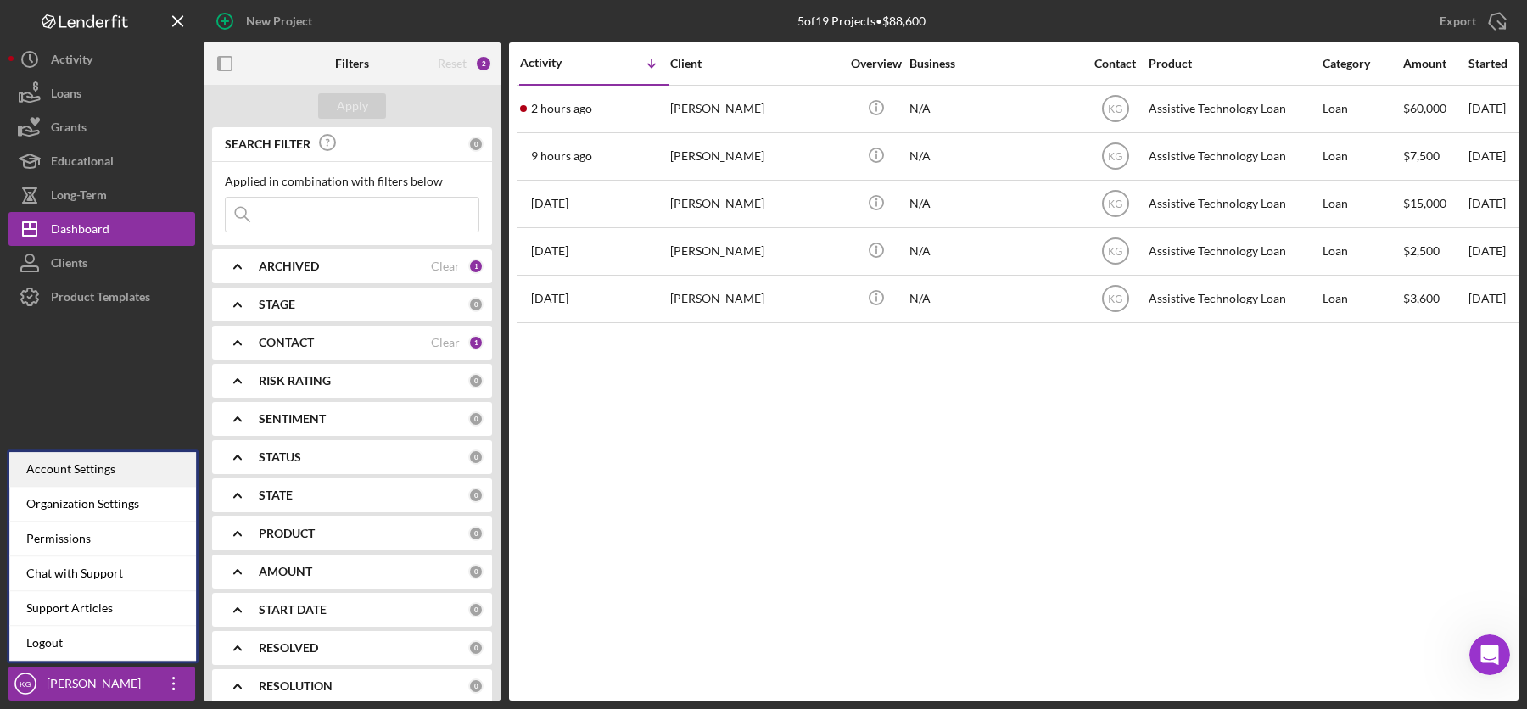
click at [90, 472] on div "Account Settings" at bounding box center [102, 469] width 187 height 35
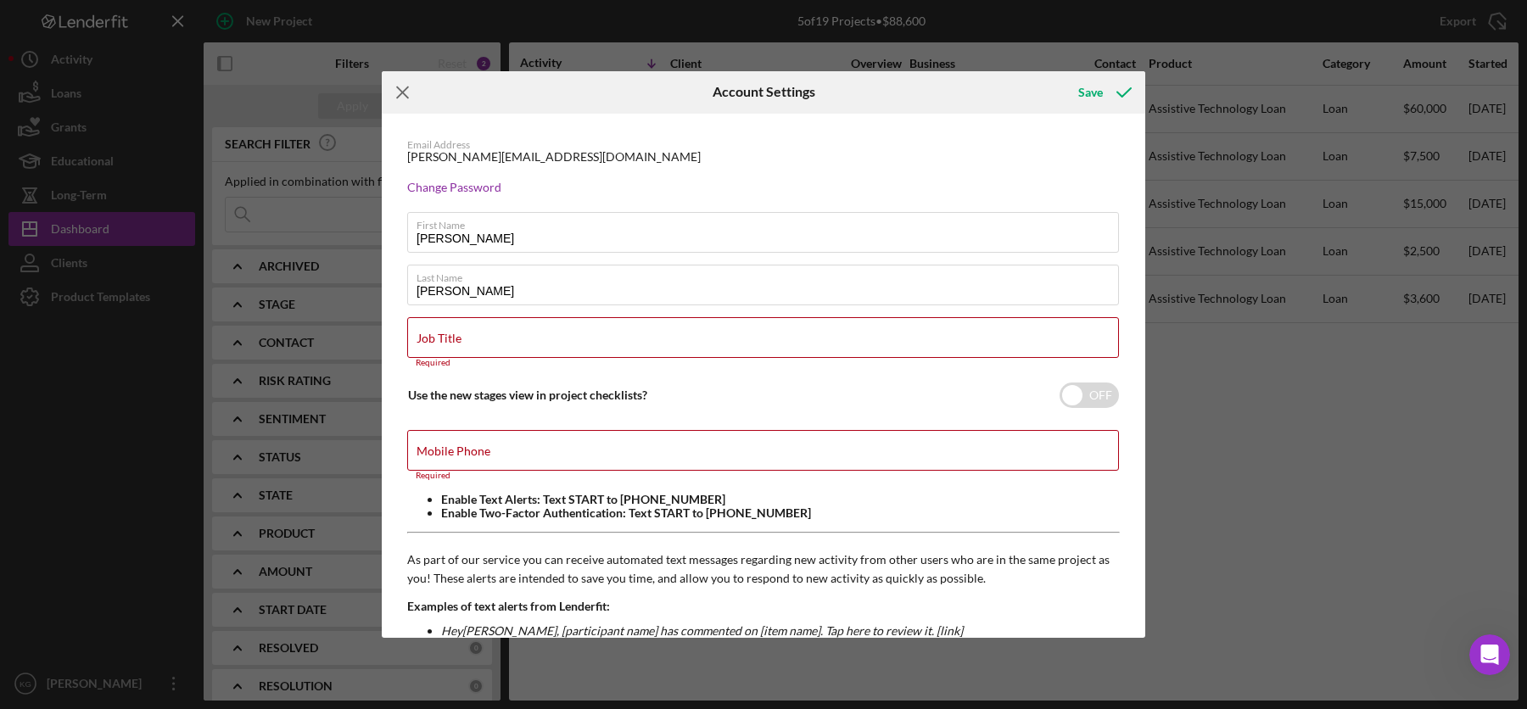
click at [405, 93] on icon "Icon/Menu Close" at bounding box center [403, 92] width 42 height 42
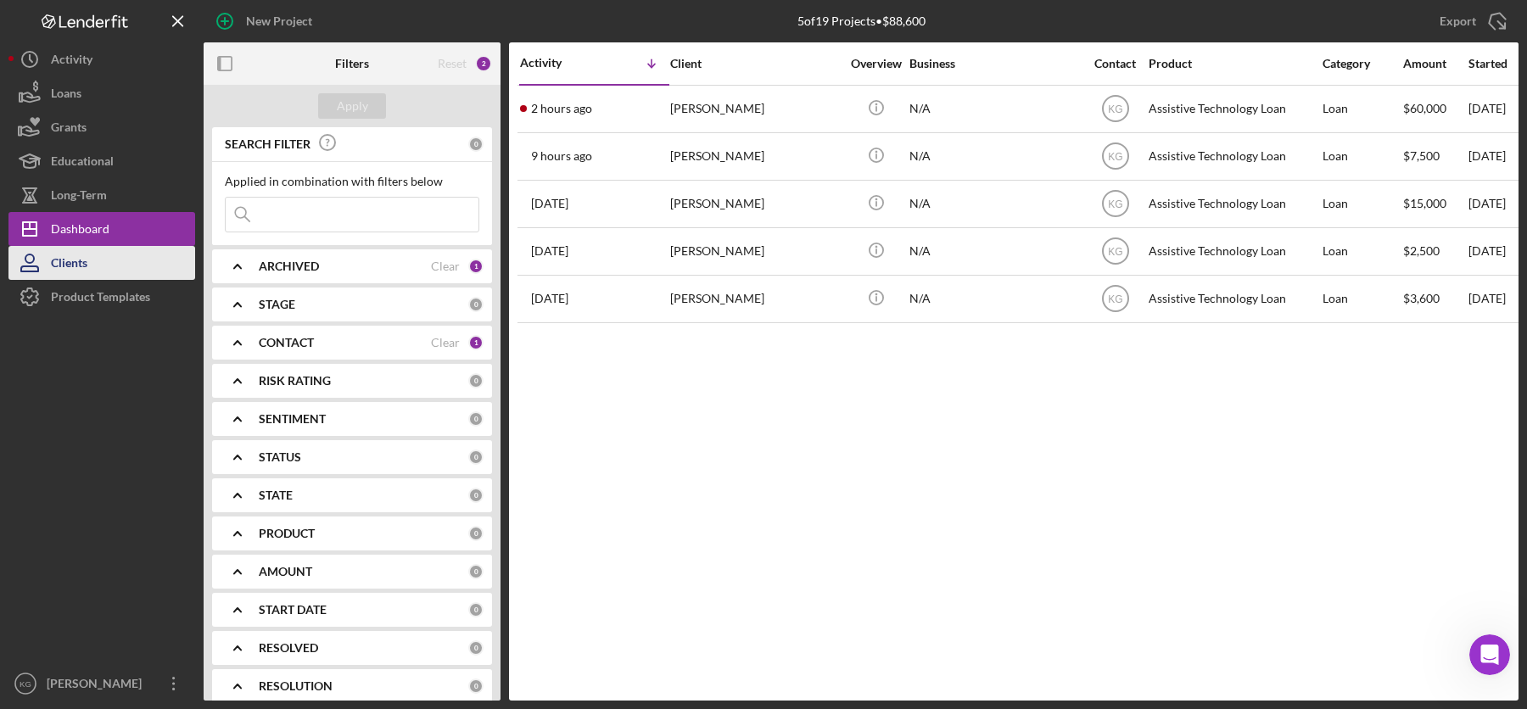
click at [75, 259] on div "Clients" at bounding box center [69, 265] width 36 height 38
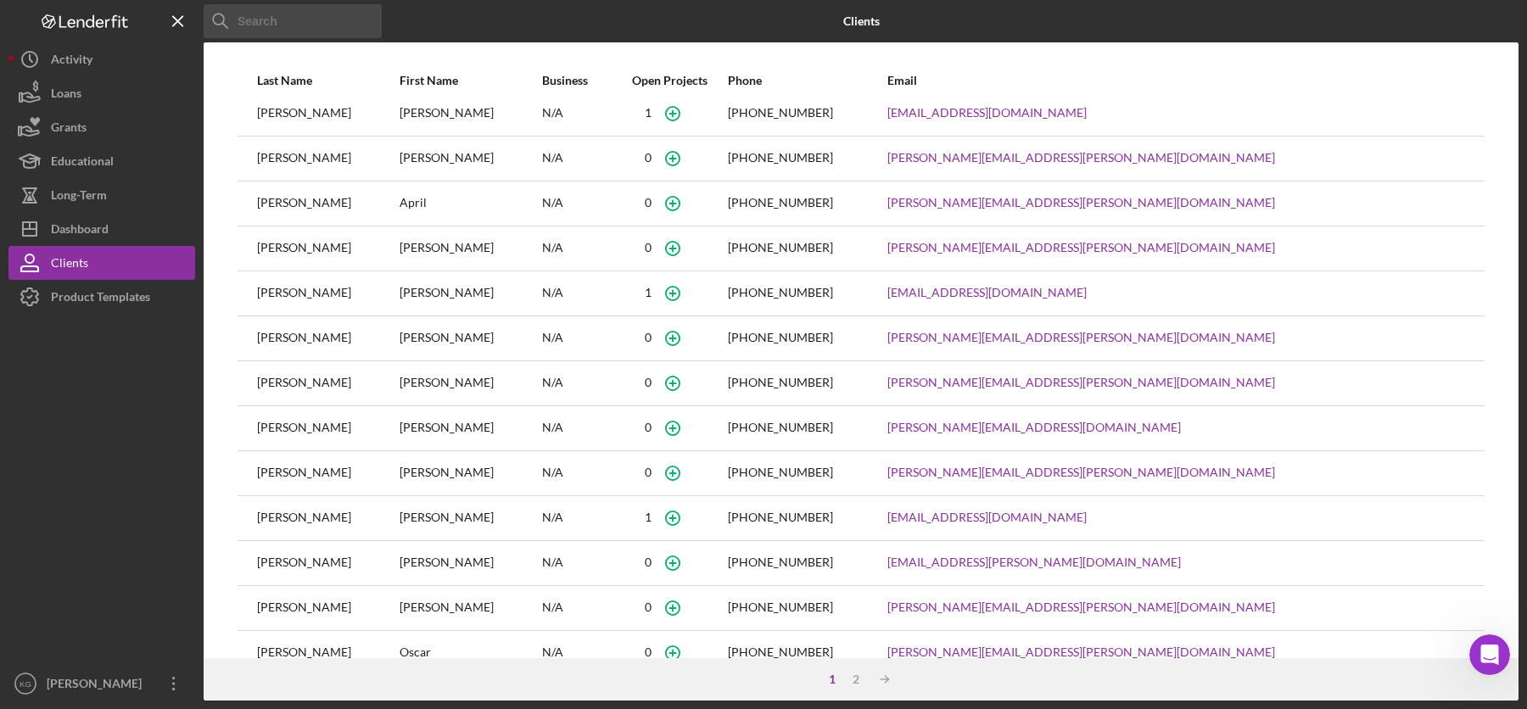
scroll to position [52, 0]
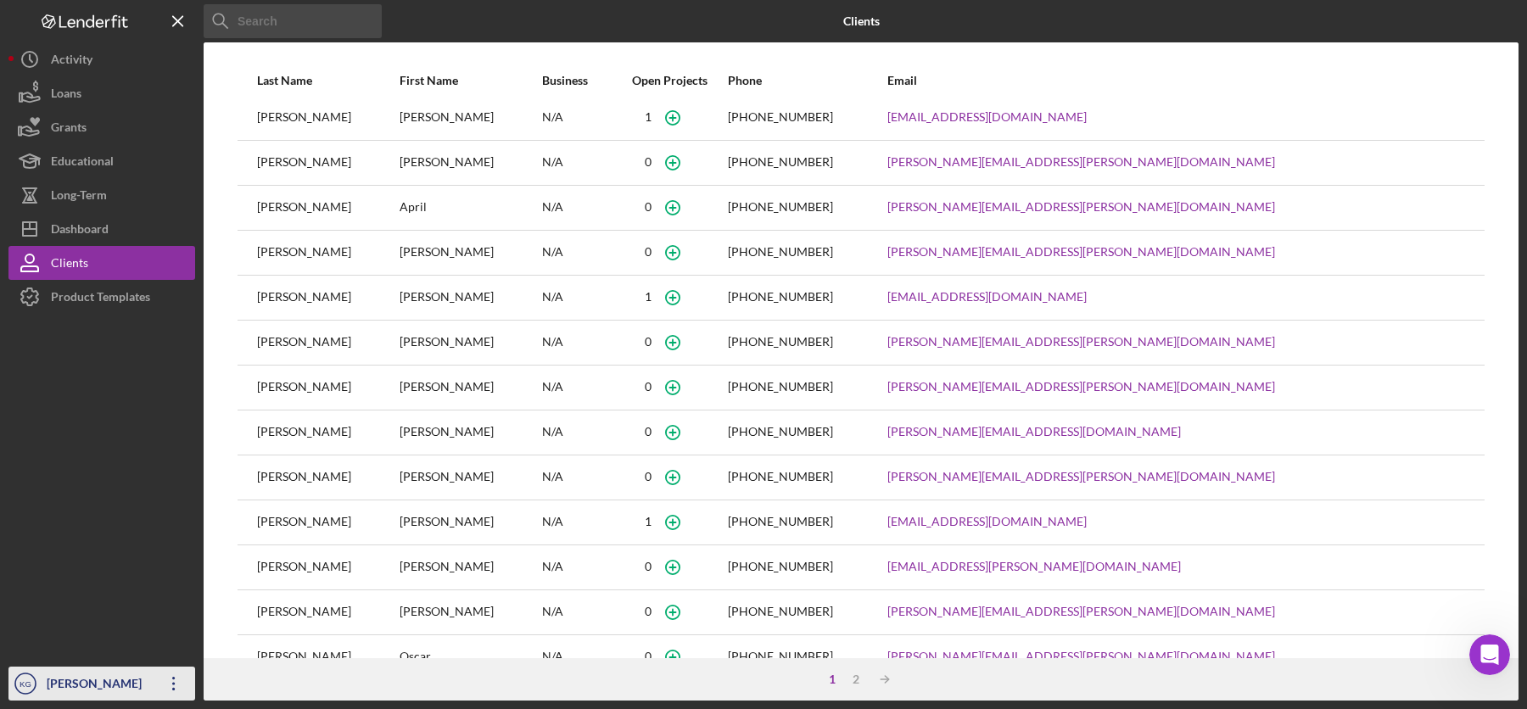
click at [172, 688] on icon "Icon/Overflow" at bounding box center [174, 684] width 42 height 42
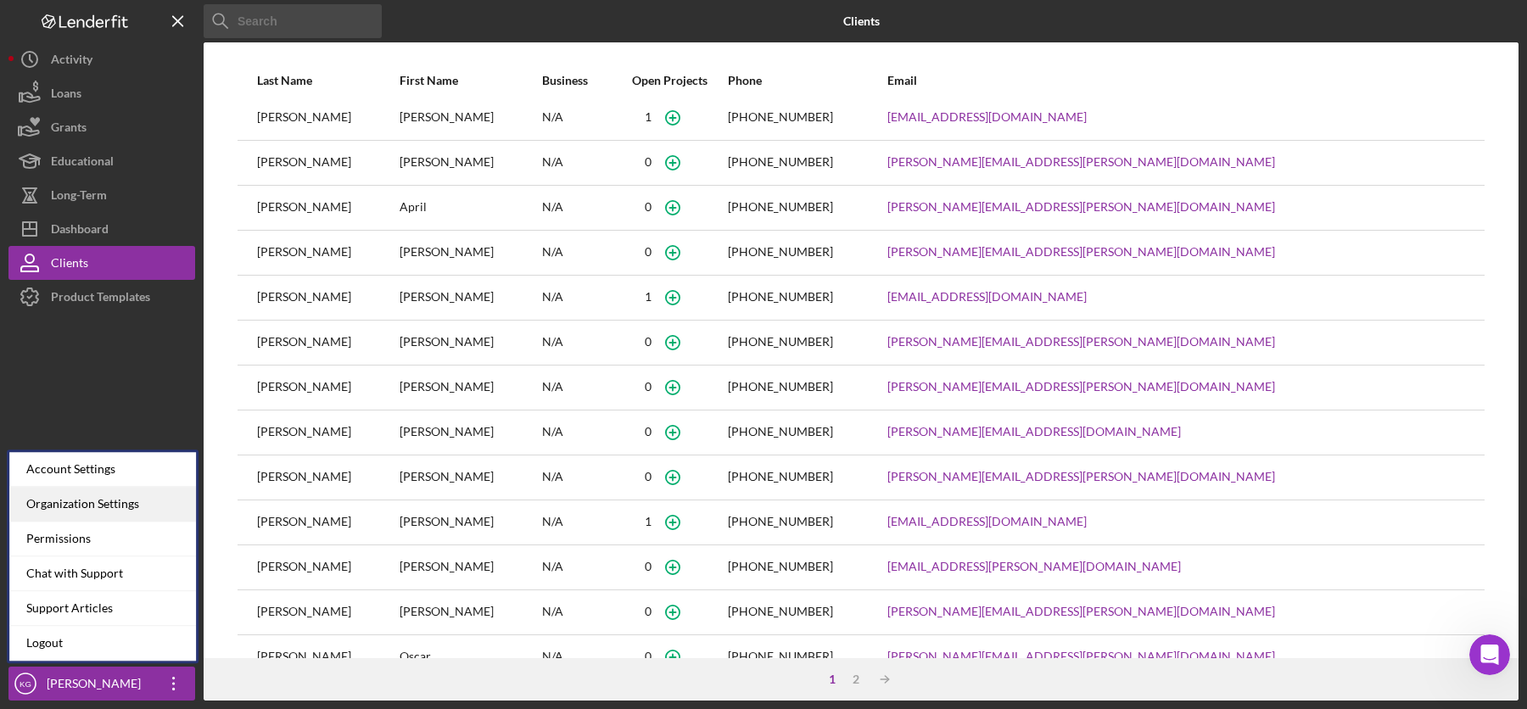
click at [87, 501] on div "Organization Settings" at bounding box center [102, 504] width 187 height 35
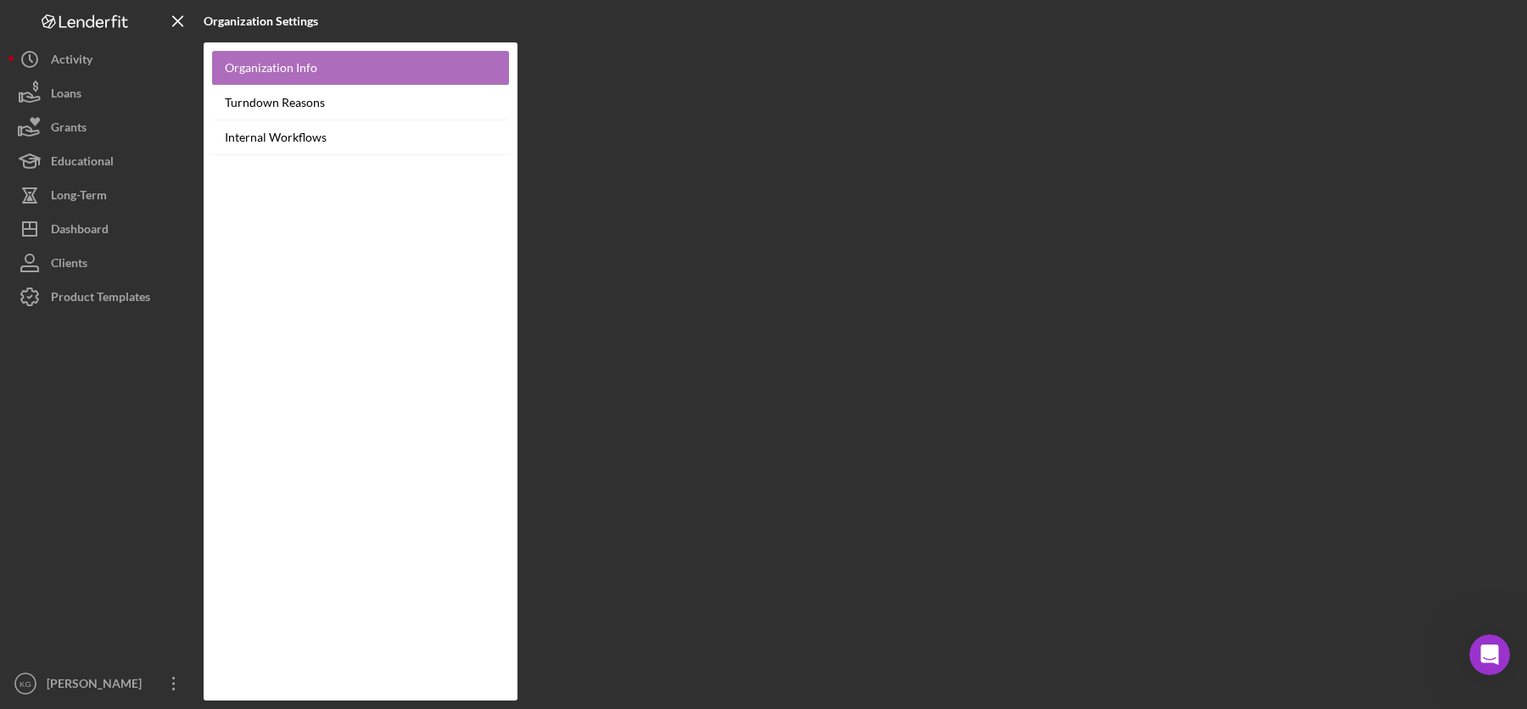
click at [286, 68] on link "Organization Info" at bounding box center [360, 68] width 297 height 35
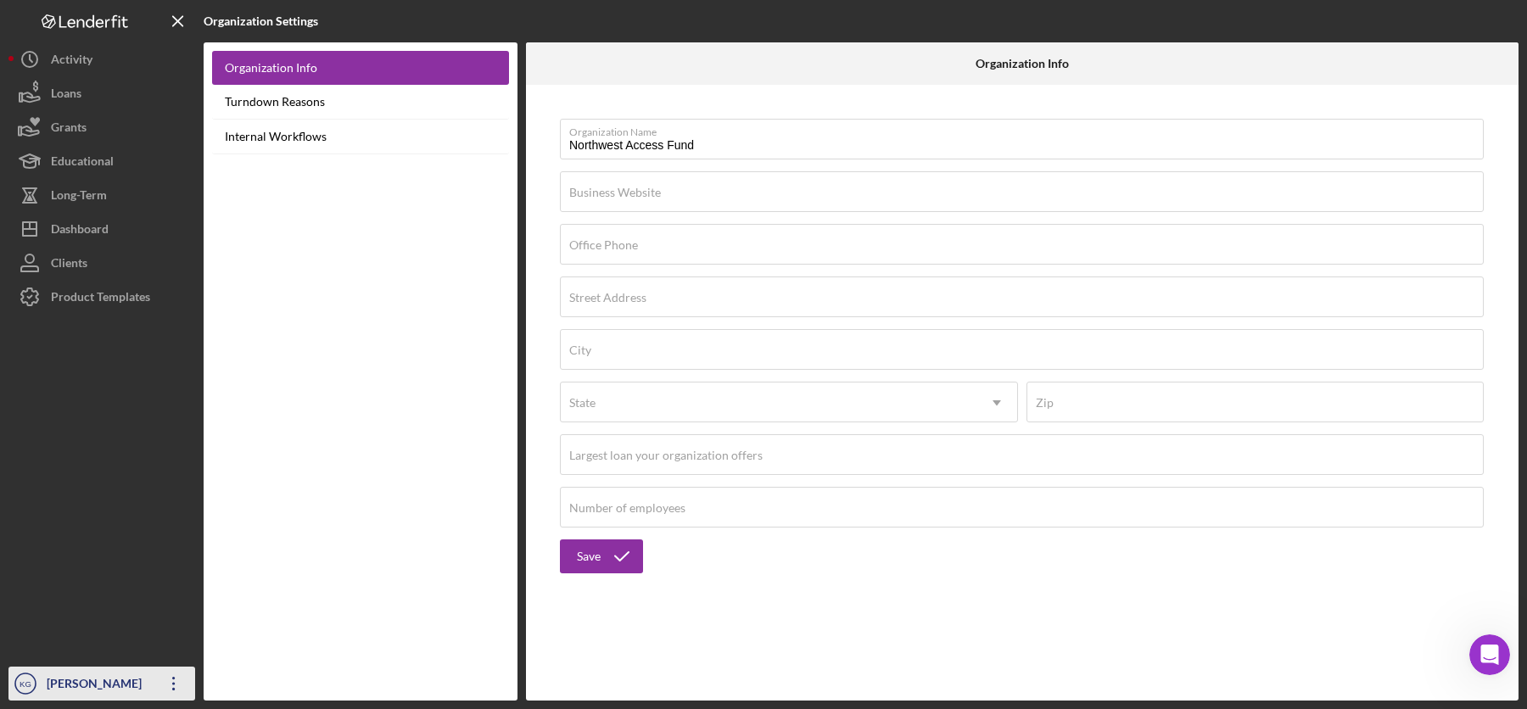
click at [68, 685] on div "[PERSON_NAME]" at bounding box center [97, 686] width 110 height 38
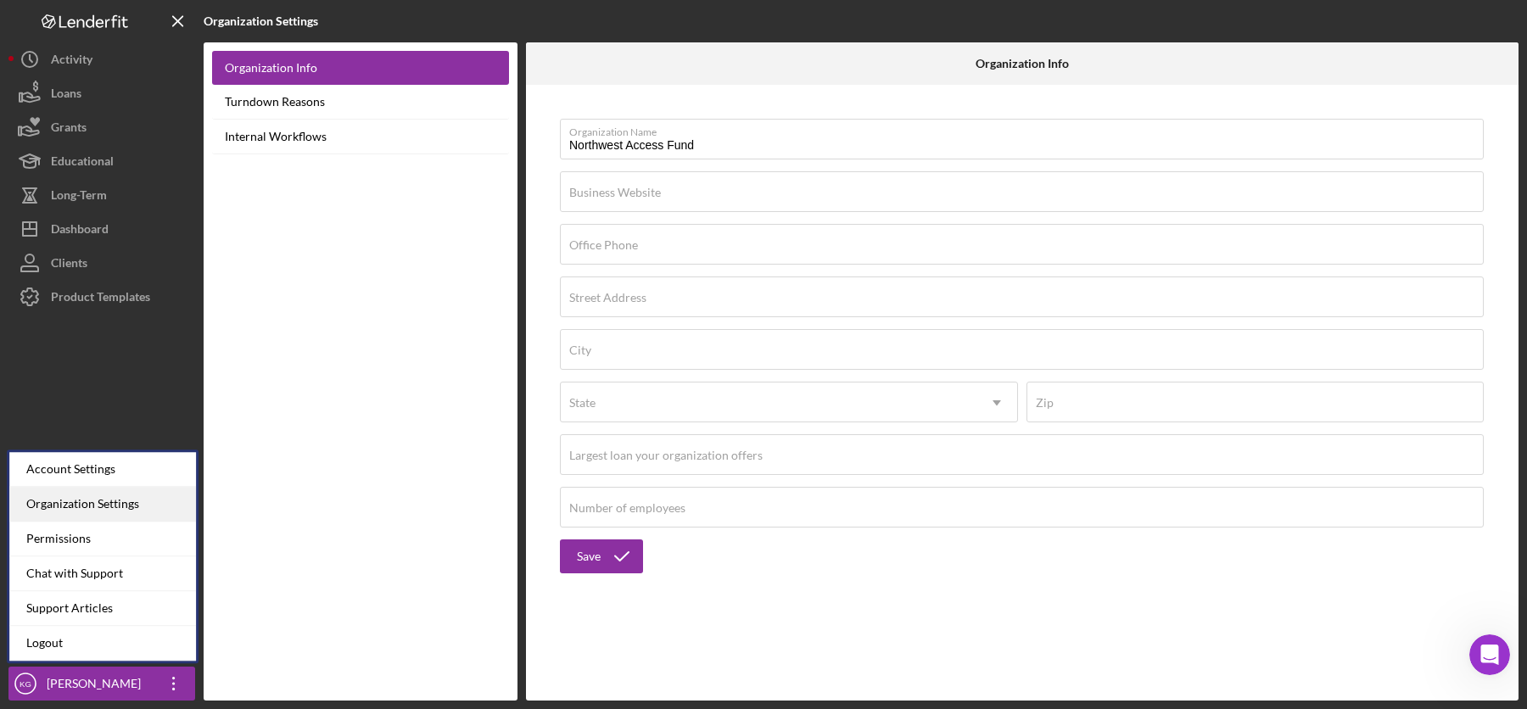
click at [82, 504] on div "Organization Settings" at bounding box center [102, 504] width 187 height 35
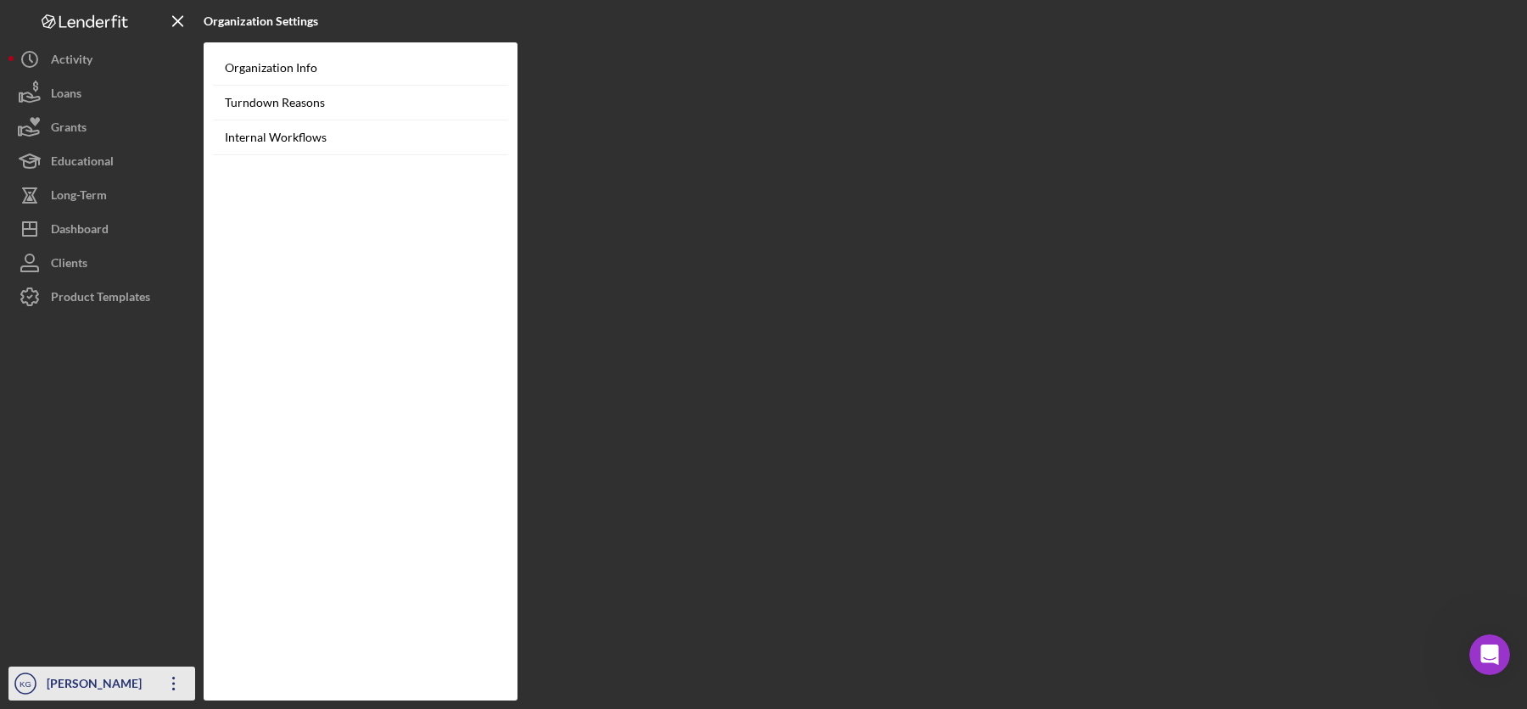
click at [84, 691] on div "[PERSON_NAME]" at bounding box center [97, 686] width 110 height 38
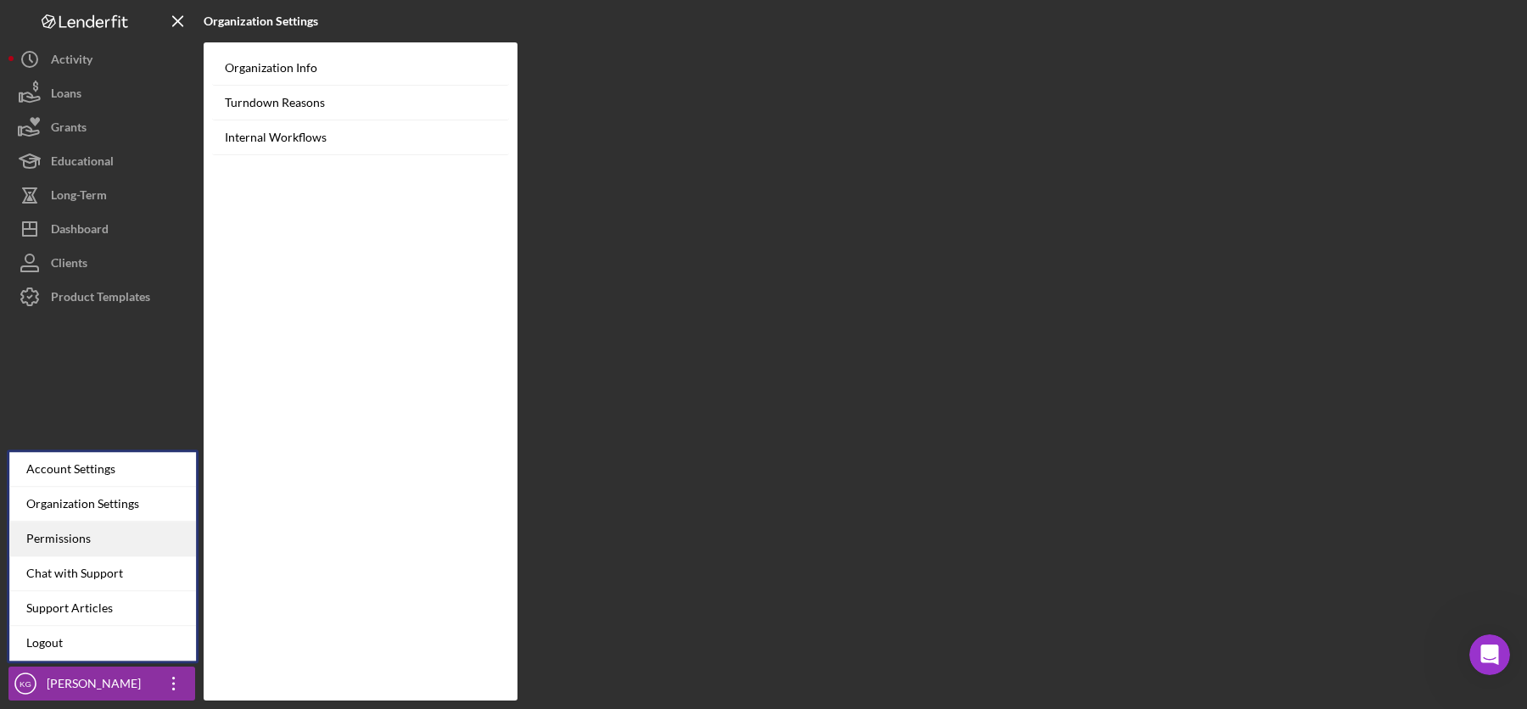
click at [80, 538] on div "Permissions" at bounding box center [102, 539] width 187 height 35
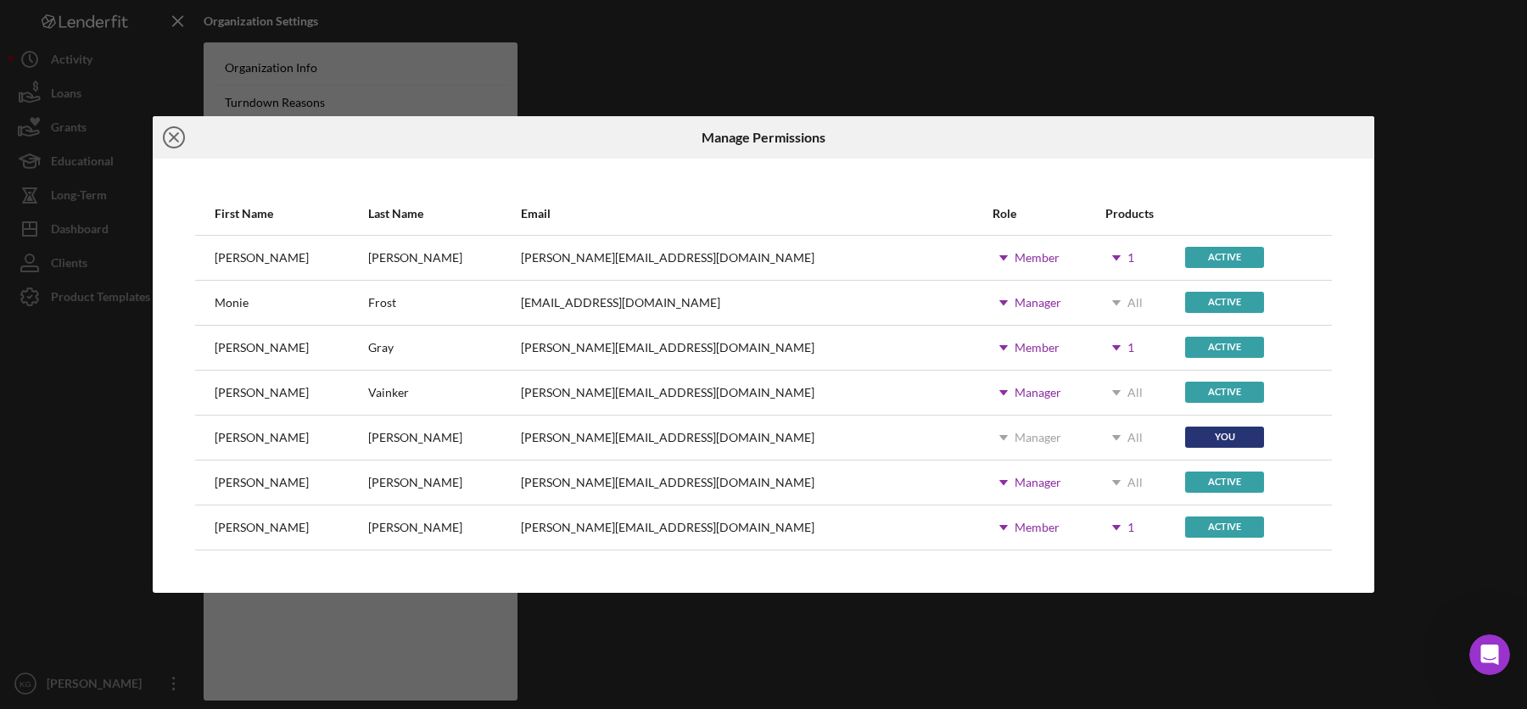
click at [177, 140] on icon "Icon/Close" at bounding box center [174, 137] width 42 height 42
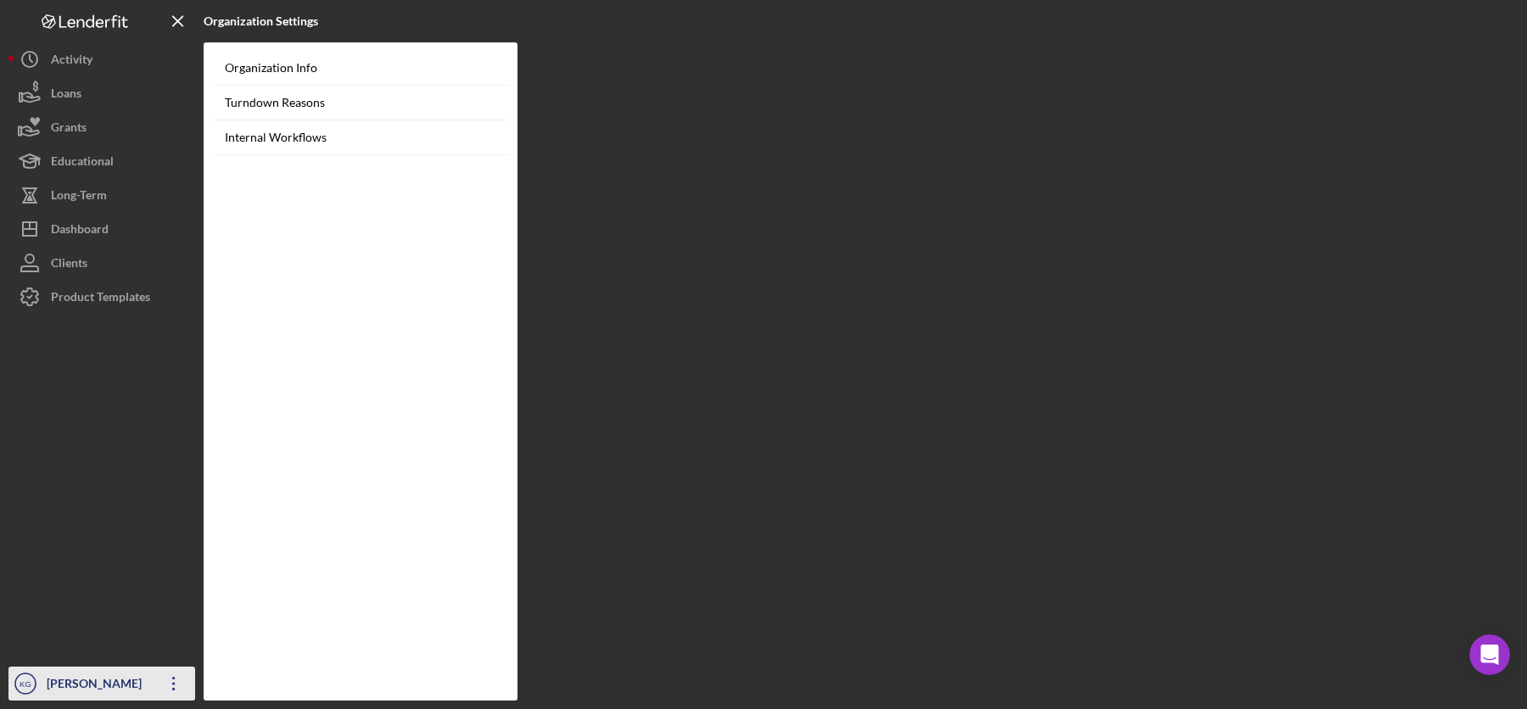
click at [169, 684] on icon "Icon/Overflow" at bounding box center [174, 684] width 42 height 42
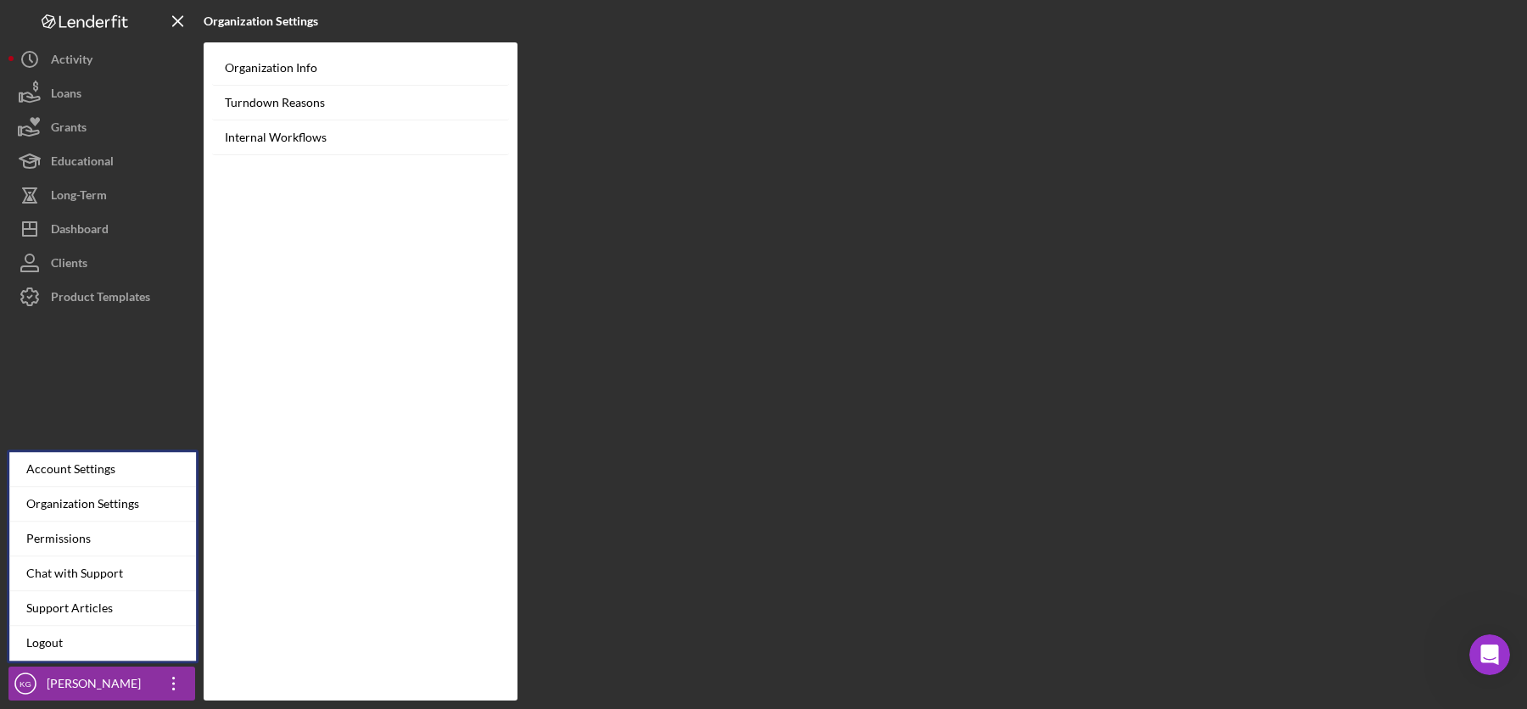
click at [172, 377] on div at bounding box center [101, 490] width 187 height 353
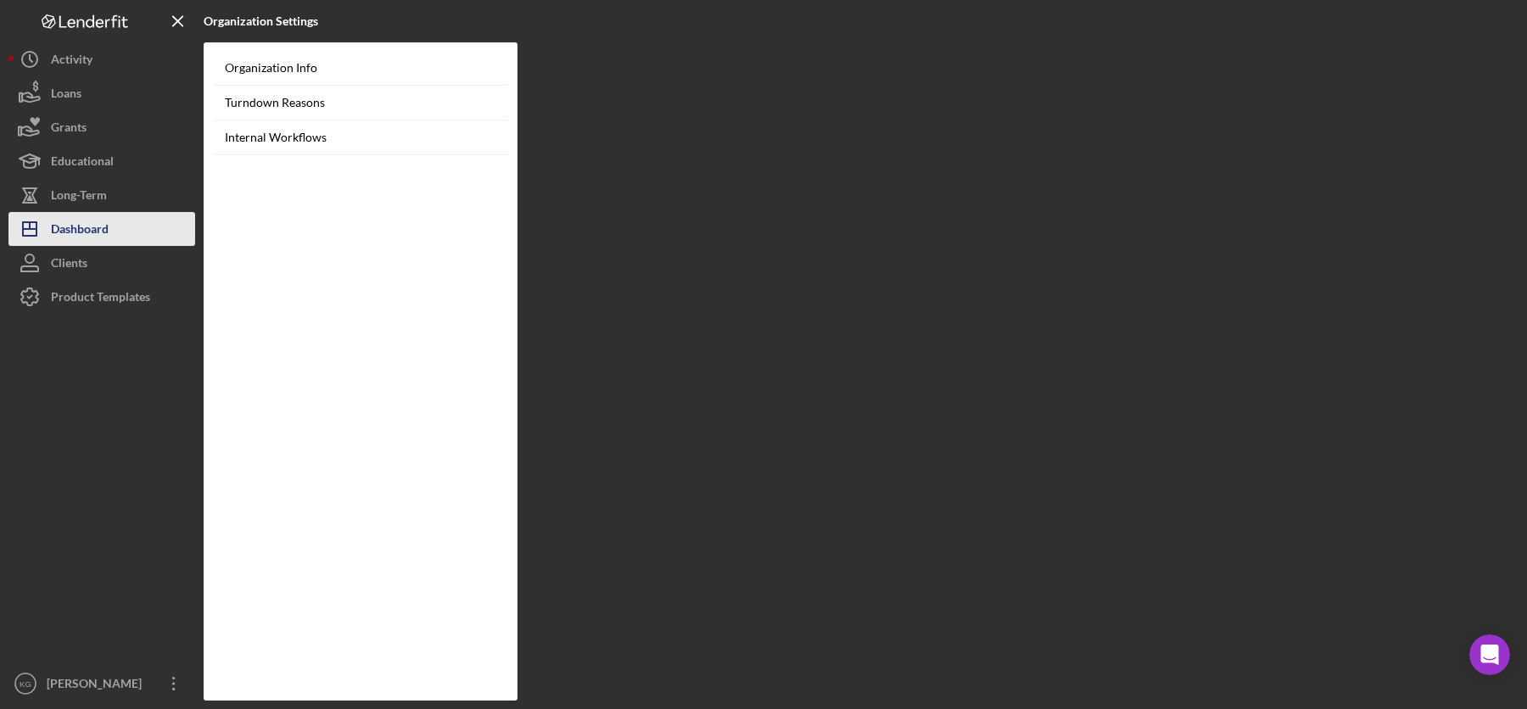
click at [93, 227] on div "Dashboard" at bounding box center [80, 231] width 58 height 38
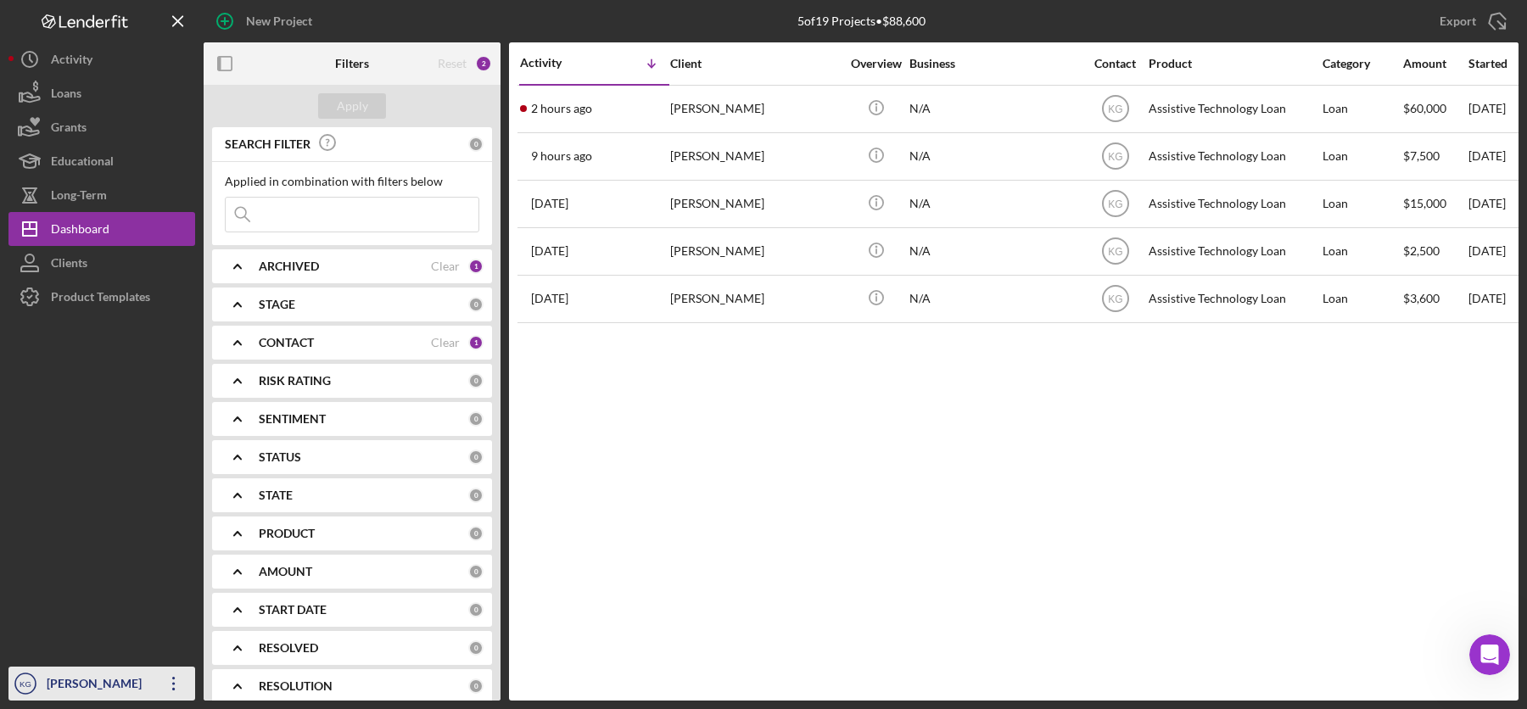
click at [74, 684] on div "[PERSON_NAME]" at bounding box center [97, 686] width 110 height 38
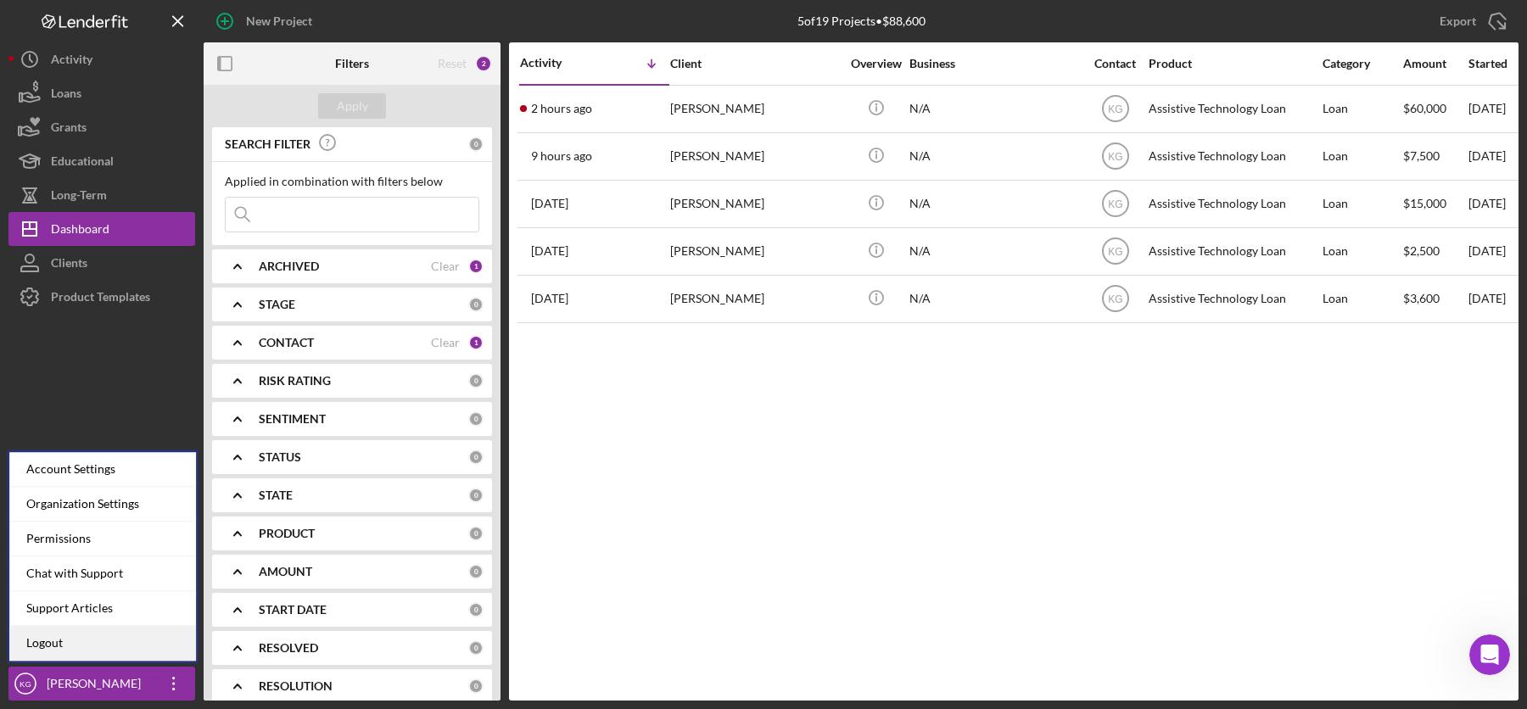
click at [75, 640] on link "Logout" at bounding box center [102, 643] width 187 height 35
